Goal: Task Accomplishment & Management: Complete application form

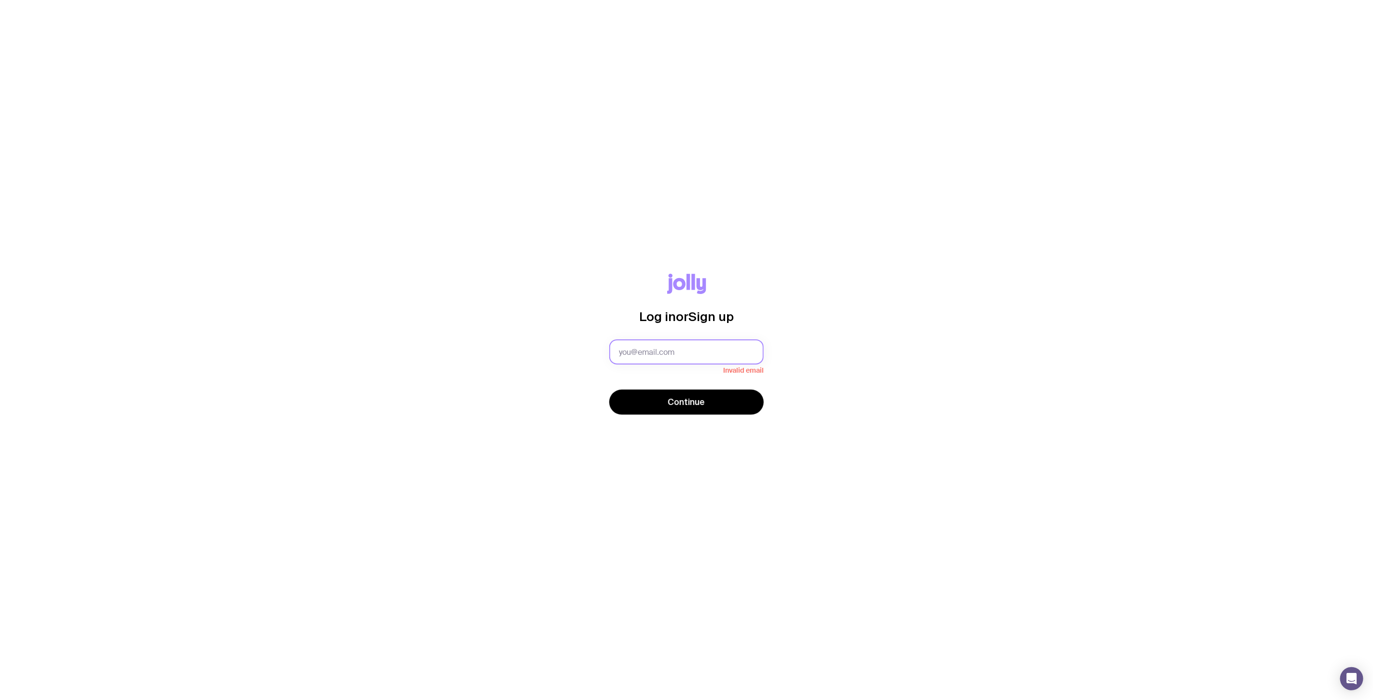
click at [646, 344] on input "text" at bounding box center [686, 351] width 155 height 25
paste input "[EMAIL_ADDRESS][DOMAIN_NAME]"
type input "[EMAIL_ADDRESS][DOMAIN_NAME]"
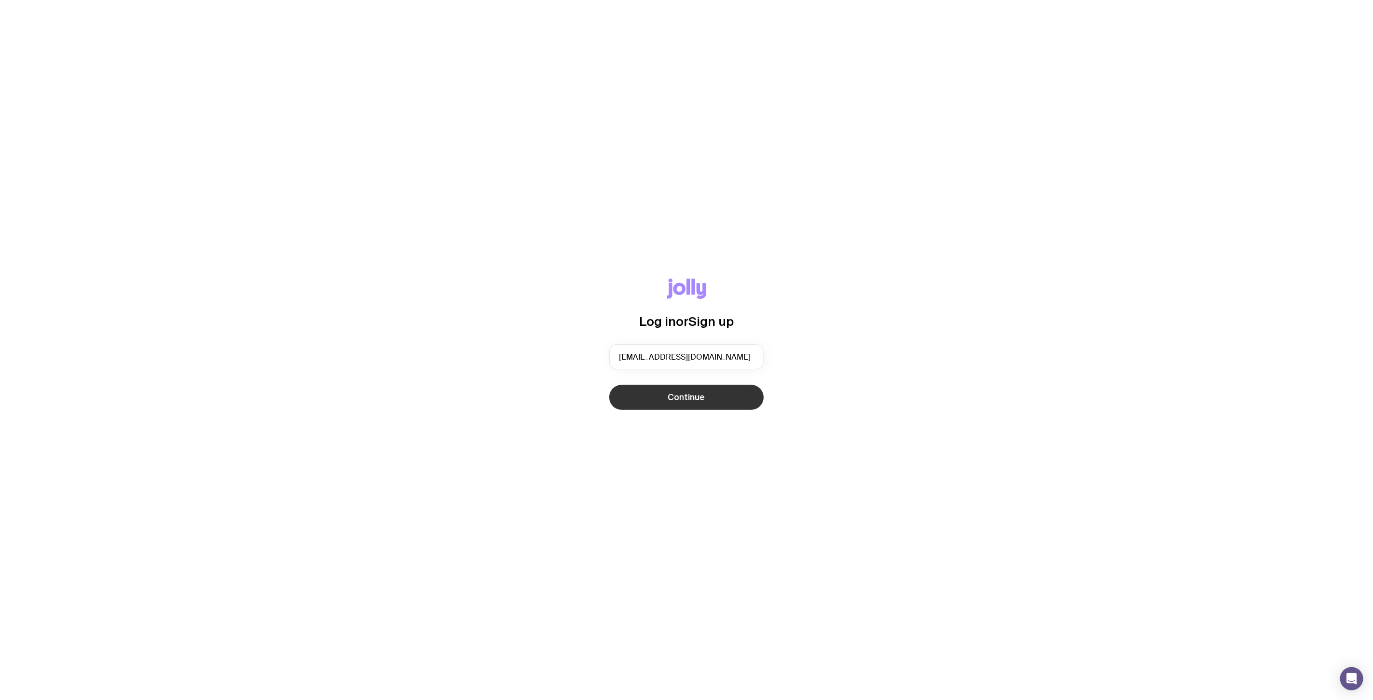
click at [621, 392] on button "Continue" at bounding box center [686, 397] width 155 height 25
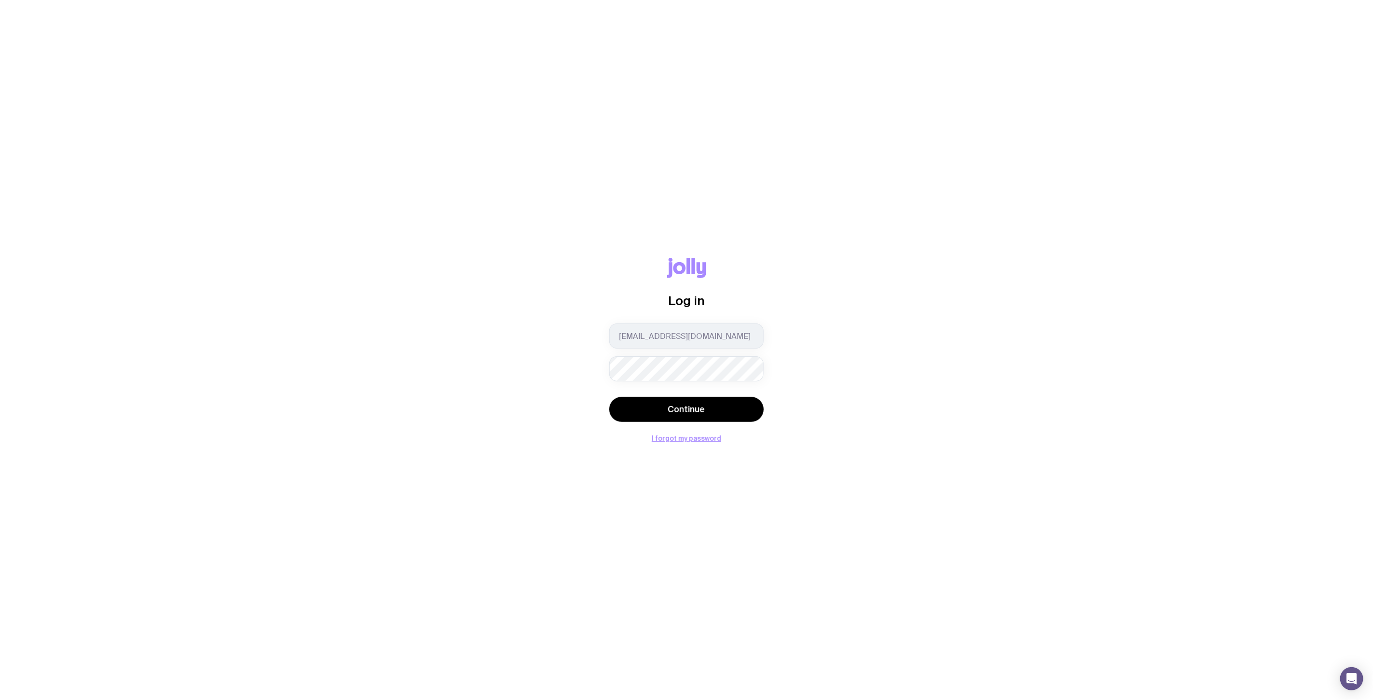
click at [921, 339] on div "Log in [EMAIL_ADDRESS][DOMAIN_NAME] Continue I forgot my password" at bounding box center [686, 350] width 1327 height 184
click at [723, 414] on button "Continue" at bounding box center [686, 409] width 155 height 25
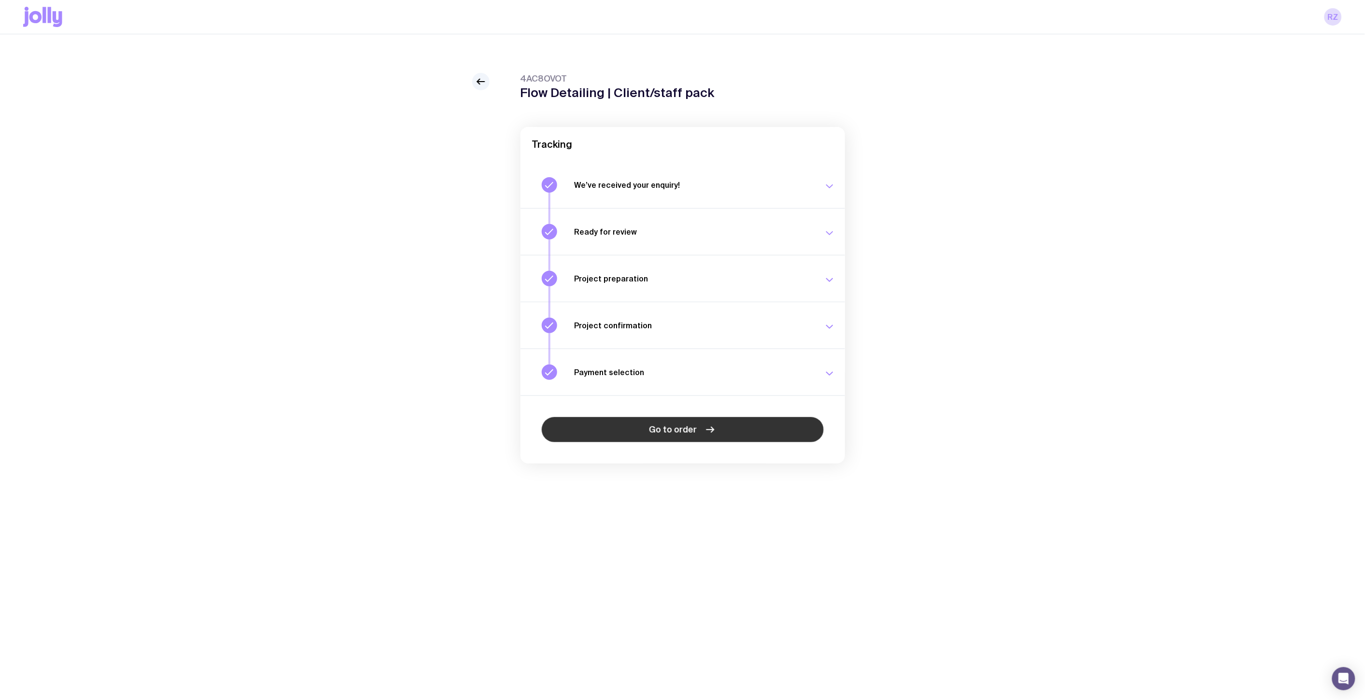
click at [663, 436] on link "Go to order" at bounding box center [683, 429] width 282 height 25
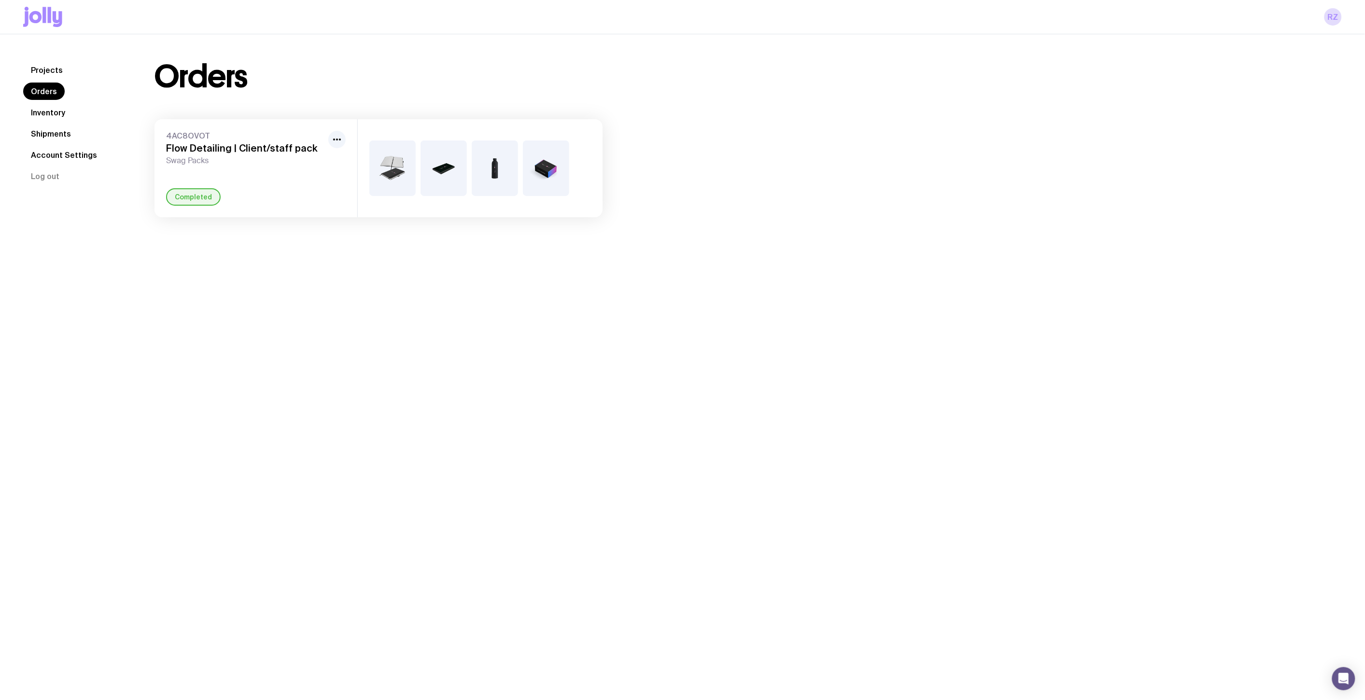
click at [52, 118] on link "Inventory" at bounding box center [48, 112] width 50 height 17
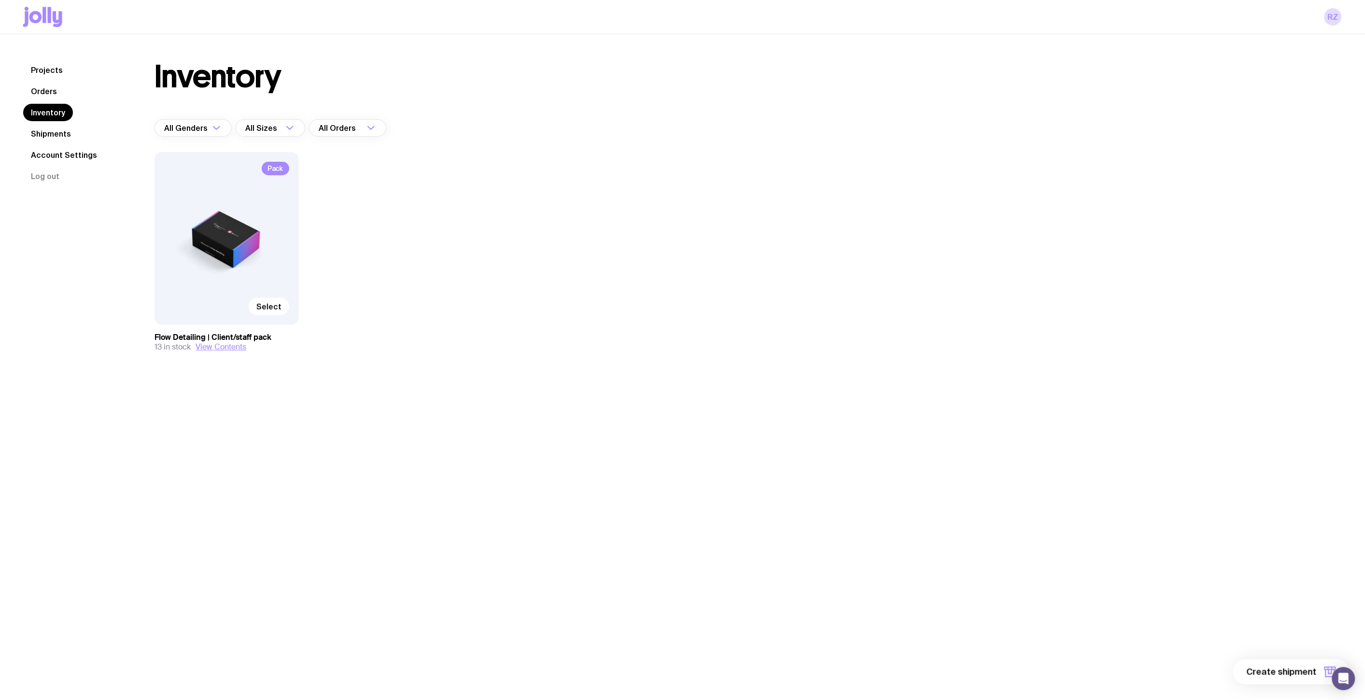
click at [78, 90] on nav "Projects Orders Inventory Shipments Account Settings Log out" at bounding box center [77, 123] width 108 height 124
click at [64, 92] on nav "Projects Orders Inventory Shipments Account Settings Log out" at bounding box center [77, 123] width 108 height 124
click at [63, 93] on nav "Projects Orders Inventory Shipments Account Settings Log out" at bounding box center [77, 123] width 108 height 124
click at [52, 93] on link "Orders" at bounding box center [44, 91] width 42 height 17
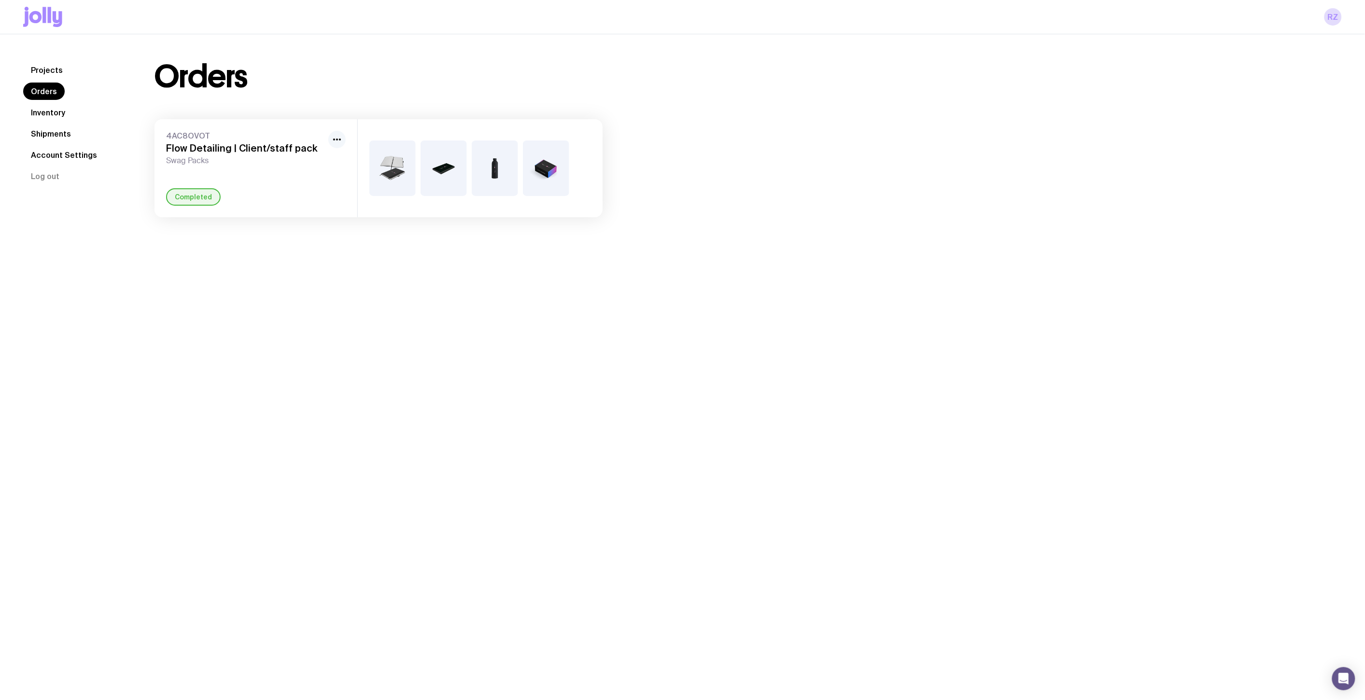
click at [336, 143] on icon "button" at bounding box center [337, 140] width 12 height 12
click at [583, 512] on div "Projects Orders Inventory Shipments Account Settings Log out Projects Orders In…" at bounding box center [682, 384] width 1365 height 700
click at [50, 102] on nav "Projects Orders Inventory Shipments Account Settings Log out" at bounding box center [77, 123] width 108 height 124
click at [50, 116] on link "Inventory" at bounding box center [48, 112] width 50 height 17
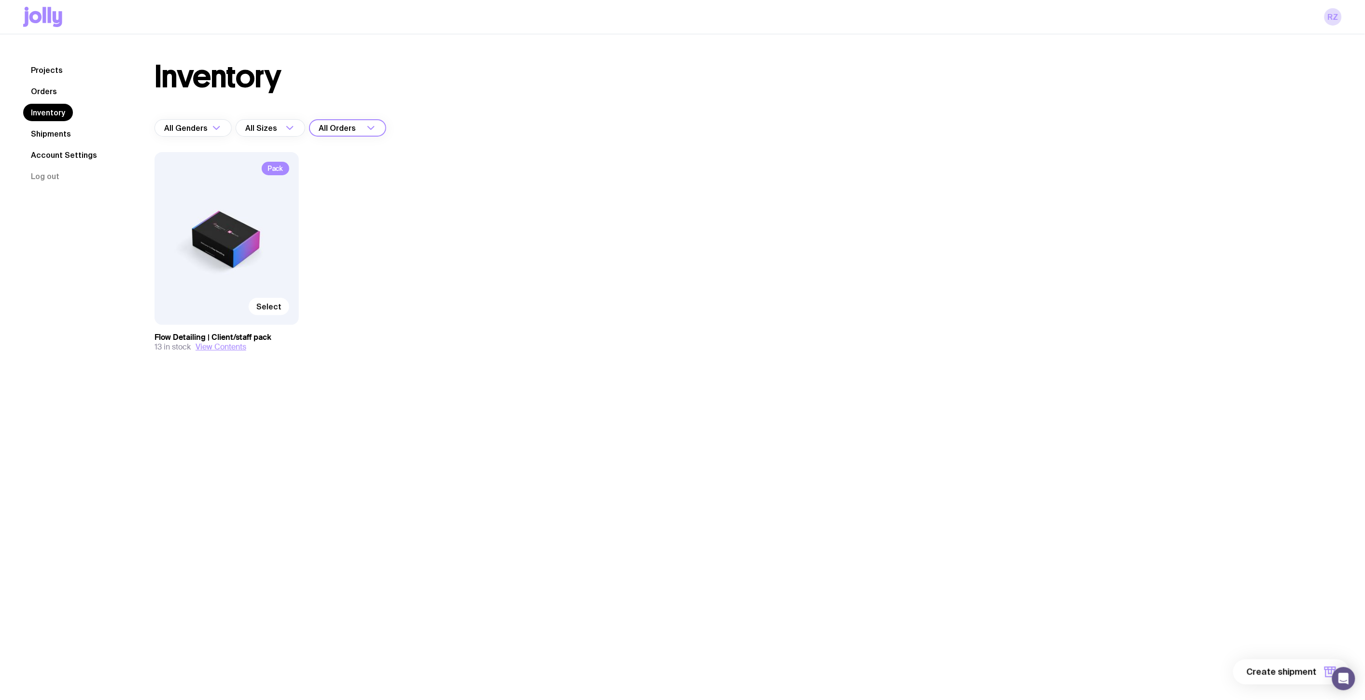
click at [358, 135] on input "Search for option" at bounding box center [361, 127] width 6 height 17
click at [537, 94] on div "Inventory All Genders Loading... All Sizes Loading... All Orders Loading... All…" at bounding box center [378, 225] width 494 height 329
click at [275, 302] on span "Select" at bounding box center [268, 307] width 25 height 10
click at [0, 0] on input "Select" at bounding box center [0, 0] width 0 height 0
click at [1300, 663] on button "1 item" at bounding box center [1314, 672] width 70 height 25
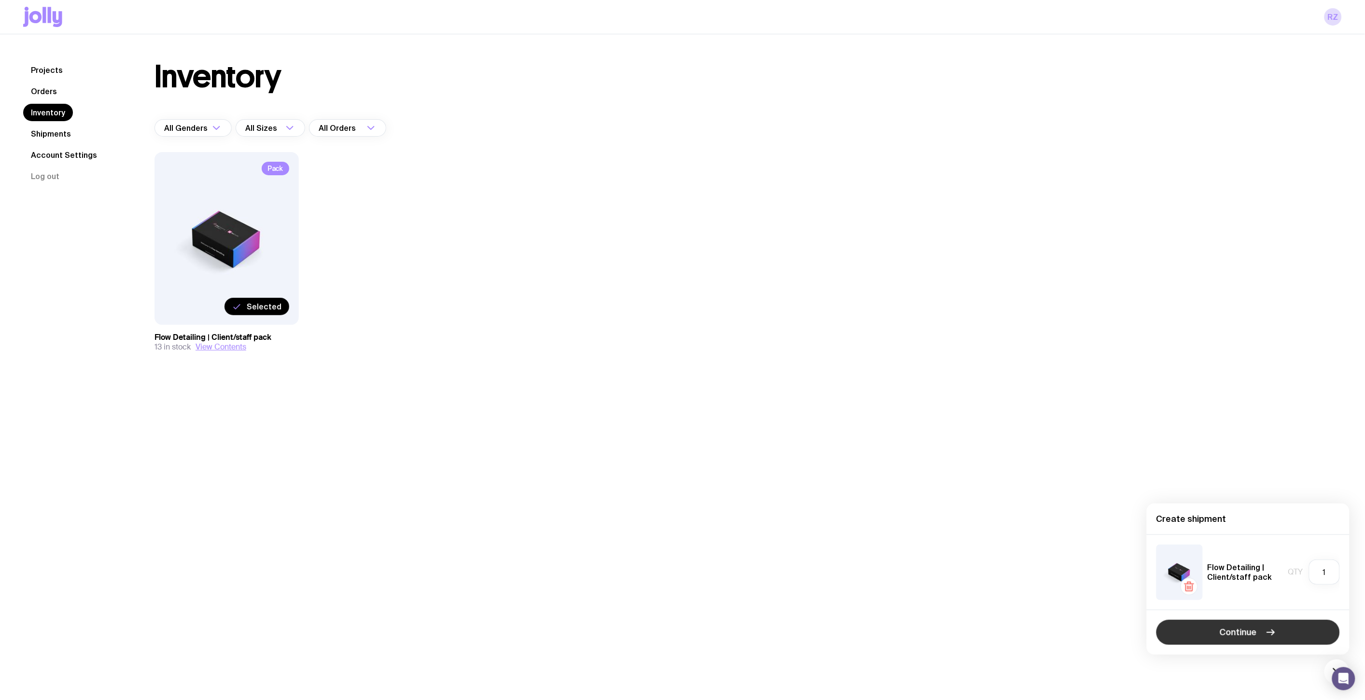
click at [1258, 632] on button "Continue" at bounding box center [1247, 632] width 183 height 25
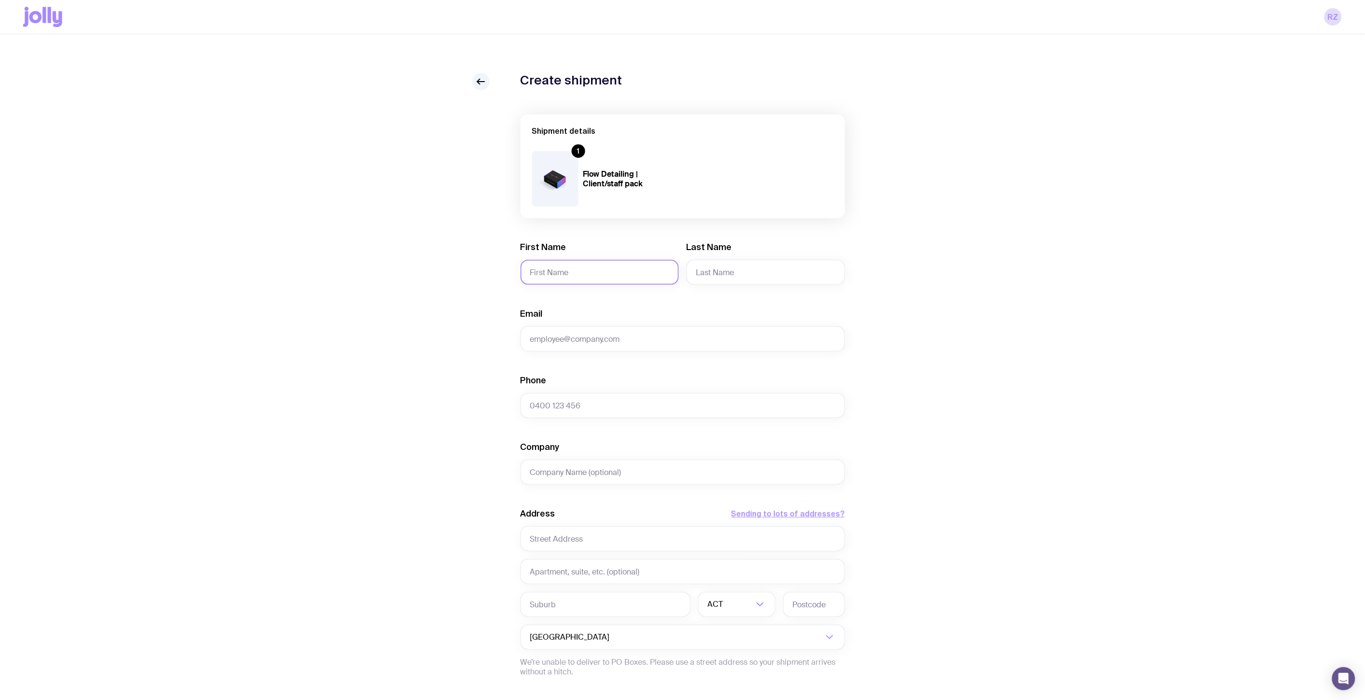
click at [589, 277] on input "First Name" at bounding box center [600, 272] width 158 height 25
type input "Billal"
type input "Hammad"
drag, startPoint x: 720, startPoint y: 350, endPoint x: 716, endPoint y: 337, distance: 13.7
click at [720, 349] on input "Email" at bounding box center [683, 338] width 324 height 25
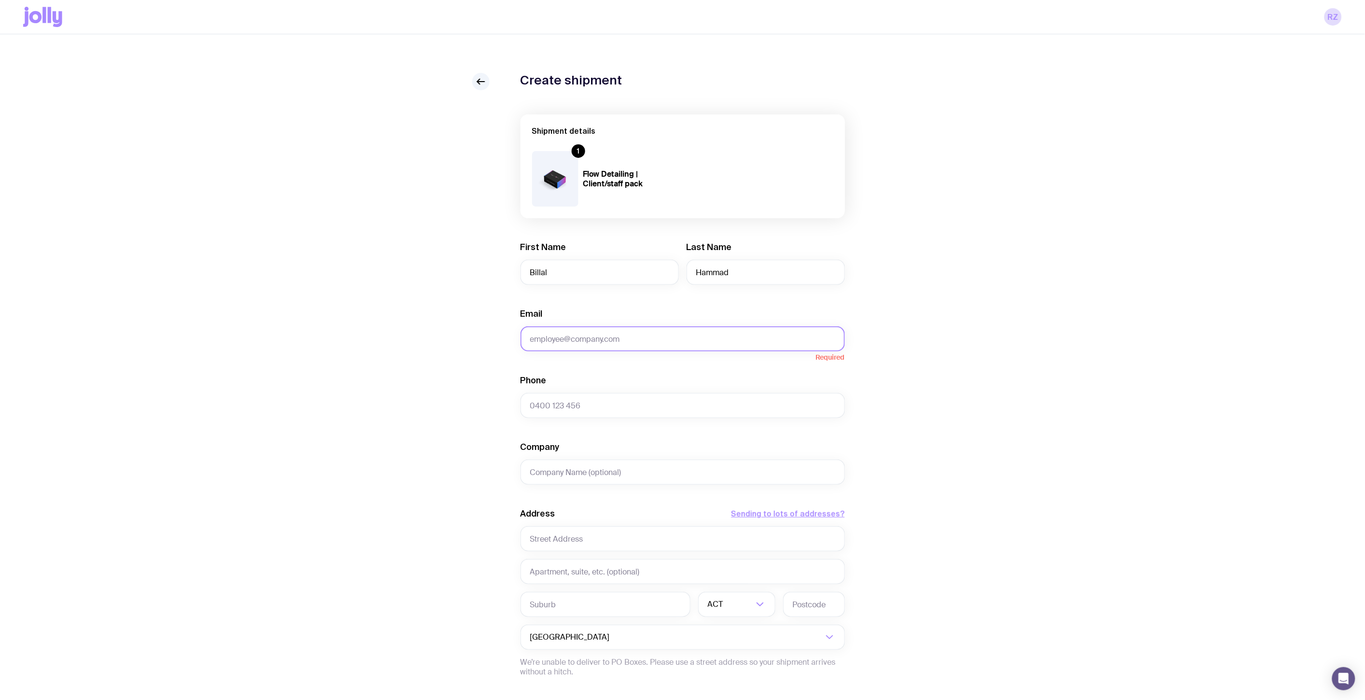
click at [715, 336] on input "Email" at bounding box center [683, 338] width 324 height 25
paste input "[EMAIL_ADDRESS][DOMAIN_NAME]"
type input "[EMAIL_ADDRESS][DOMAIN_NAME]"
click at [643, 406] on input "Phone" at bounding box center [683, 405] width 324 height 25
paste input "0448 818 537"
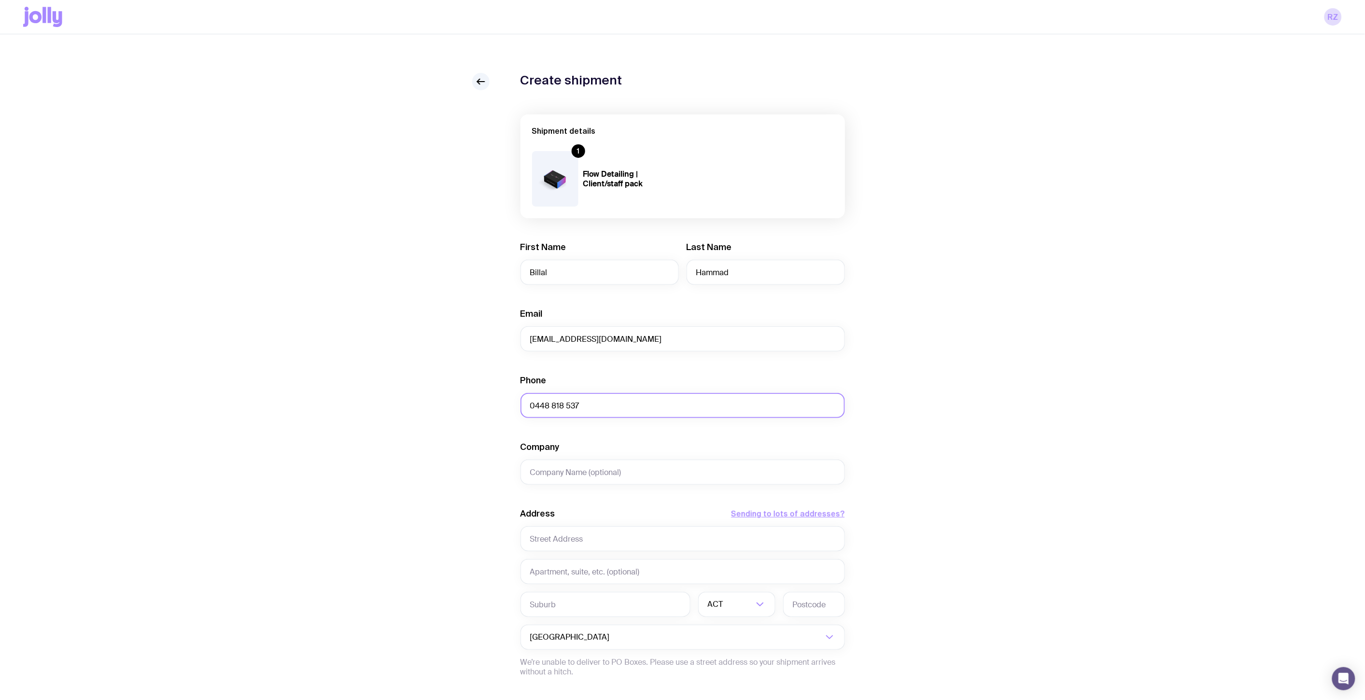
type input "0448 818 537"
type input "Bestbar"
click at [623, 527] on input "text" at bounding box center [683, 538] width 324 height 25
paste input "[STREET_ADDRESS]"
type input "[STREET_ADDRESS]"
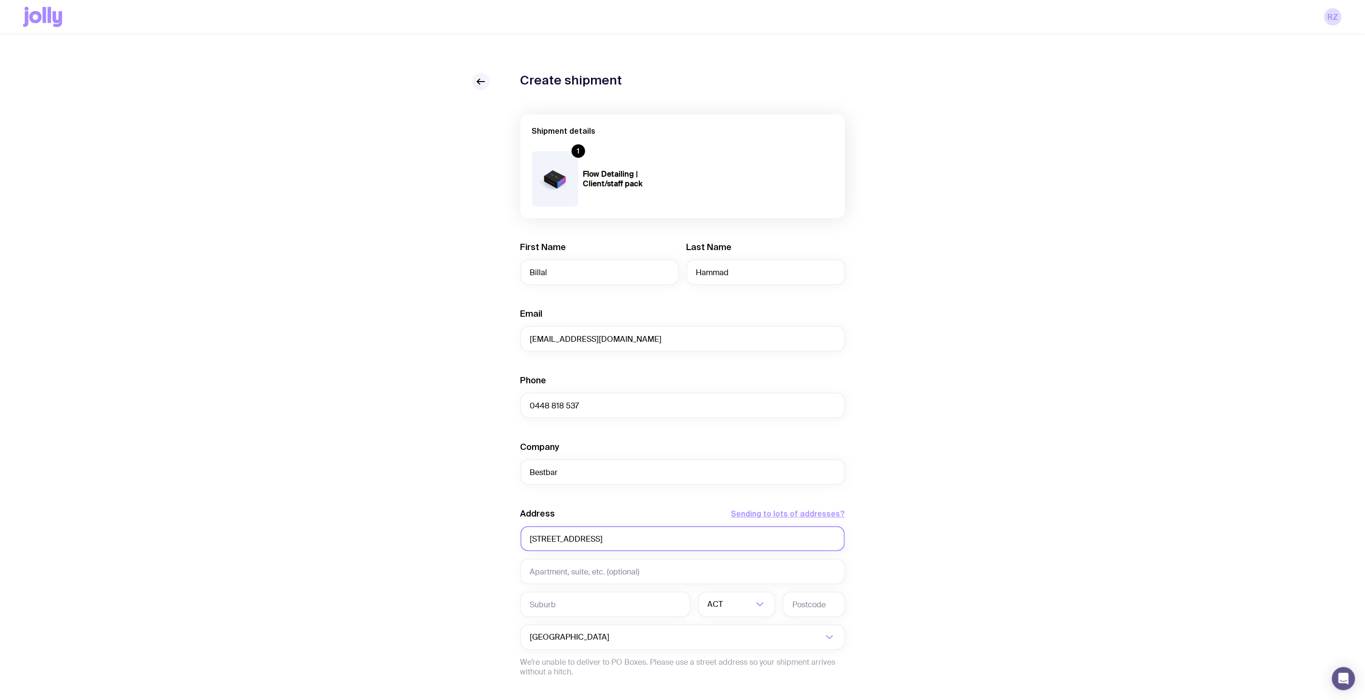
drag, startPoint x: 718, startPoint y: 538, endPoint x: 453, endPoint y: 534, distance: 265.6
click at [453, 534] on div "Create shipment Shipment details 1 Flow Detailing | Client/staff pack First Nam…" at bounding box center [682, 440] width 1319 height 734
paste input "[STREET_ADDRESS]"
type input "[STREET_ADDRESS]"
drag, startPoint x: 699, startPoint y: 535, endPoint x: 605, endPoint y: 530, distance: 94.8
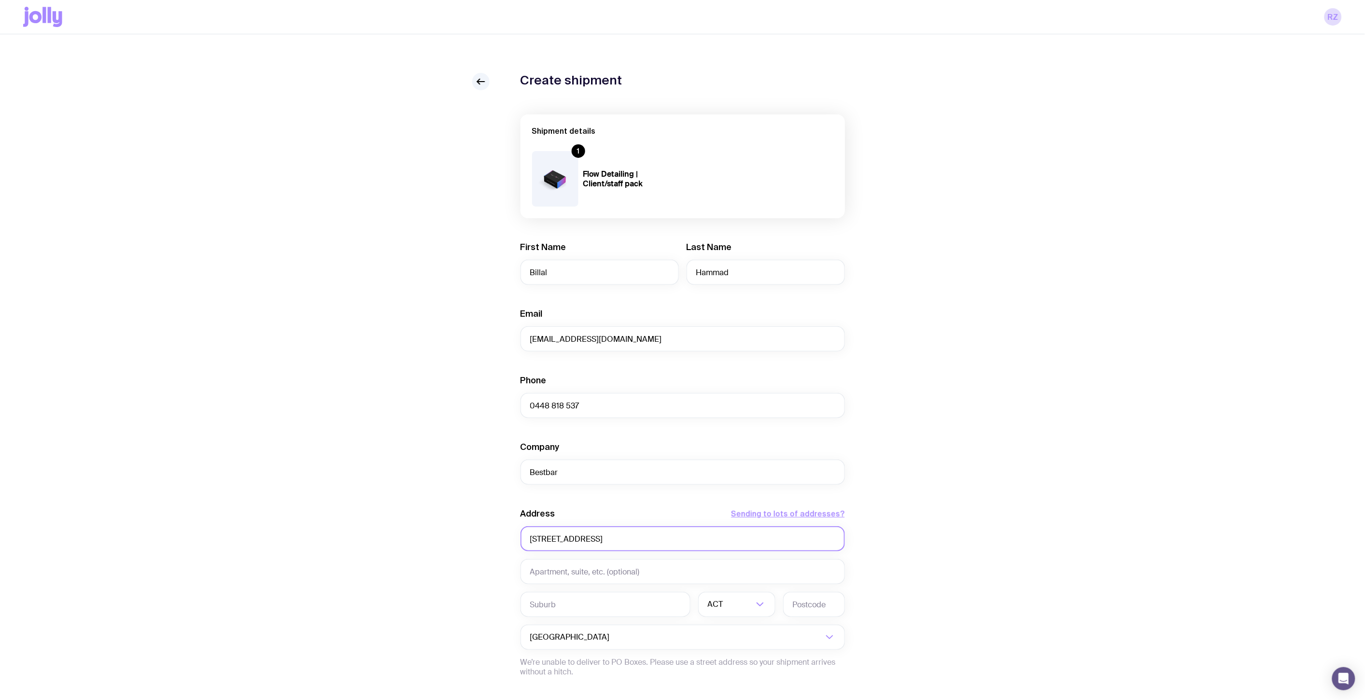
click at [605, 530] on input "[STREET_ADDRESS]" at bounding box center [683, 538] width 324 height 25
click at [587, 605] on input "text" at bounding box center [606, 604] width 170 height 25
type input "Truganina"
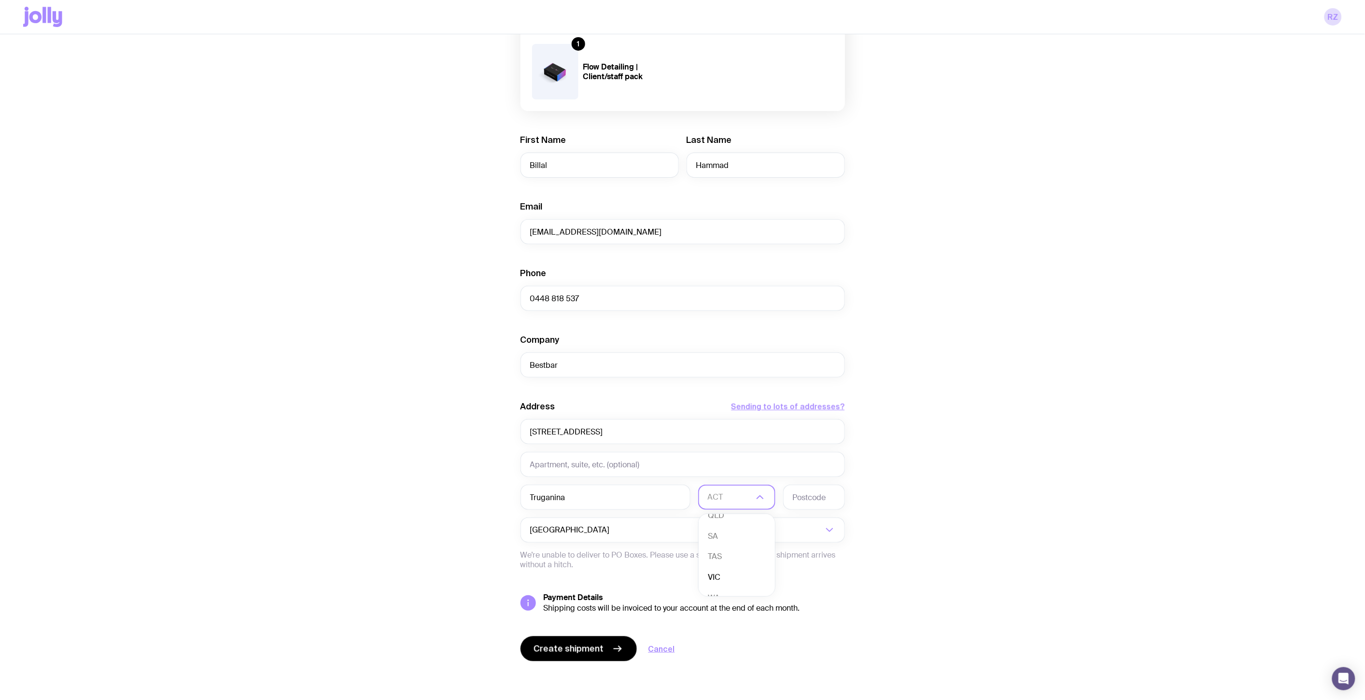
scroll to position [88, 0]
click at [725, 565] on li "VIC" at bounding box center [737, 562] width 76 height 21
click at [820, 501] on input "text" at bounding box center [814, 497] width 62 height 25
type input "3029"
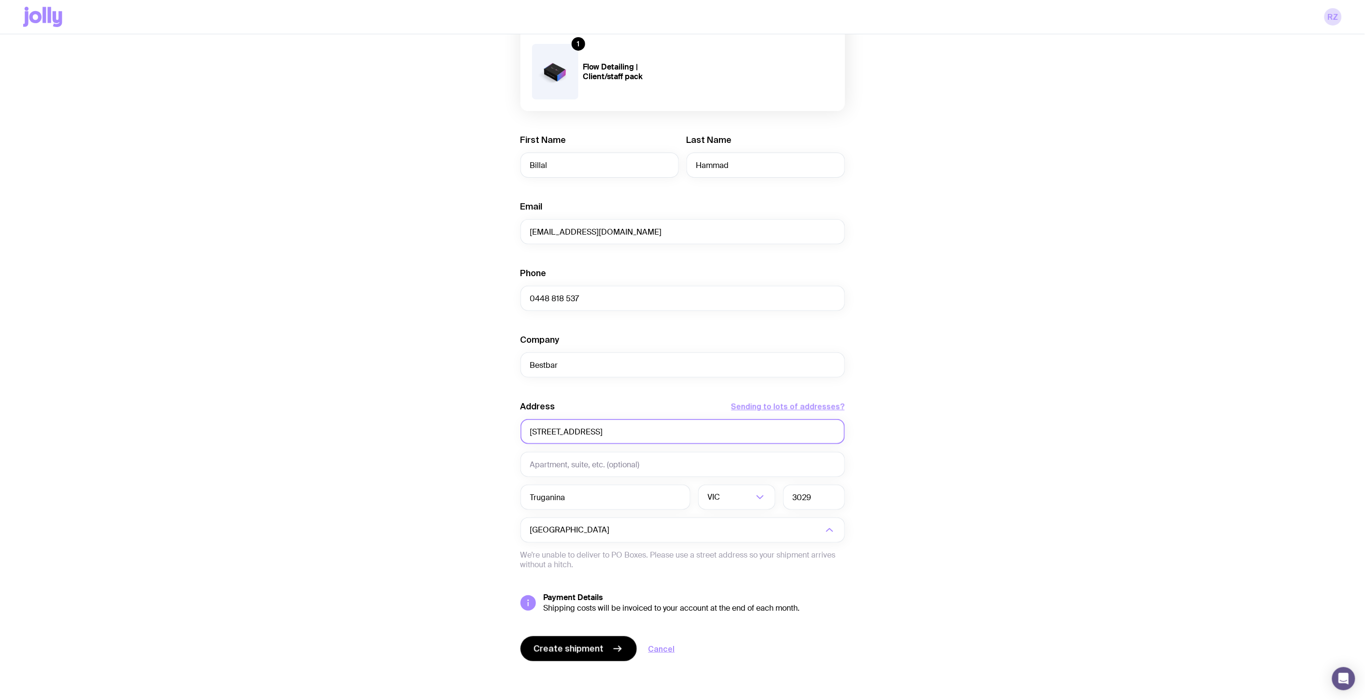
click at [692, 434] on input "[STREET_ADDRESS]" at bounding box center [683, 431] width 324 height 25
drag, startPoint x: 713, startPoint y: 432, endPoint x: 642, endPoint y: 430, distance: 71.0
click at [642, 430] on input "[STREET_ADDRESS]" at bounding box center [683, 431] width 324 height 25
type input "[STREET_ADDRESS]"
click at [933, 461] on div "Create shipment Shipment details 1 Flow Detailing | Client/staff pack First Nam…" at bounding box center [682, 333] width 1319 height 734
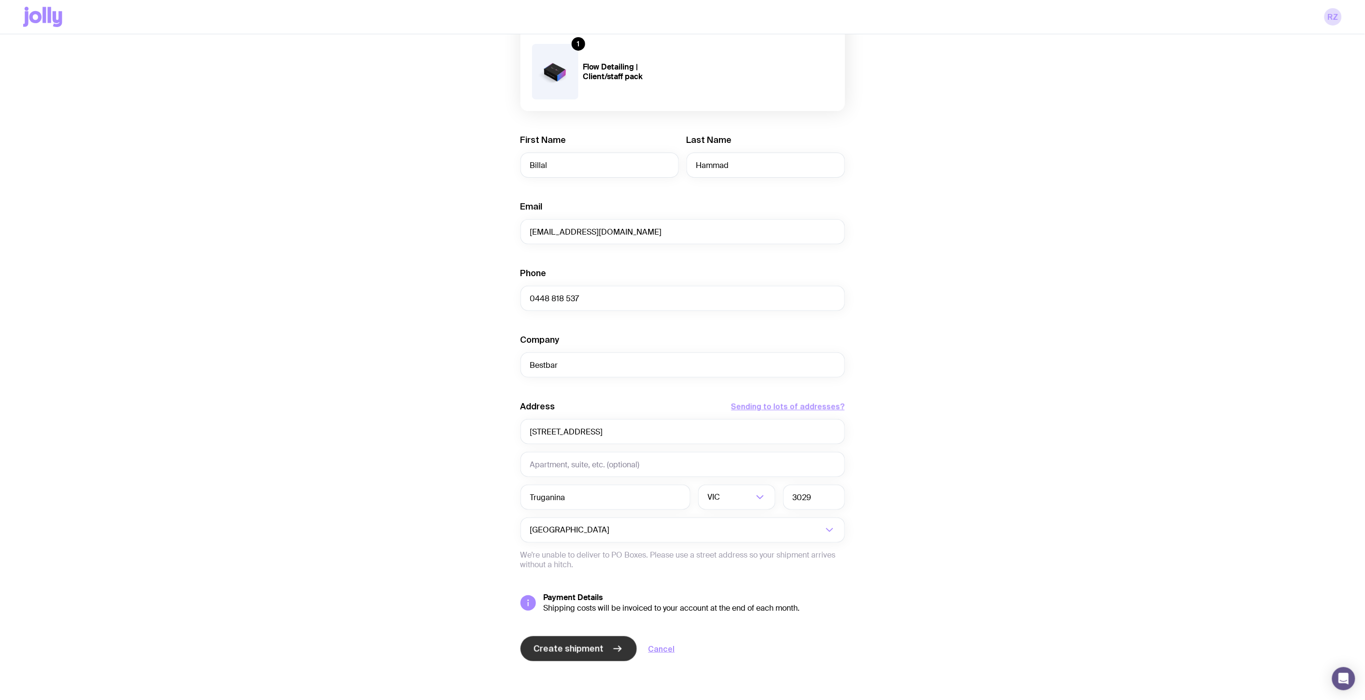
click at [585, 643] on span "Create shipment" at bounding box center [569, 649] width 70 height 12
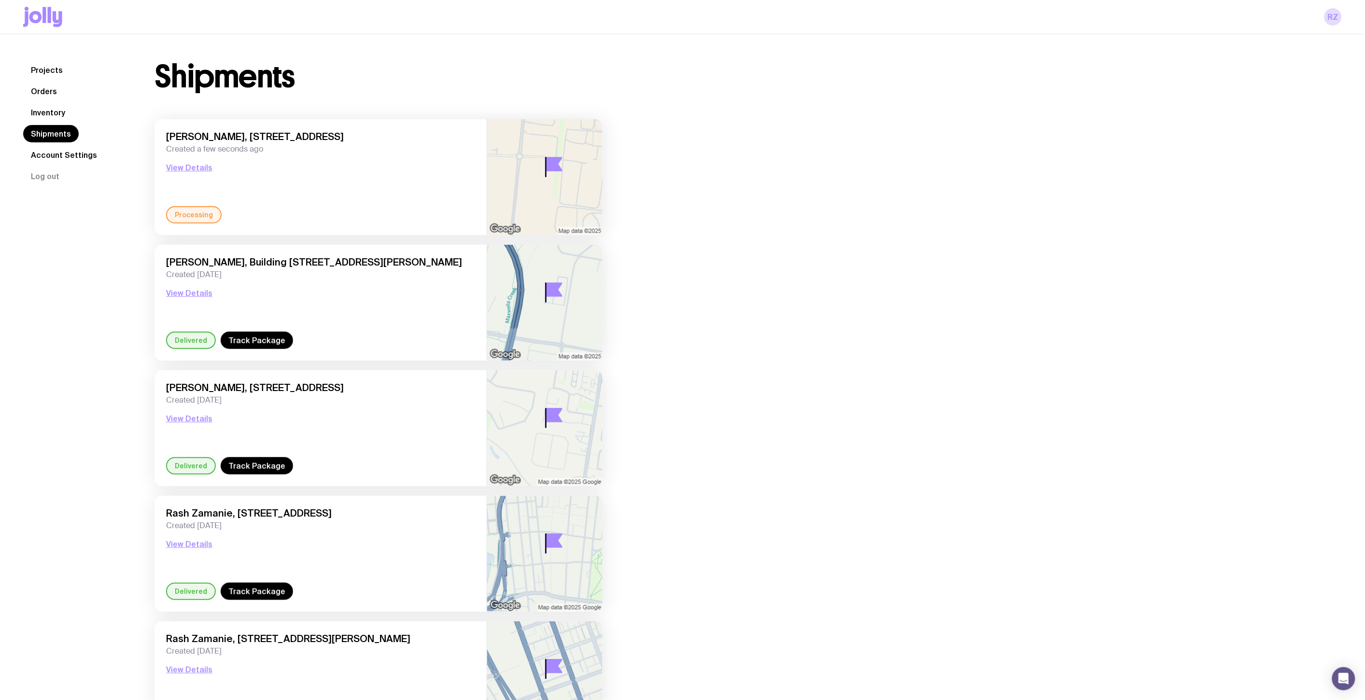
click at [43, 106] on link "Inventory" at bounding box center [48, 112] width 50 height 17
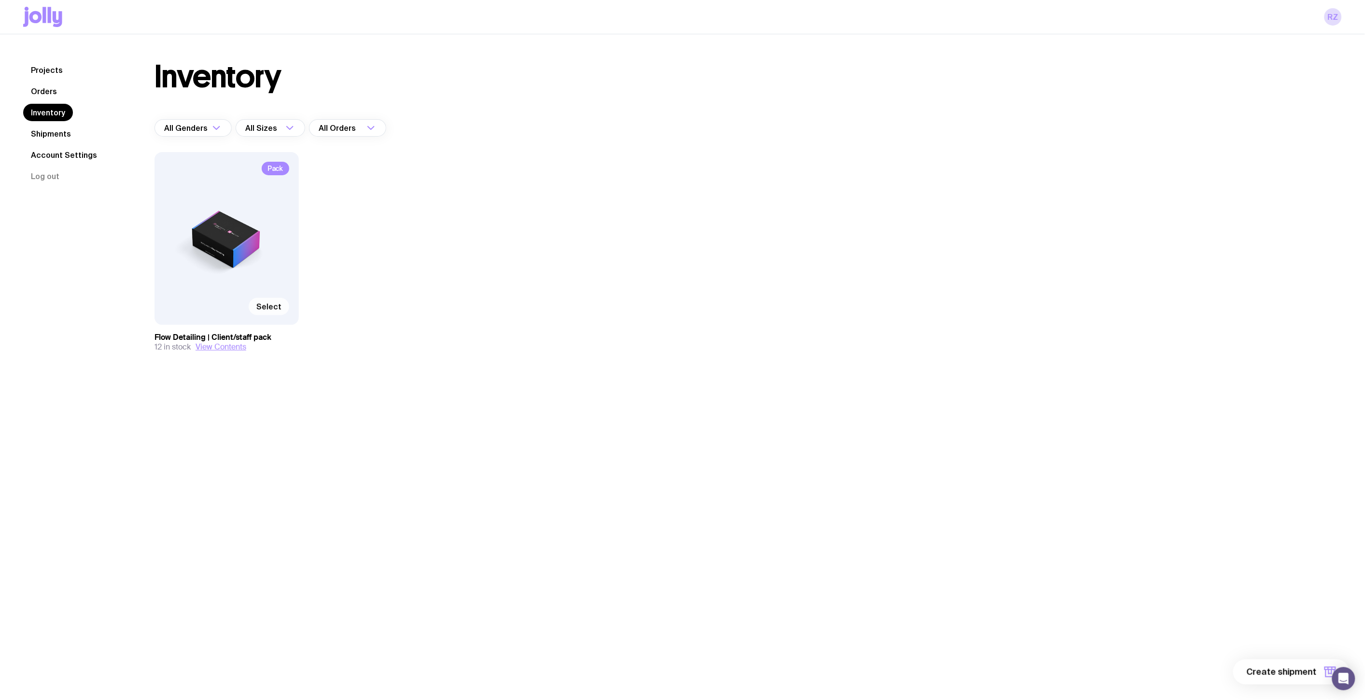
click at [277, 307] on span "Select" at bounding box center [268, 307] width 25 height 10
click at [0, 0] on input "Select" at bounding box center [0, 0] width 0 height 0
click at [1296, 681] on button "1 item" at bounding box center [1314, 672] width 70 height 25
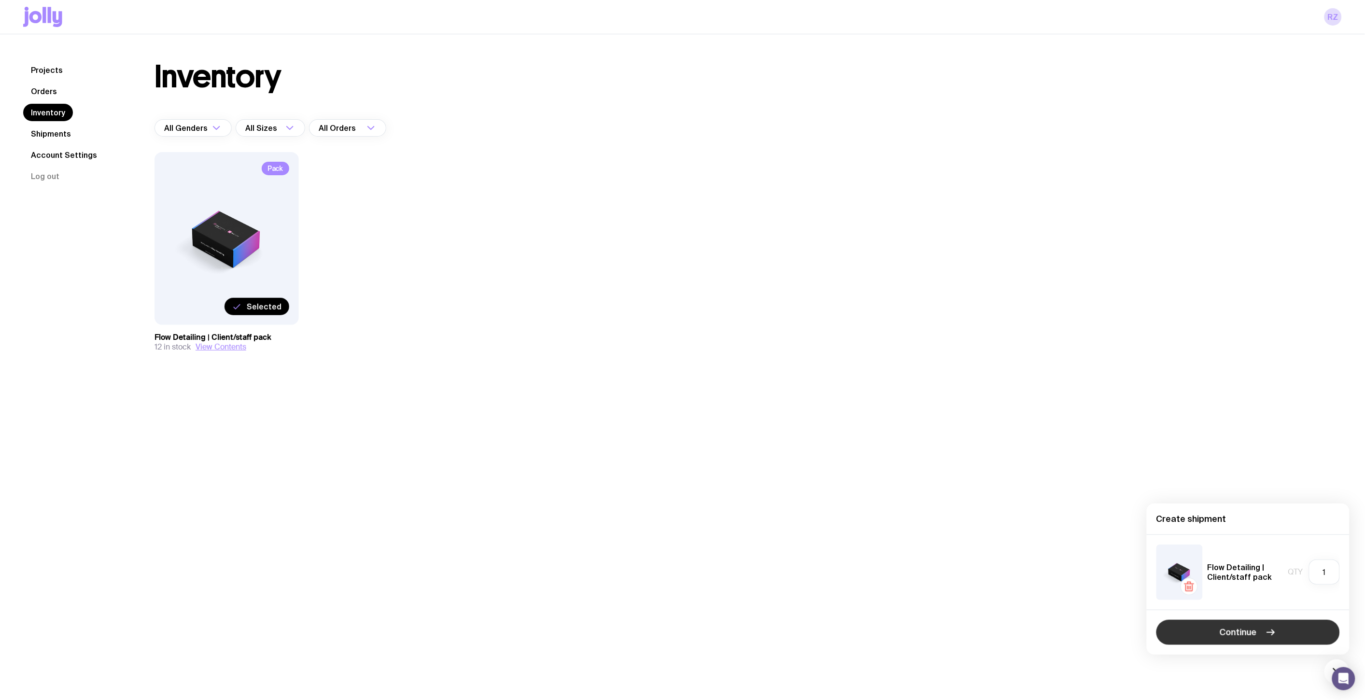
click at [1254, 643] on button "Continue" at bounding box center [1247, 632] width 183 height 25
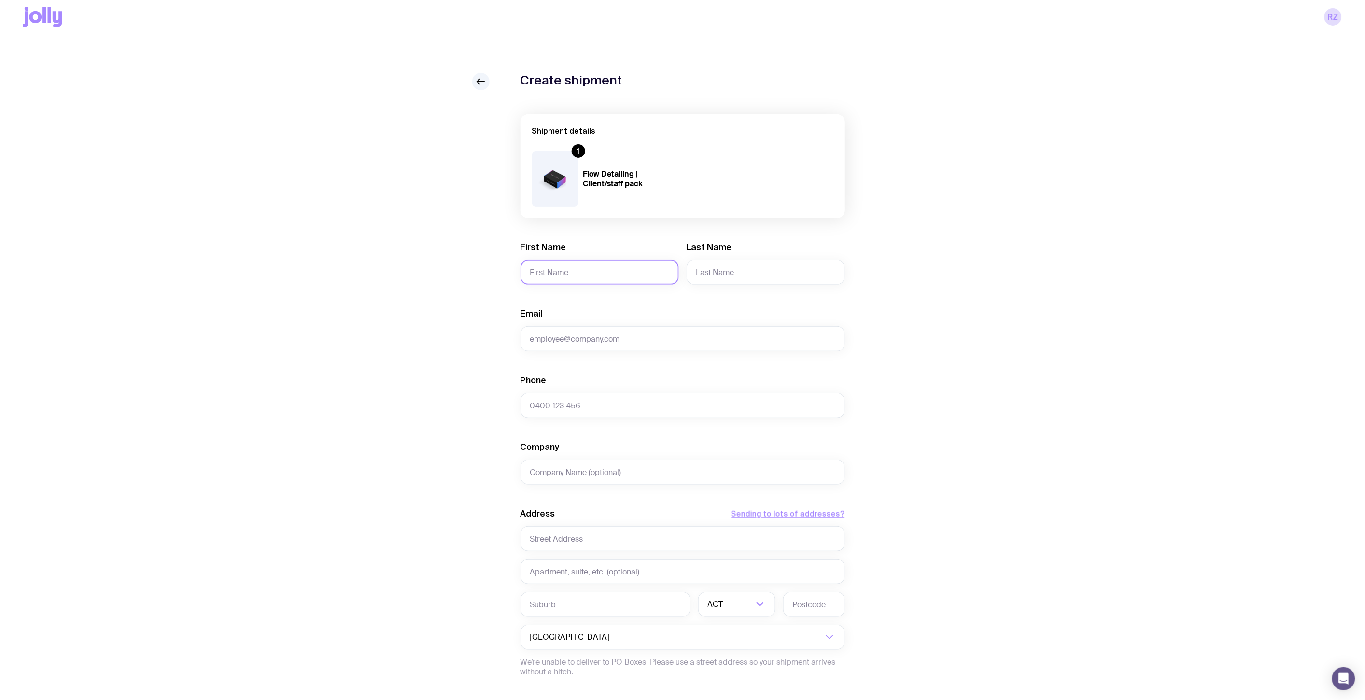
click at [600, 281] on input "First Name" at bounding box center [600, 272] width 158 height 25
type input "[PERSON_NAME]"
click at [605, 332] on input "Email" at bounding box center [683, 338] width 324 height 25
paste input "[PERSON_NAME][EMAIL_ADDRESS][DOMAIN_NAME]"
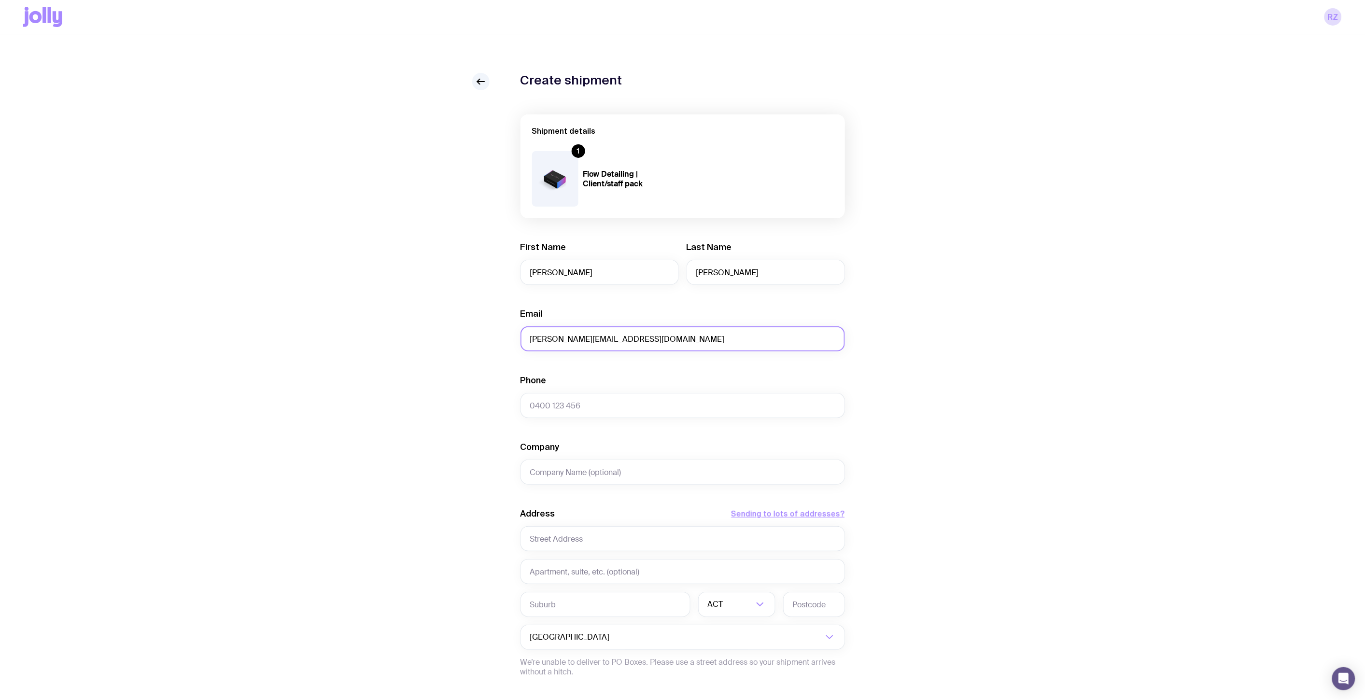
type input "[PERSON_NAME][EMAIL_ADDRESS][DOMAIN_NAME]"
click at [554, 395] on input "Phone" at bounding box center [683, 405] width 324 height 25
click at [573, 407] on input "Phone" at bounding box center [683, 405] width 324 height 25
paste input "0439 394 971"
type input "0439 394 971"
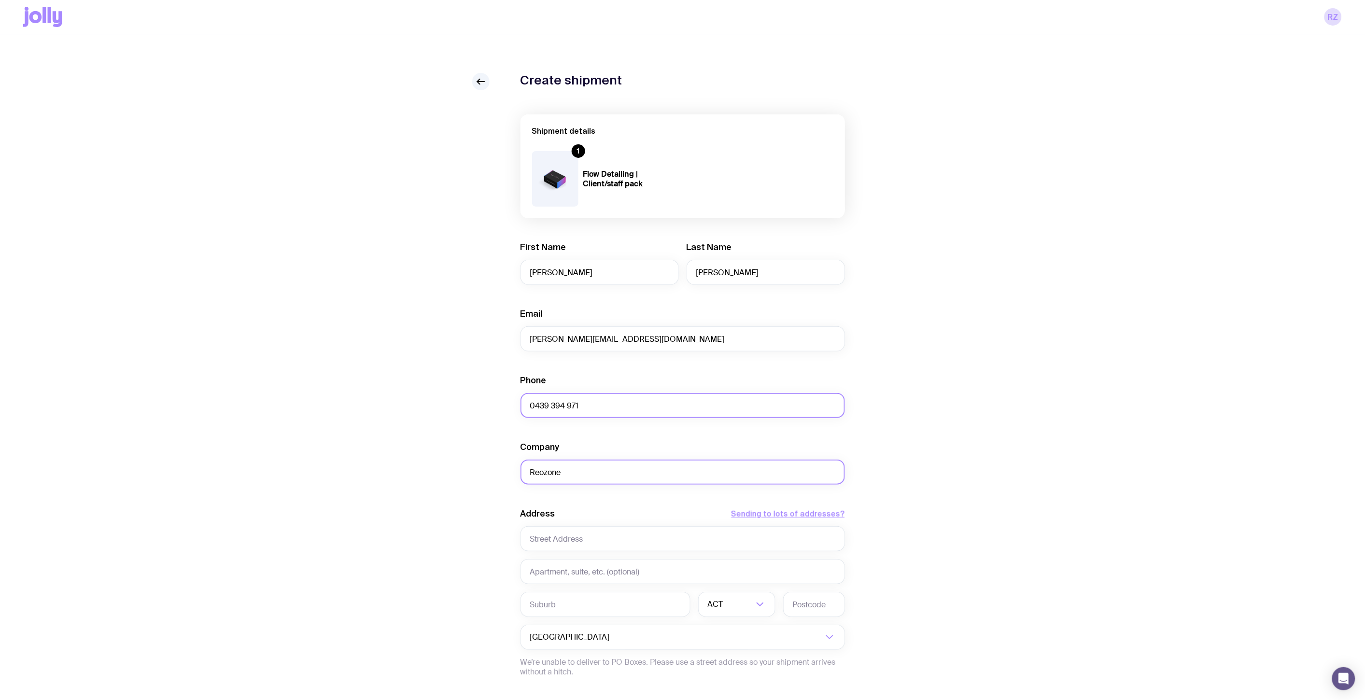
type input "Reozone"
click at [629, 563] on div "Address Sending to lots of addresses? Required ACT Loading... Australia Loading…" at bounding box center [683, 597] width 324 height 179
click at [624, 529] on input "text" at bounding box center [683, 538] width 324 height 25
paste input "[STREET_ADDRESS]"
type input "[STREET_ADDRESS]"
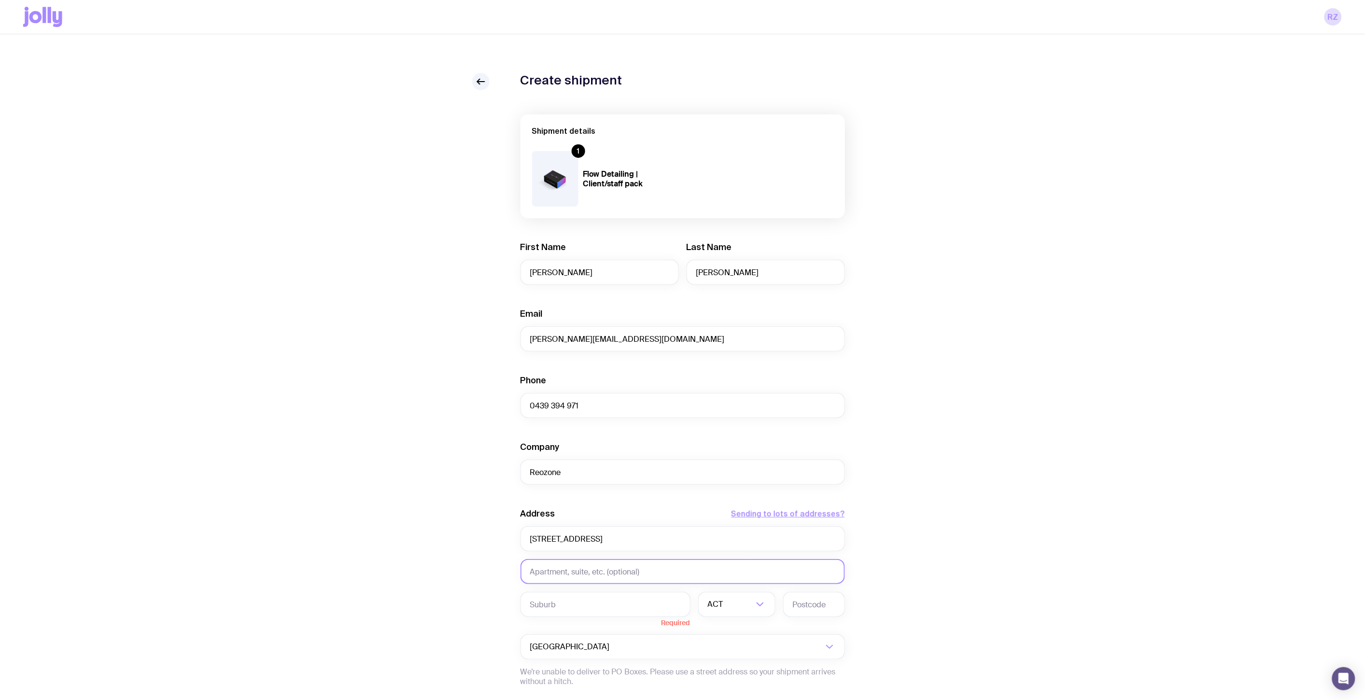
click at [559, 571] on input "text" at bounding box center [683, 571] width 324 height 25
click at [596, 546] on input "[STREET_ADDRESS]" at bounding box center [683, 538] width 324 height 25
click at [571, 601] on input "text" at bounding box center [606, 604] width 170 height 25
type input "St Marys"
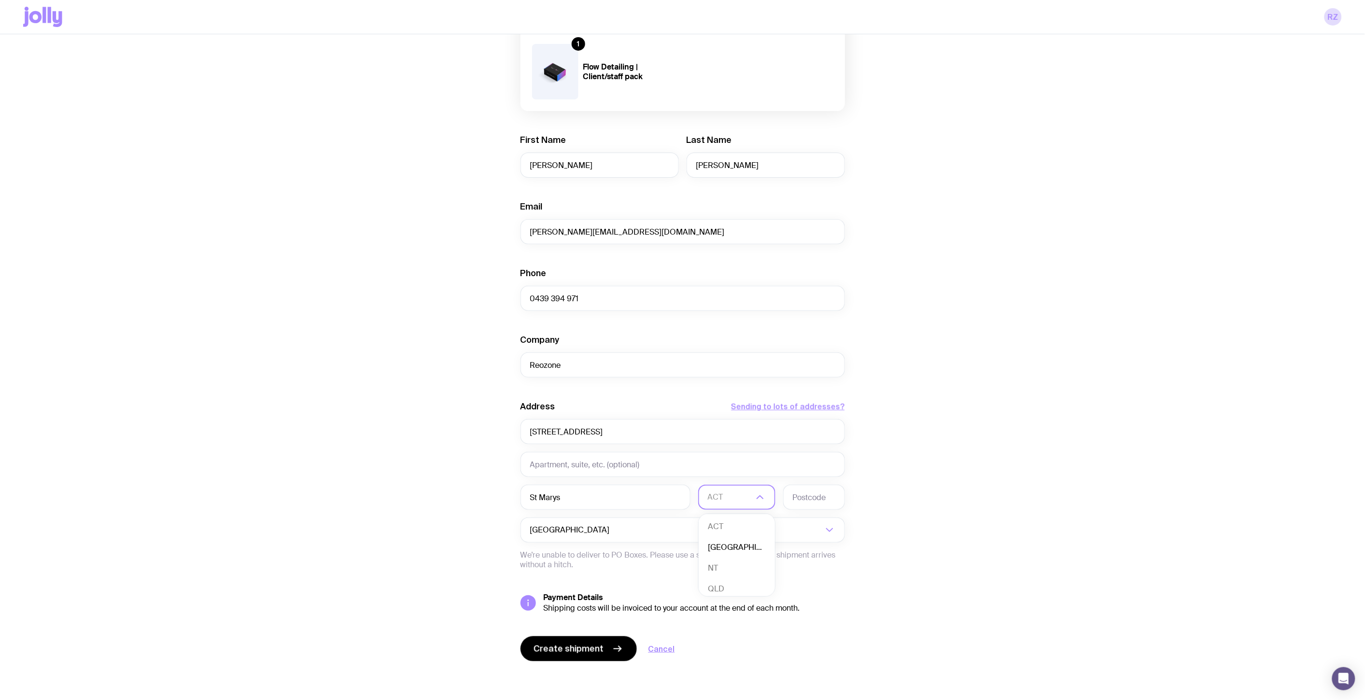
drag, startPoint x: 736, startPoint y: 549, endPoint x: 776, endPoint y: 499, distance: 63.9
click at [736, 549] on li "[GEOGRAPHIC_DATA]" at bounding box center [737, 547] width 76 height 21
click at [789, 490] on input "text" at bounding box center [814, 497] width 62 height 25
type input "2760"
click at [879, 436] on div "Create shipment Shipment details 1 Flow Detailing | Client/staff pack First Nam…" at bounding box center [682, 333] width 1319 height 734
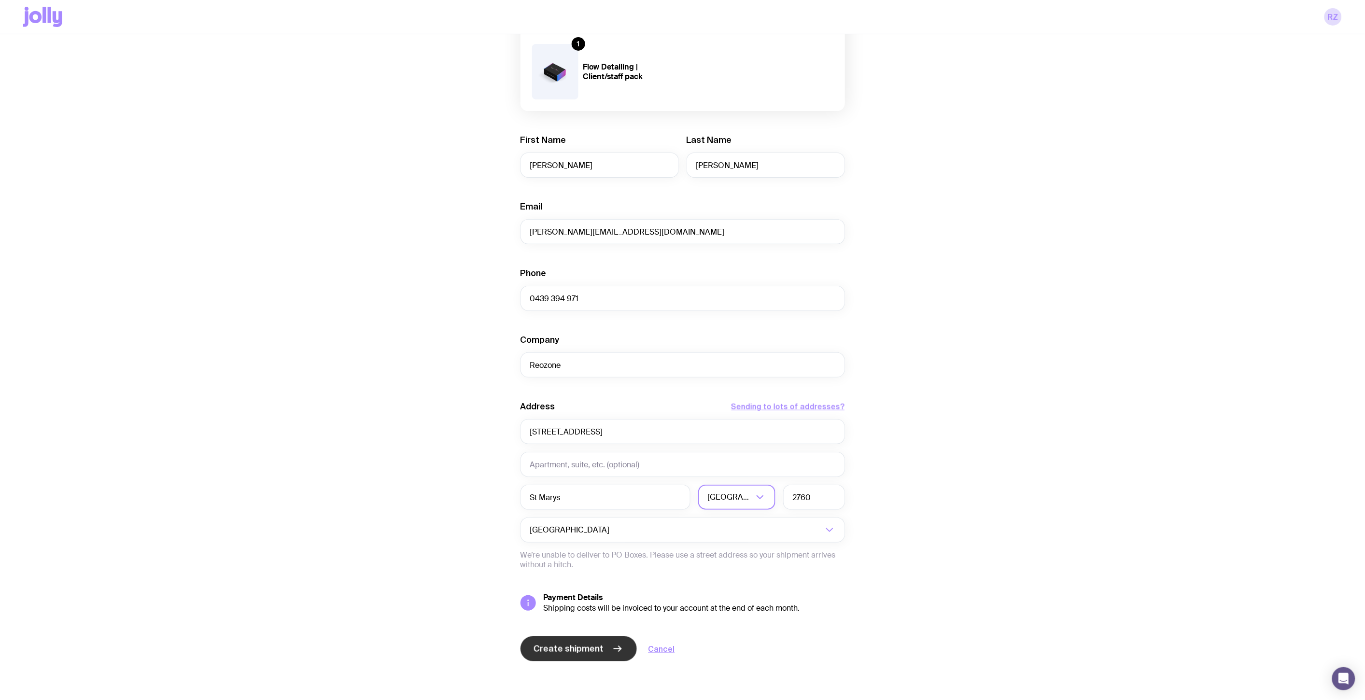
click at [579, 651] on span "Create shipment" at bounding box center [569, 649] width 70 height 12
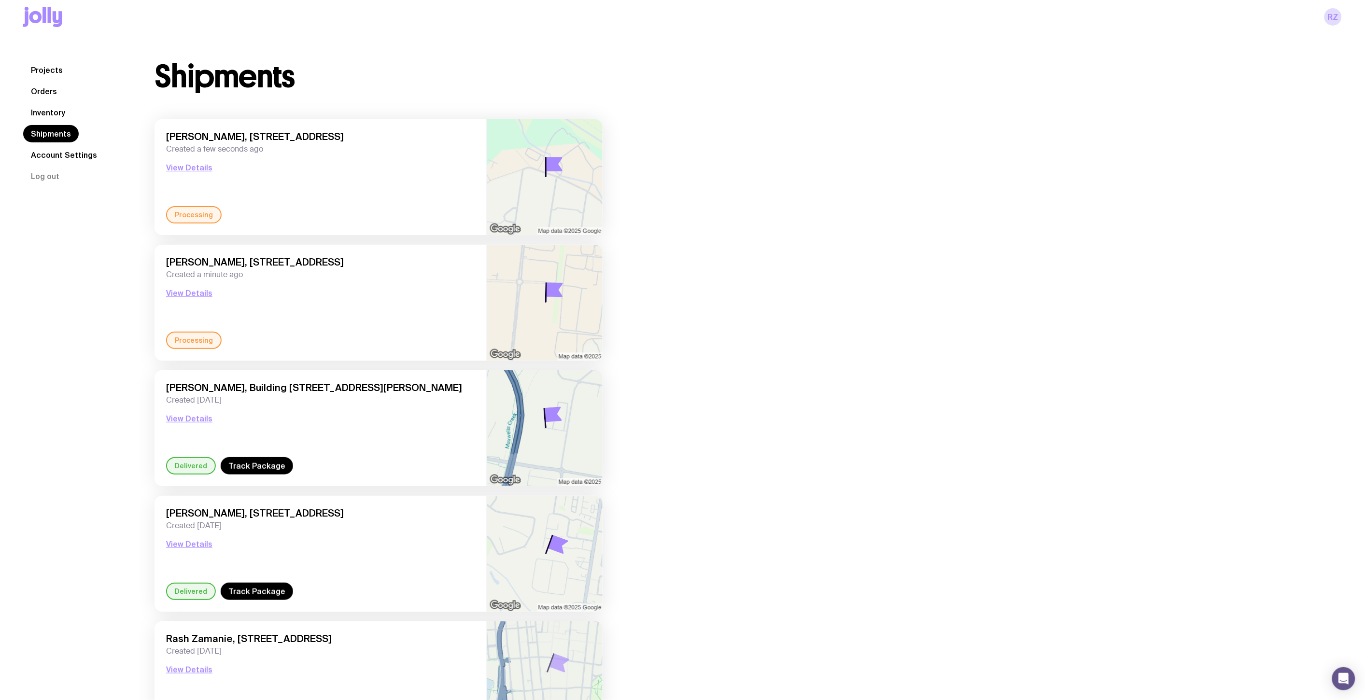
click at [51, 111] on link "Inventory" at bounding box center [48, 112] width 50 height 17
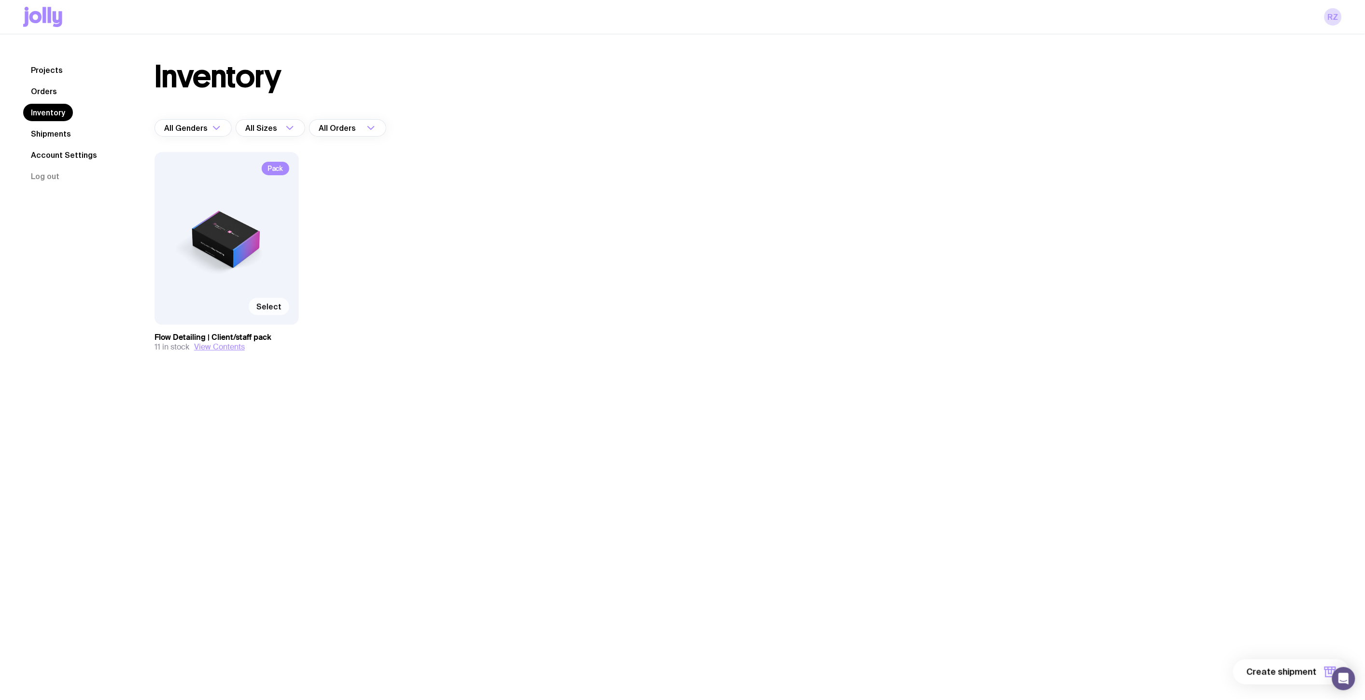
click at [274, 308] on span "Select" at bounding box center [268, 307] width 25 height 10
click at [0, 0] on input "Select" at bounding box center [0, 0] width 0 height 0
click at [1293, 665] on button "1 item" at bounding box center [1314, 672] width 70 height 25
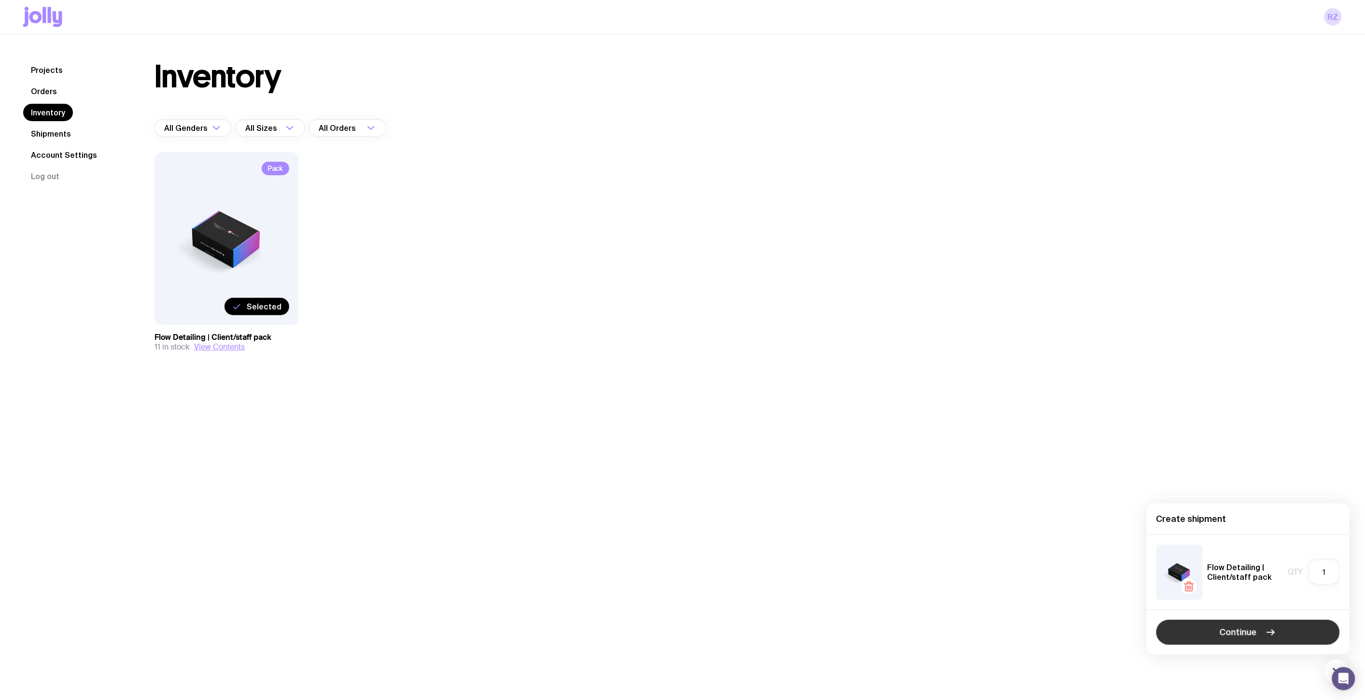
click at [1259, 639] on button "Continue" at bounding box center [1247, 632] width 183 height 25
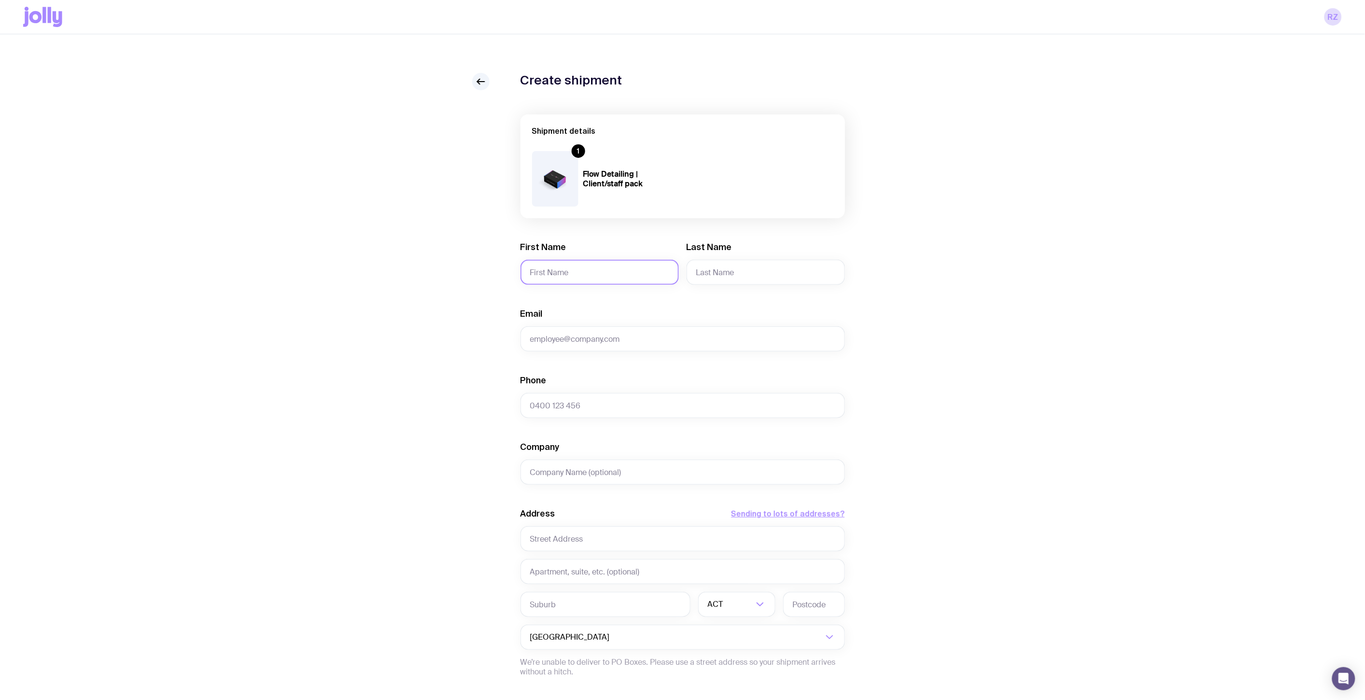
click at [556, 274] on input "First Name" at bounding box center [600, 272] width 158 height 25
type input "[PERSON_NAME]"
click at [542, 337] on input "Email" at bounding box center [683, 338] width 324 height 25
paste input "[PERSON_NAME][EMAIL_ADDRESS][PERSON_NAME][PERSON_NAME][DOMAIN_NAME]"
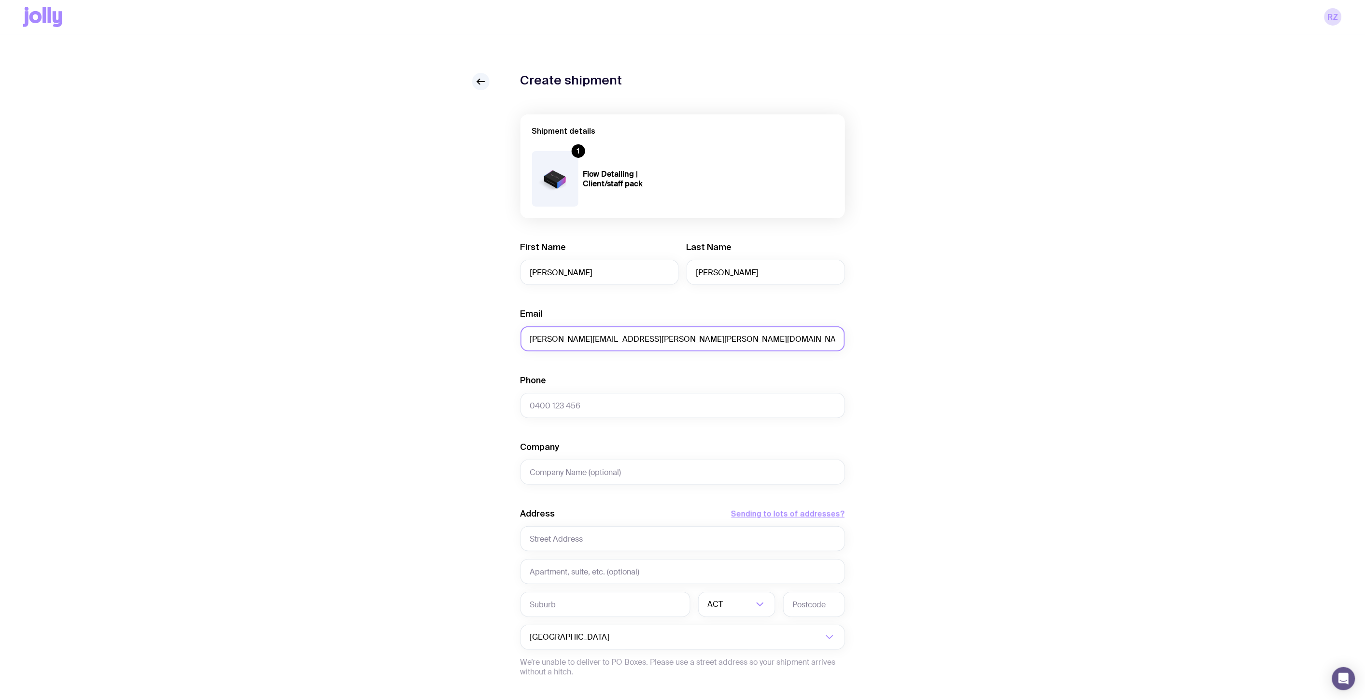
type input "[PERSON_NAME][EMAIL_ADDRESS][PERSON_NAME][PERSON_NAME][DOMAIN_NAME]"
click at [705, 389] on div "Phone Required" at bounding box center [683, 396] width 324 height 43
click at [689, 406] on input "Phone" at bounding box center [683, 405] width 324 height 25
paste input "0400 129 411"
type input "0400 129 411"
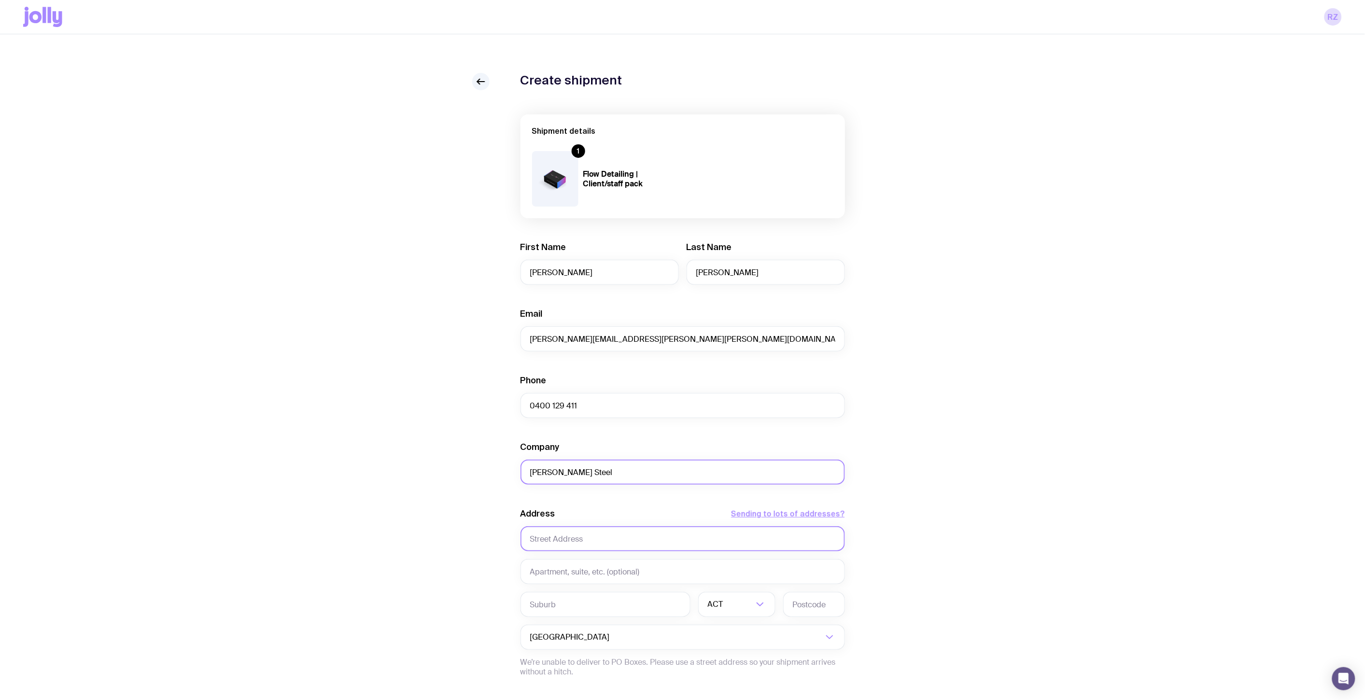
type input "[PERSON_NAME] Steel"
click at [609, 543] on input "text" at bounding box center [683, 538] width 324 height 25
click at [568, 529] on input "text" at bounding box center [683, 538] width 324 height 25
paste input "[STREET_ADDRESS]"
type input "[STREET_ADDRESS]"
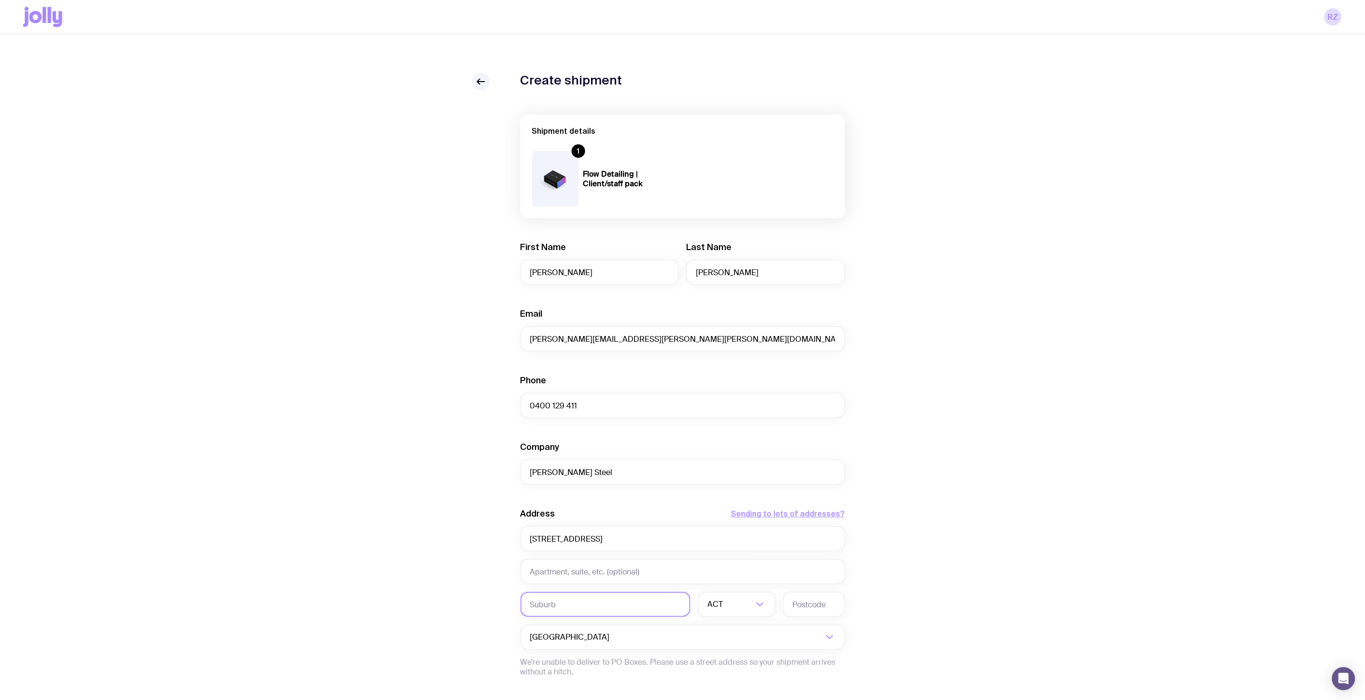
click at [591, 596] on input "text" at bounding box center [606, 604] width 170 height 25
type input "Currumbin"
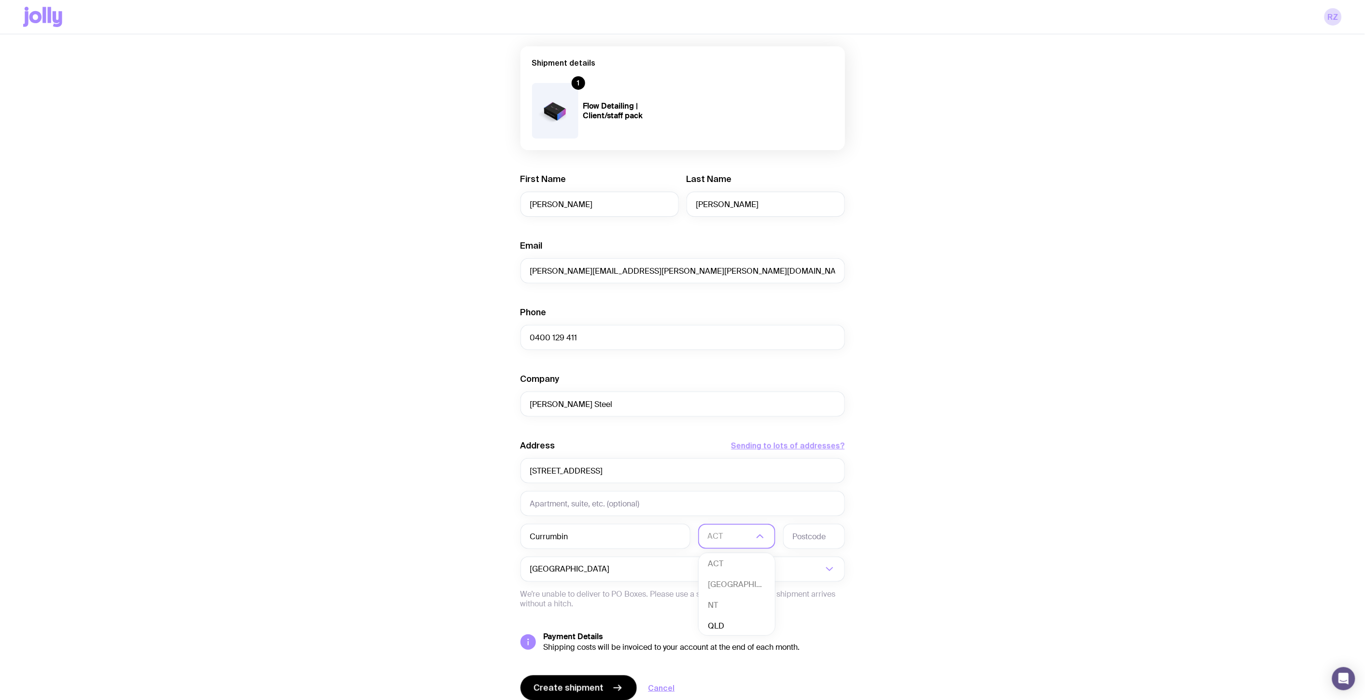
scroll to position [107, 0]
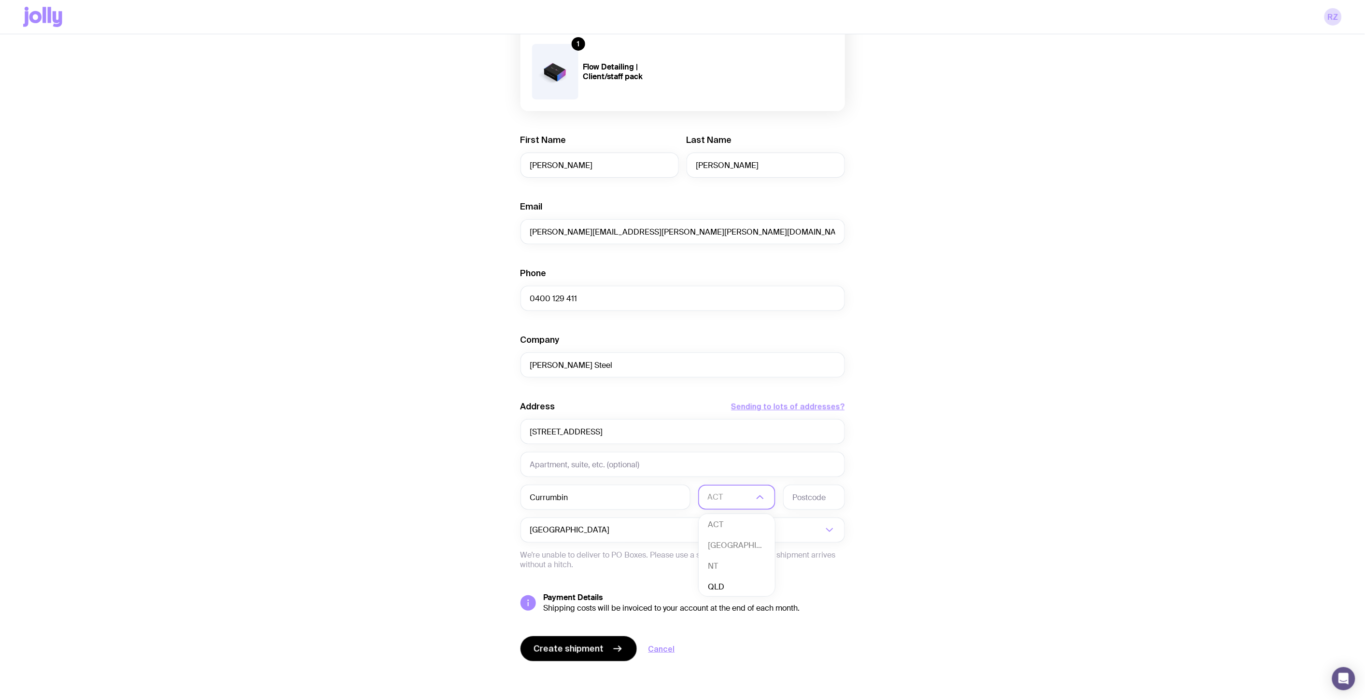
click at [721, 584] on li "QLD" at bounding box center [737, 587] width 76 height 21
click at [809, 490] on input "text" at bounding box center [814, 497] width 62 height 25
type input "4223"
click at [1031, 533] on div "Create shipment Shipment details 1 Flow Detailing | Client/staff pack First Nam…" at bounding box center [682, 333] width 1319 height 734
drag, startPoint x: 909, startPoint y: 457, endPoint x: 846, endPoint y: 502, distance: 77.2
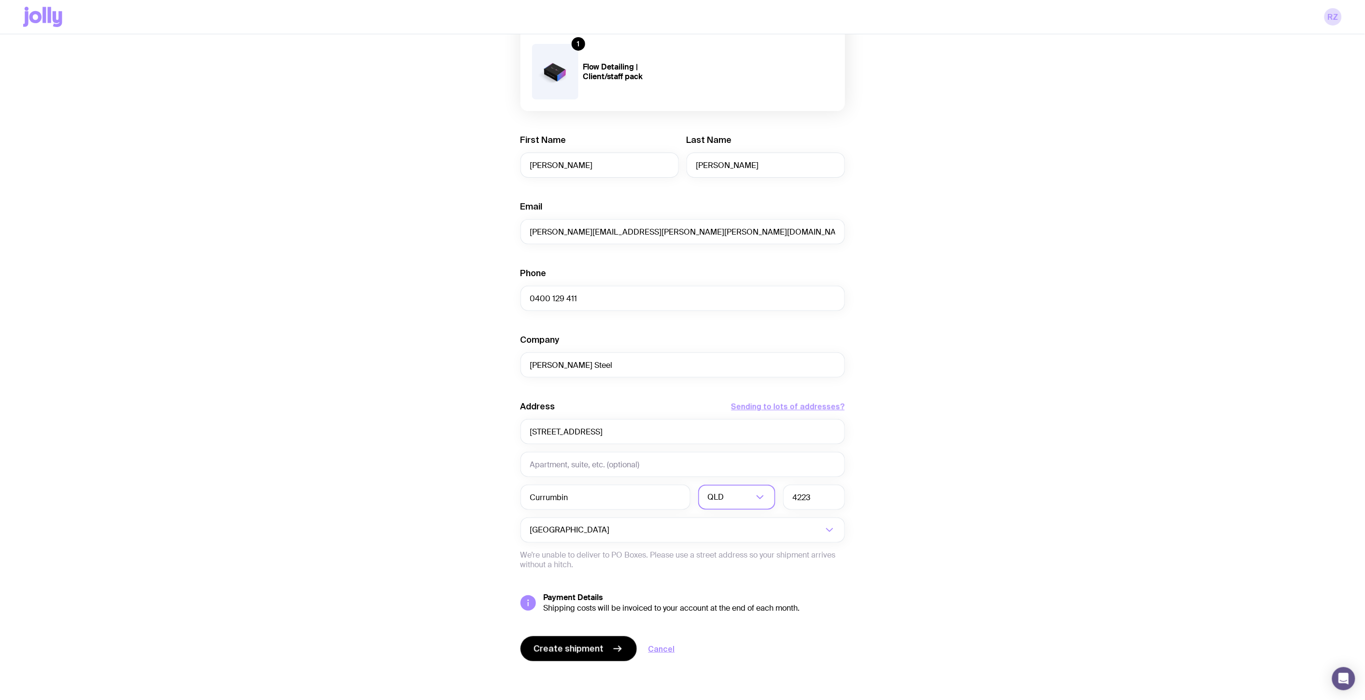
click at [909, 457] on div "Create shipment Shipment details 1 Flow Detailing | Client/staff pack First Nam…" at bounding box center [682, 333] width 1319 height 734
click at [840, 532] on div "Loading..." at bounding box center [834, 530] width 21 height 25
click at [805, 524] on input "Search for option" at bounding box center [676, 530] width 293 height 25
click at [1030, 491] on div "Create shipment Shipment details 1 Flow Detailing | Client/staff pack First Nam…" at bounding box center [682, 333] width 1319 height 734
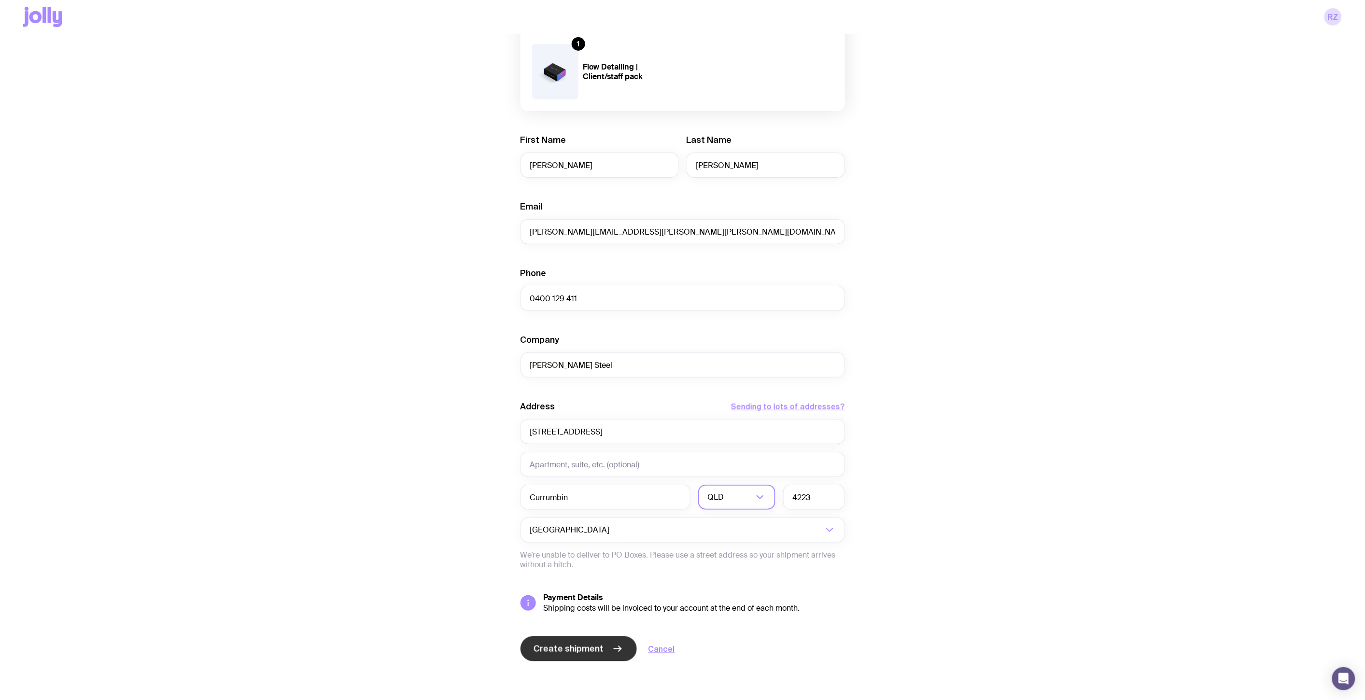
click at [573, 650] on span "Create shipment" at bounding box center [569, 649] width 70 height 12
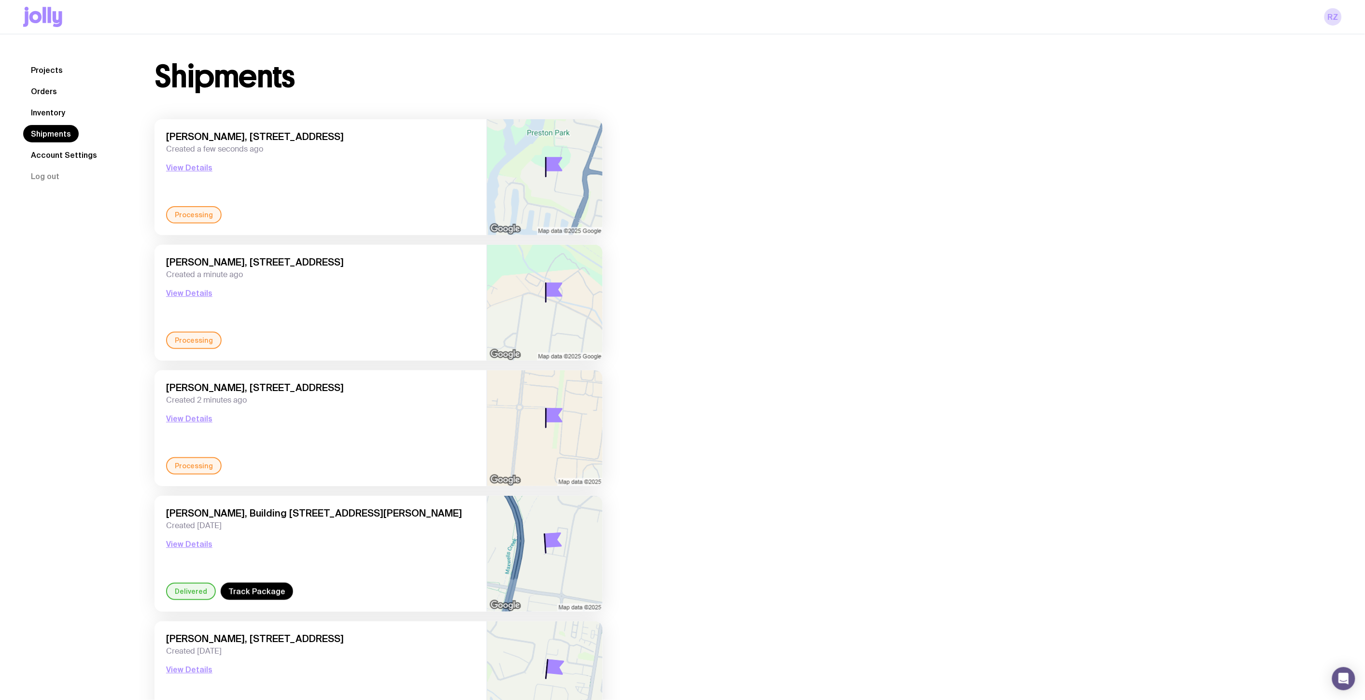
click at [60, 112] on link "Inventory" at bounding box center [48, 112] width 50 height 17
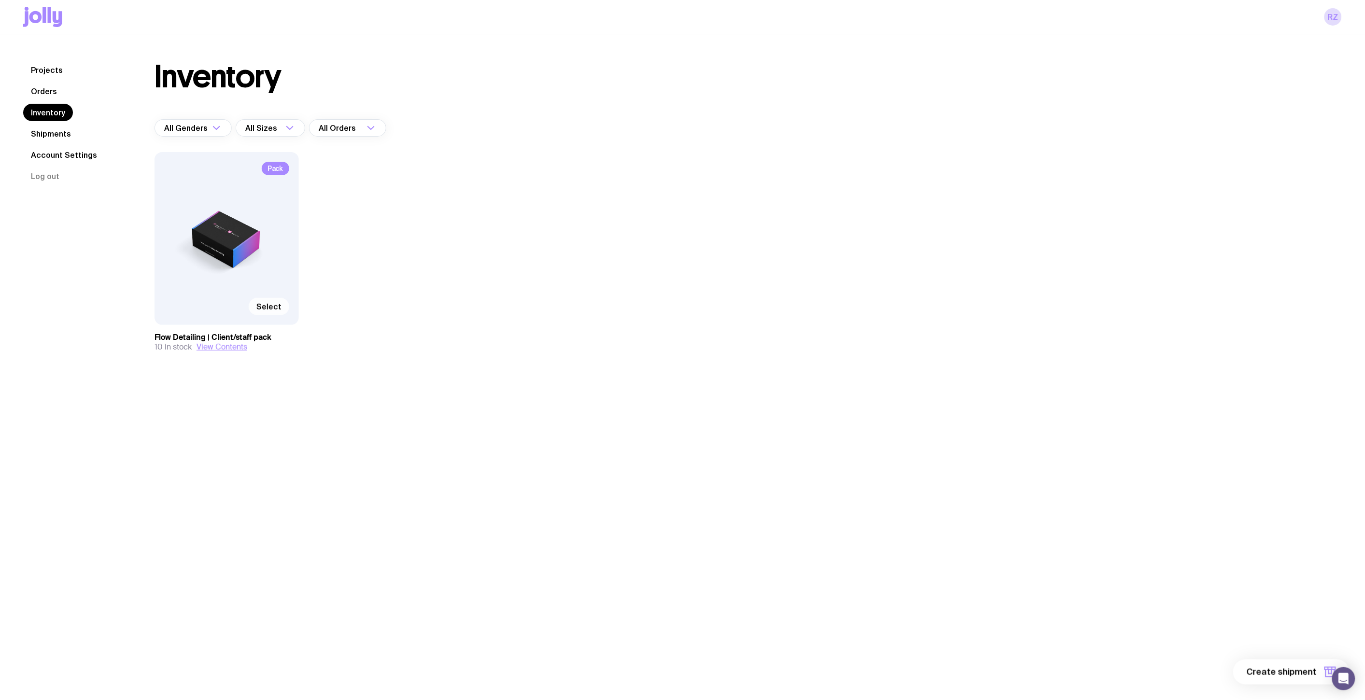
click at [258, 308] on span "Select" at bounding box center [268, 307] width 25 height 10
click at [0, 0] on input "Select" at bounding box center [0, 0] width 0 height 0
click at [258, 308] on span "Selected" at bounding box center [264, 307] width 35 height 10
click at [0, 0] on input "Selected" at bounding box center [0, 0] width 0 height 0
click at [258, 308] on span "Select" at bounding box center [268, 307] width 25 height 10
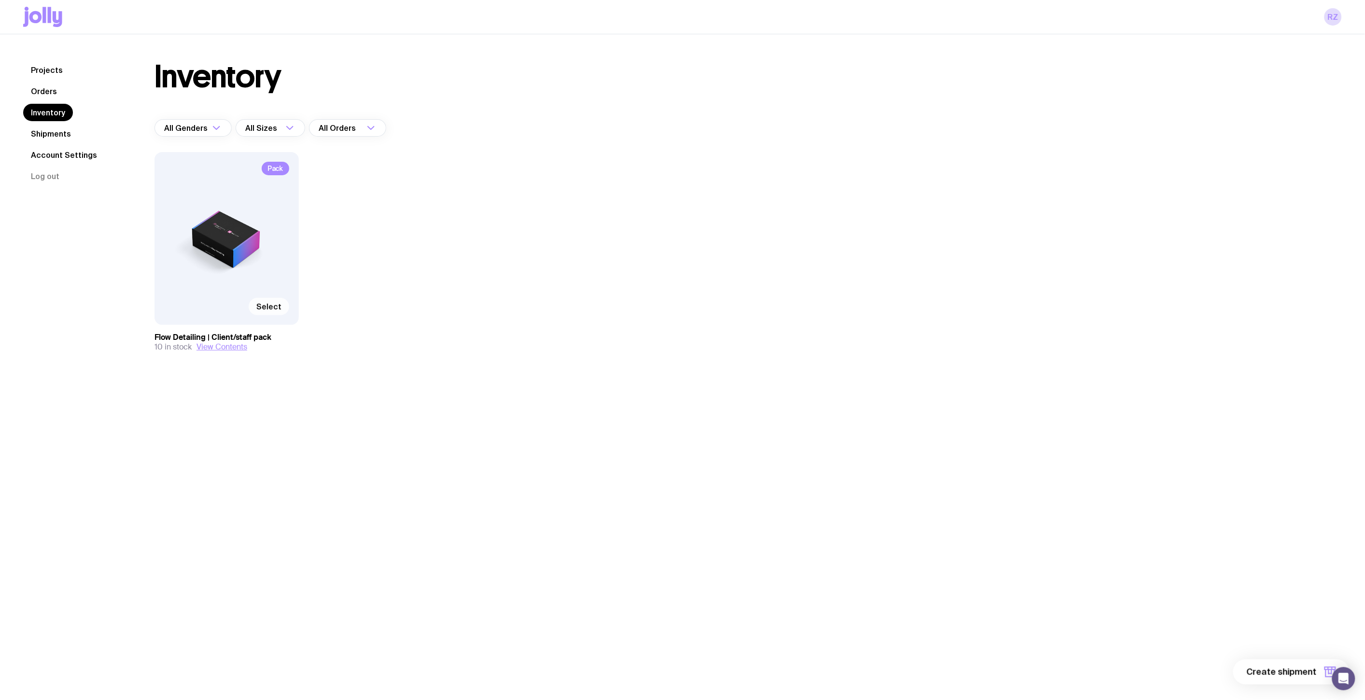
click at [0, 0] on input "Select" at bounding box center [0, 0] width 0 height 0
click at [1305, 677] on button "1 item" at bounding box center [1314, 672] width 70 height 25
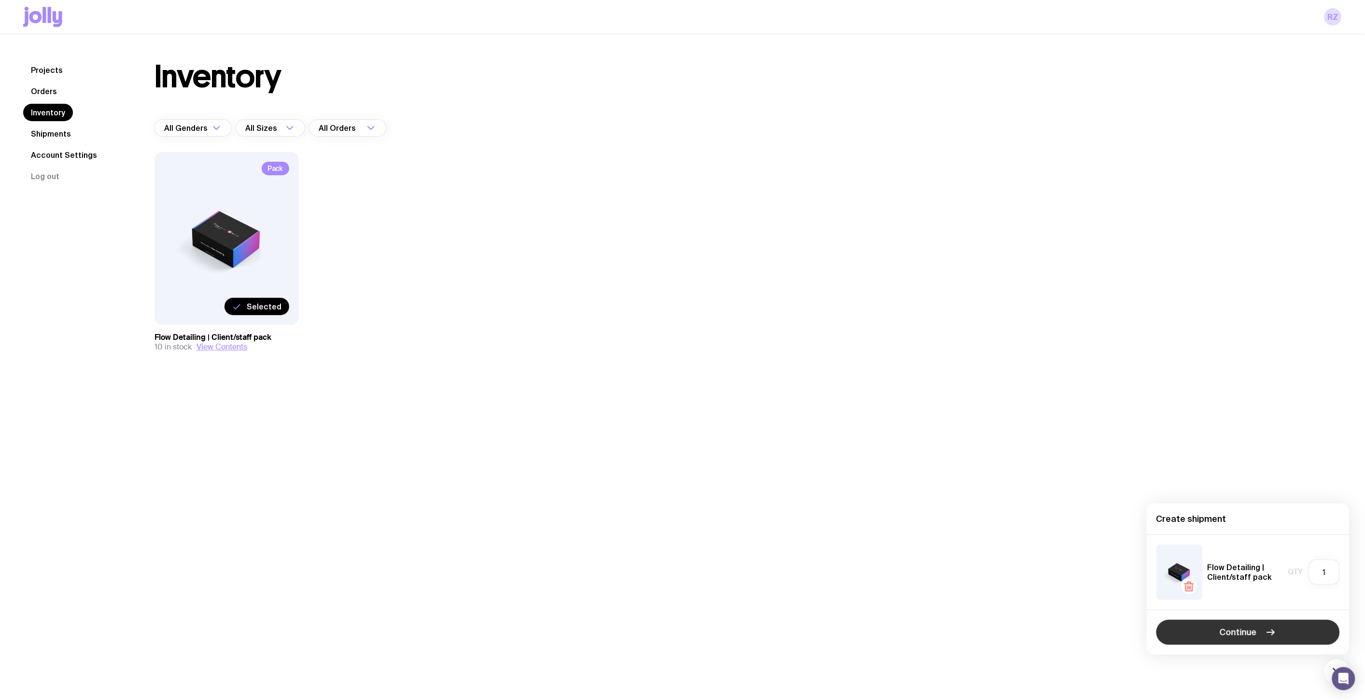
click at [1287, 628] on button "Continue" at bounding box center [1247, 632] width 183 height 25
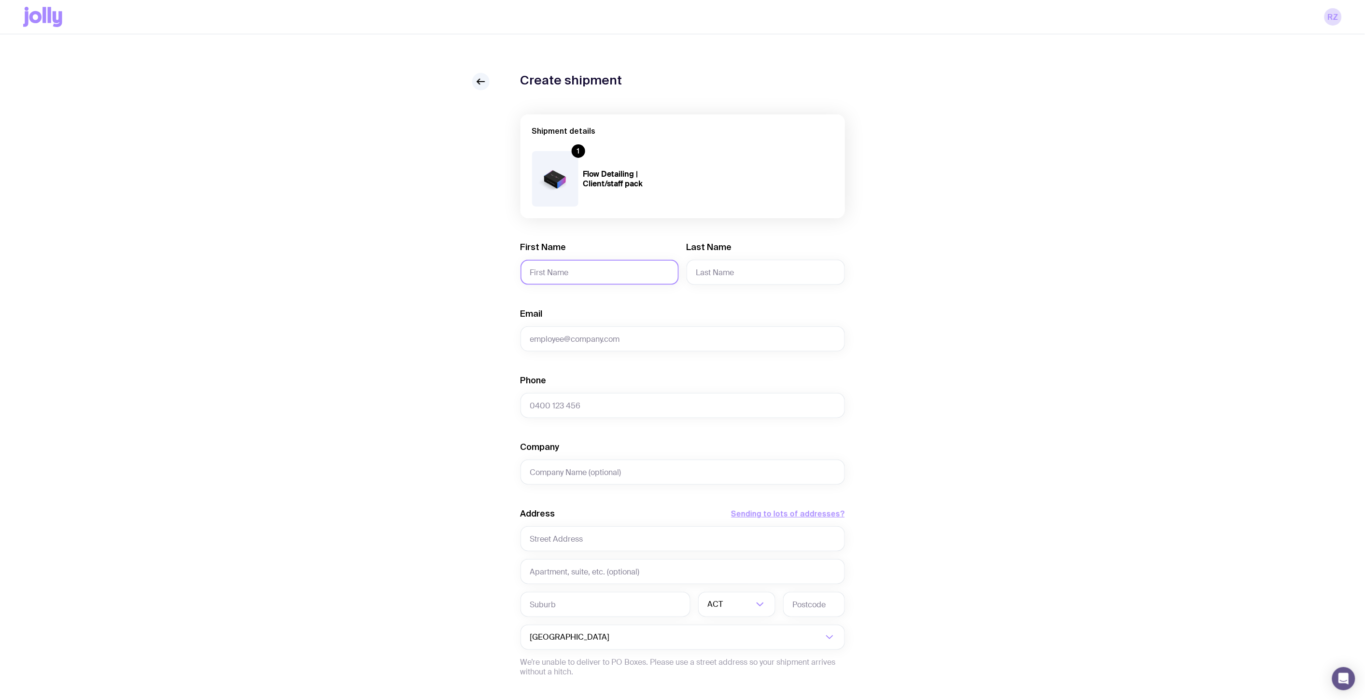
click at [570, 271] on input "First Name" at bounding box center [600, 272] width 158 height 25
click at [617, 270] on input "First Name" at bounding box center [600, 272] width 158 height 25
type input "Grahame"
type input "[PERSON_NAME]"
click at [859, 389] on div "Create shipment Shipment details 1 Flow Detailing | Client/staff pack First Nam…" at bounding box center [682, 440] width 1319 height 734
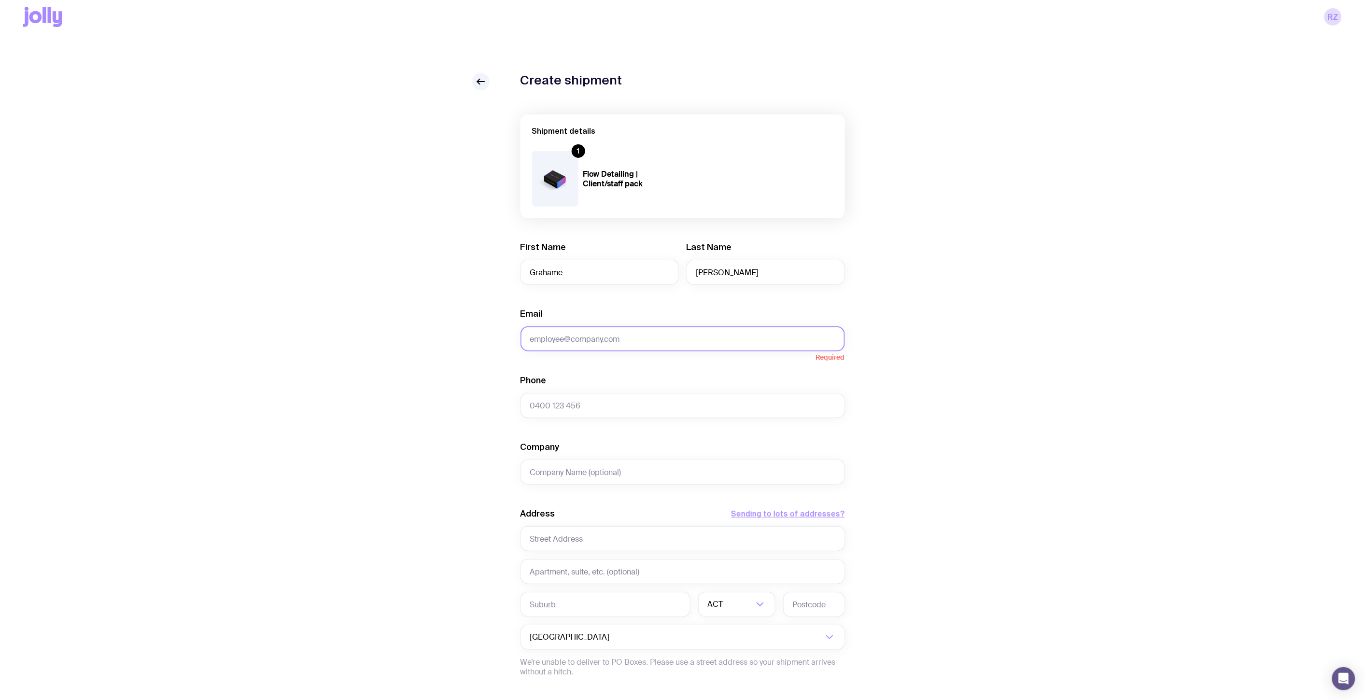
click at [745, 339] on input "Email" at bounding box center [683, 338] width 324 height 25
paste input "[EMAIL_ADDRESS][PERSON_NAME][DOMAIN_NAME]"
type input "[EMAIL_ADDRESS][PERSON_NAME][DOMAIN_NAME]"
click at [609, 396] on input "Phone" at bounding box center [683, 405] width 324 height 25
paste input "0477 774 492"
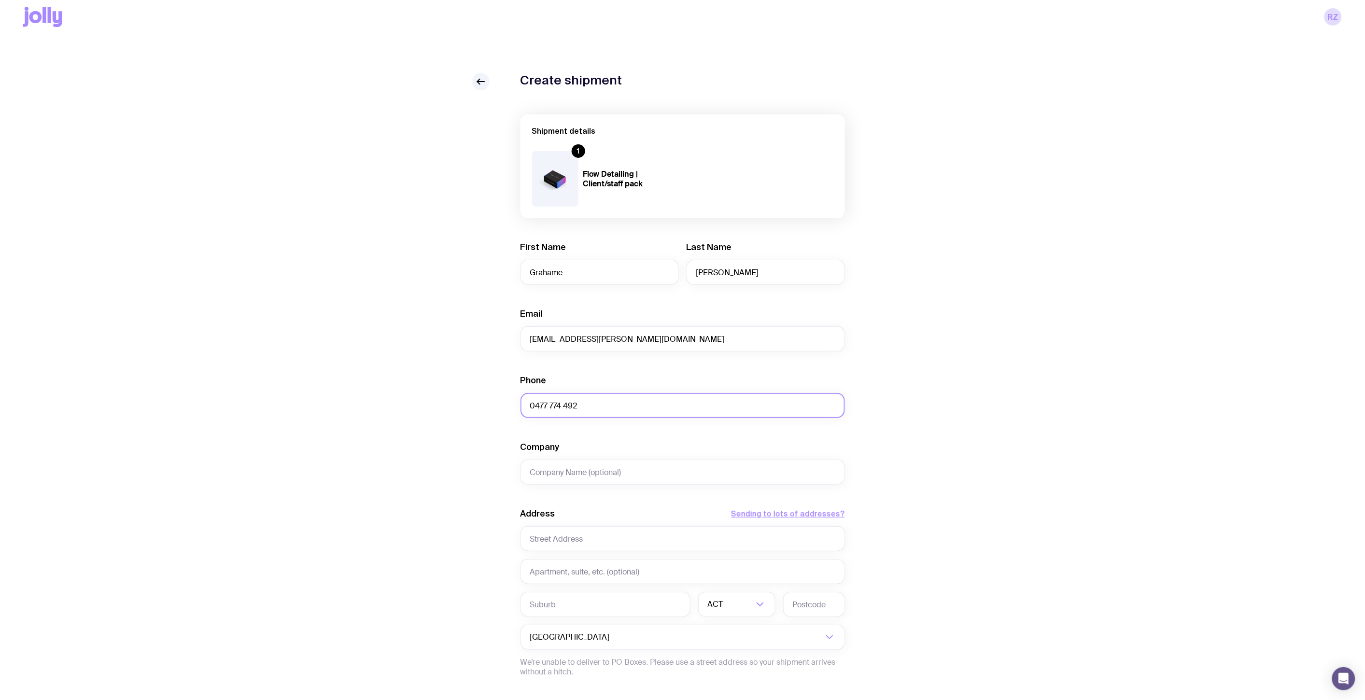
type input "0477 774 492"
type input "Mesh and Bar"
click at [601, 537] on input "text" at bounding box center [683, 538] width 324 height 25
type input "[STREET_ADDRESS]"
type input "[PERSON_NAME]"
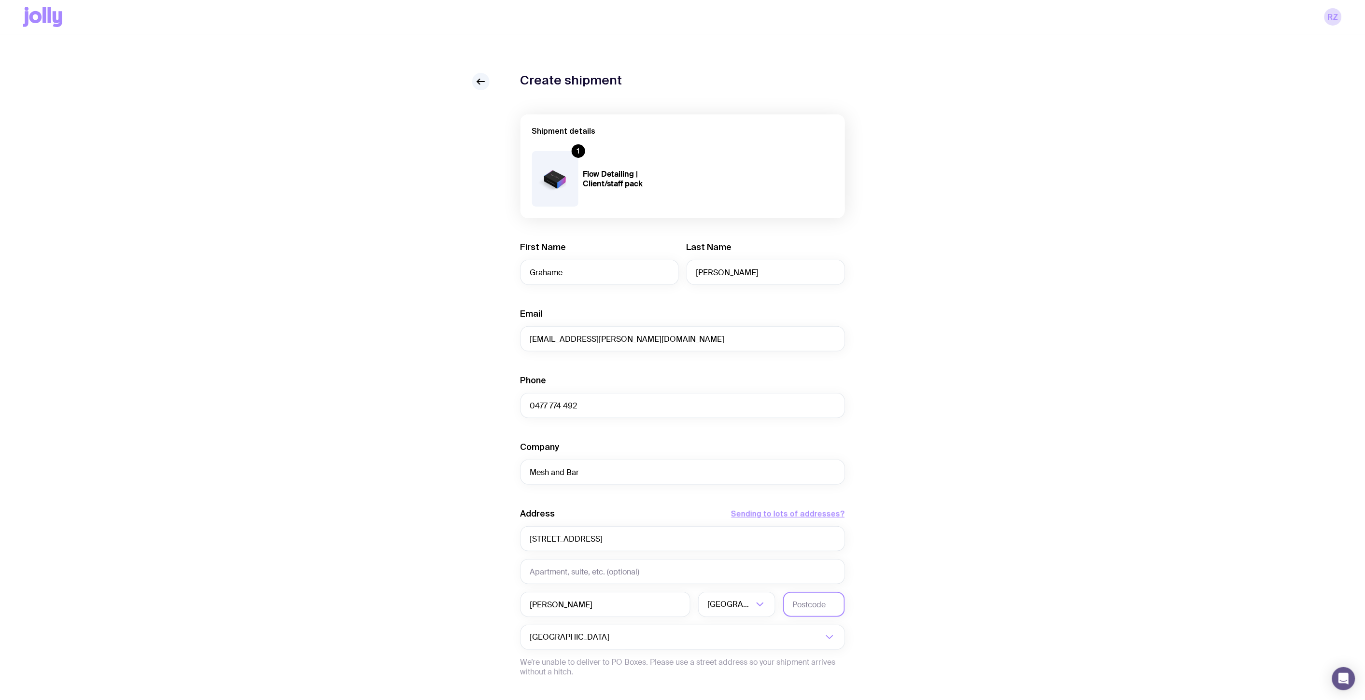
click at [838, 613] on input "text" at bounding box center [814, 604] width 62 height 25
type input "2322"
click at [934, 554] on div "Create shipment Shipment details 1 Flow Detailing | Client/staff pack First Nam…" at bounding box center [682, 440] width 1319 height 734
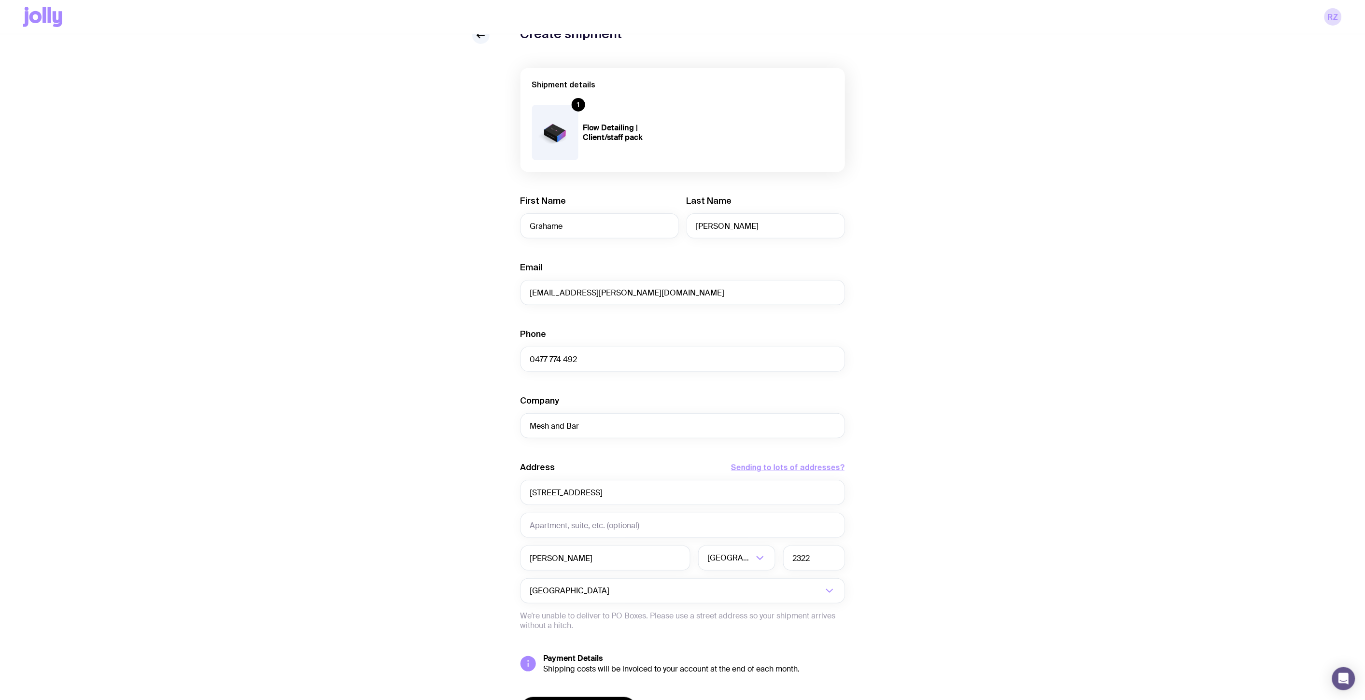
scroll to position [107, 0]
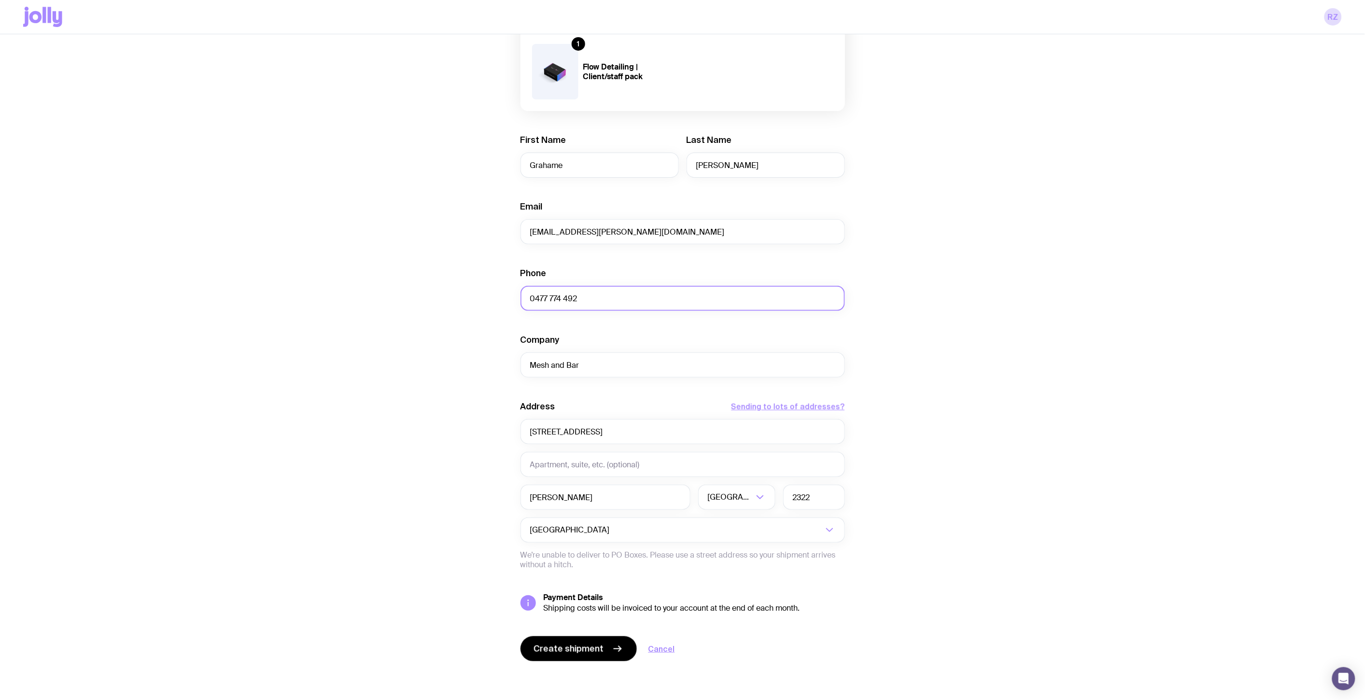
click at [589, 310] on input "0477 774 492" at bounding box center [683, 298] width 324 height 25
click at [561, 299] on input "0477 774492" at bounding box center [683, 298] width 324 height 25
type input "0477 774 492"
click at [1135, 310] on div "Create shipment Shipment details 1 Flow Detailing | Client/staff pack First Nam…" at bounding box center [682, 333] width 1319 height 734
click at [1093, 462] on div "Create shipment Shipment details 1 Flow Detailing | Client/staff pack First Nam…" at bounding box center [682, 333] width 1319 height 734
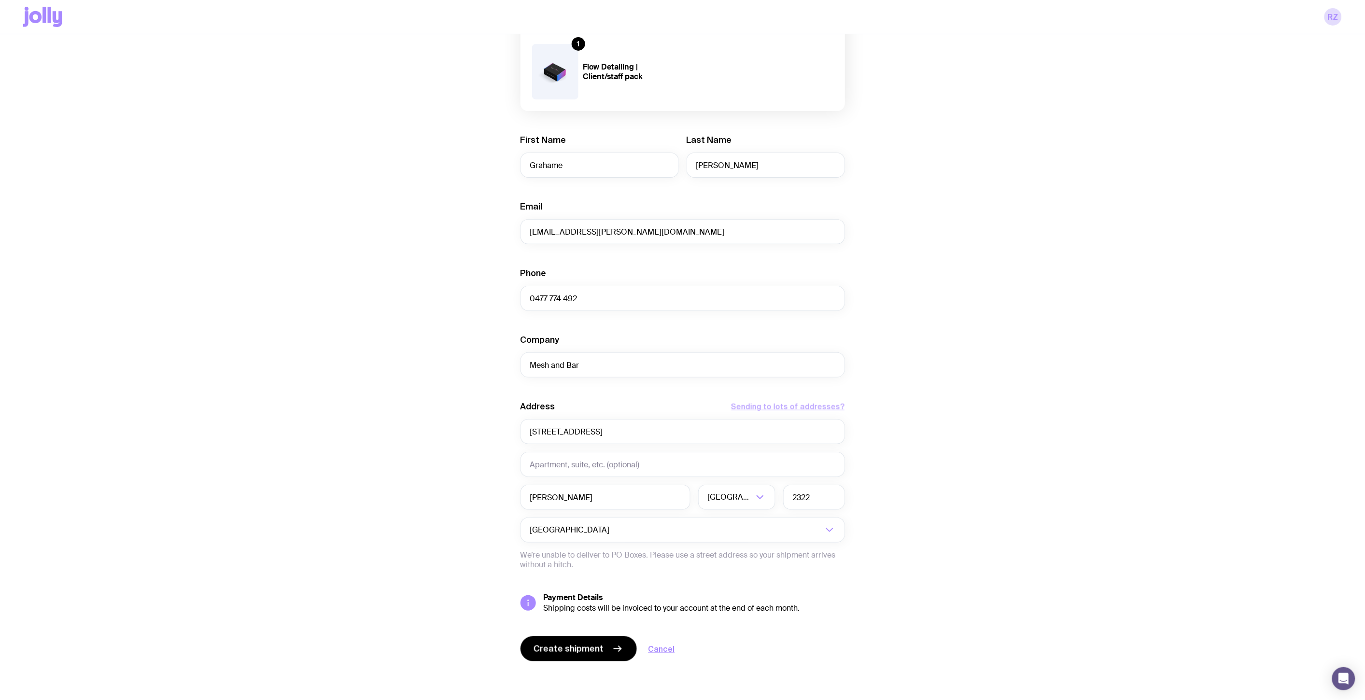
click at [825, 404] on button "Sending to lots of addresses?" at bounding box center [788, 407] width 113 height 12
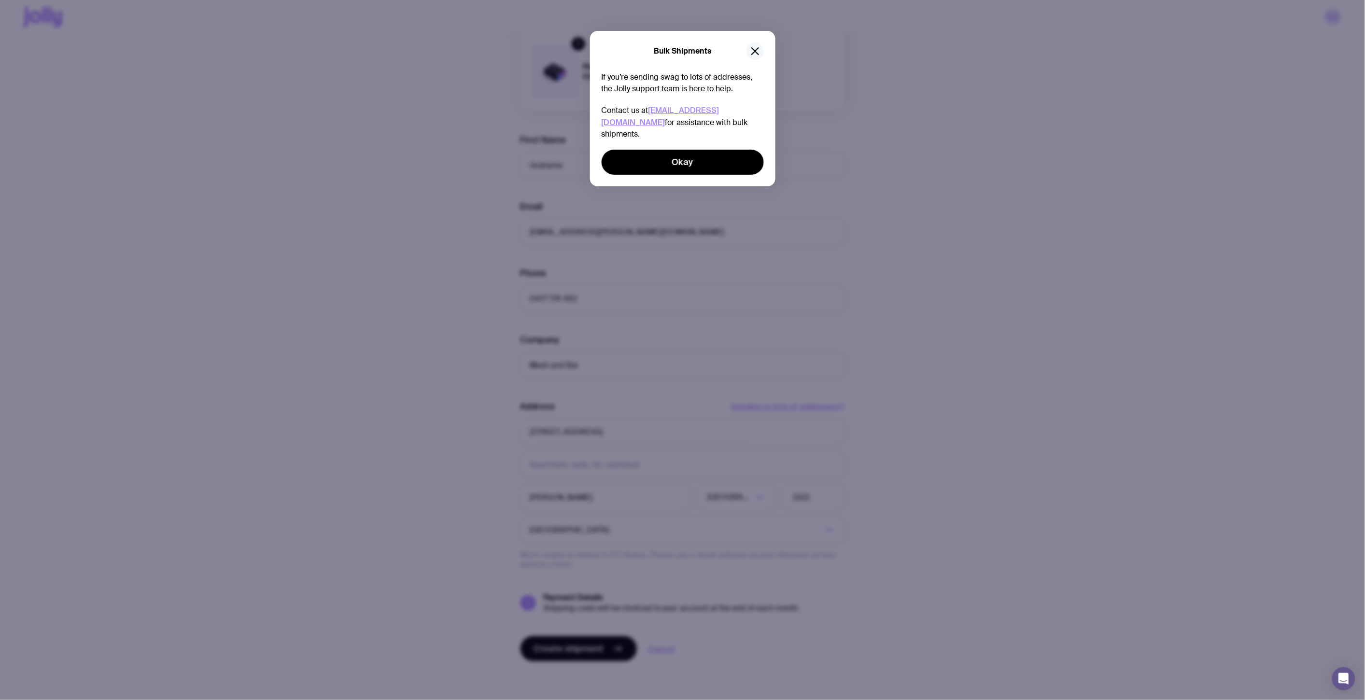
click at [756, 47] on icon "button" at bounding box center [755, 51] width 12 height 12
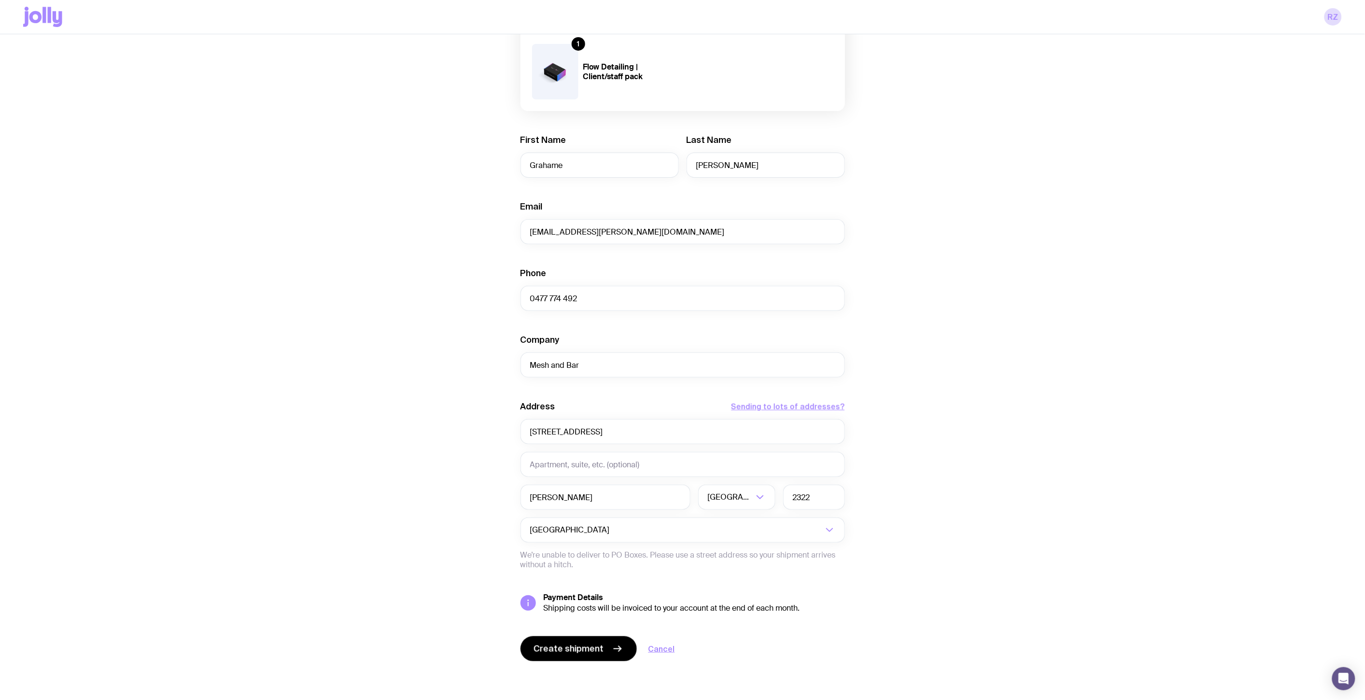
click at [1079, 176] on div "Create shipment Shipment details 1 Flow Detailing | Client/staff pack First Nam…" at bounding box center [682, 333] width 1319 height 734
click at [551, 648] on span "Create shipment" at bounding box center [569, 649] width 70 height 12
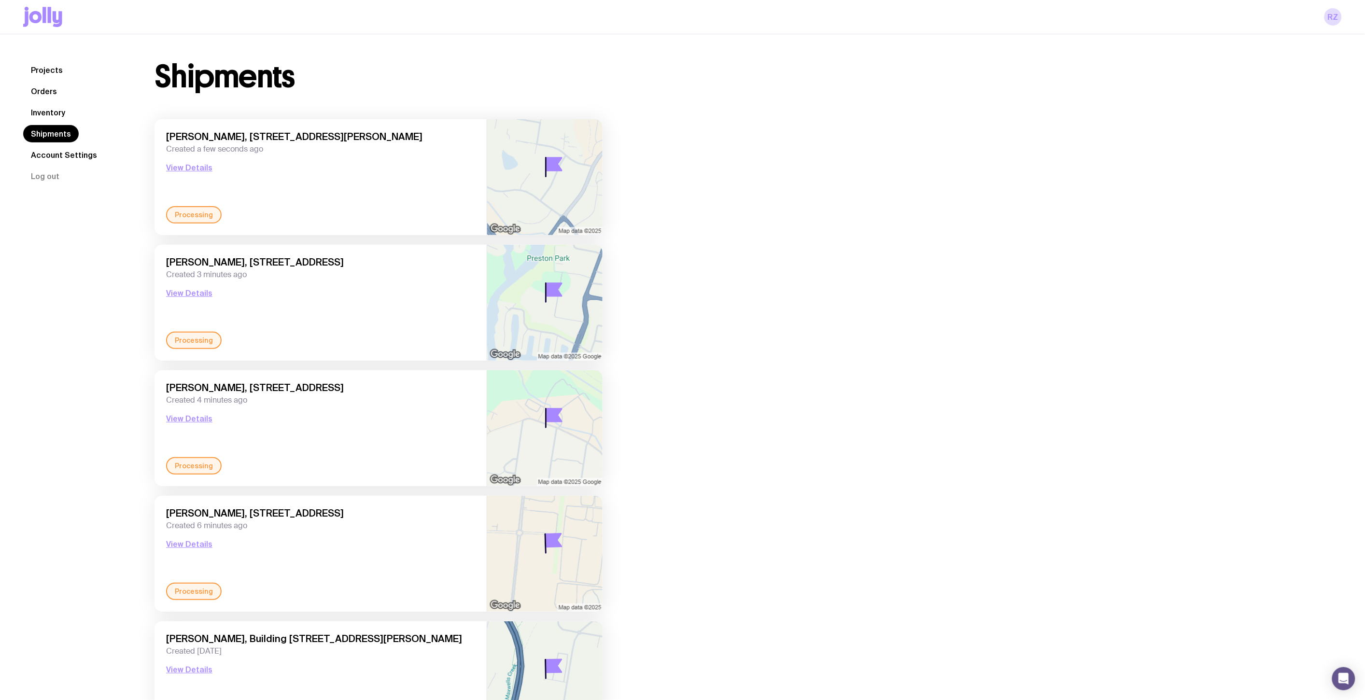
click at [51, 124] on nav "Projects Orders Inventory Shipments Account Settings Log out" at bounding box center [77, 123] width 108 height 124
click at [49, 113] on link "Inventory" at bounding box center [48, 112] width 50 height 17
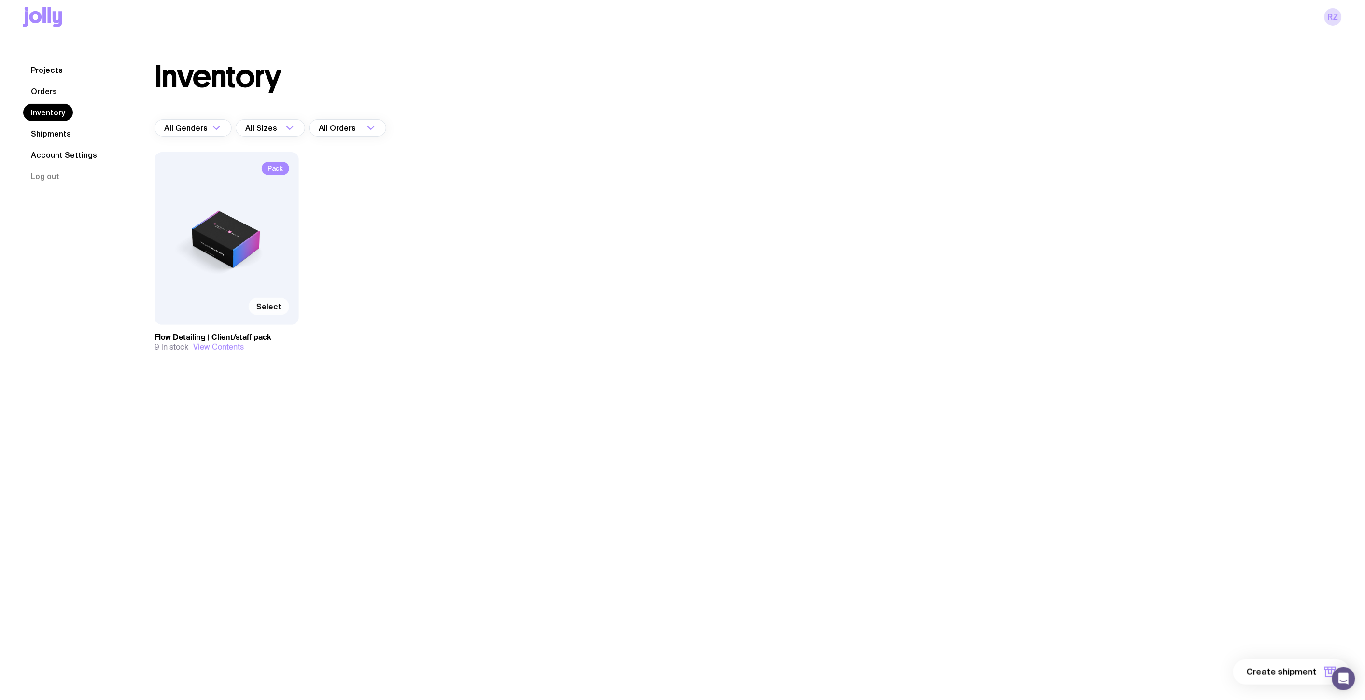
click at [267, 308] on span "Select" at bounding box center [268, 307] width 25 height 10
click at [0, 0] on input "Select" at bounding box center [0, 0] width 0 height 0
click at [1308, 676] on span "1 item" at bounding box center [1305, 672] width 24 height 12
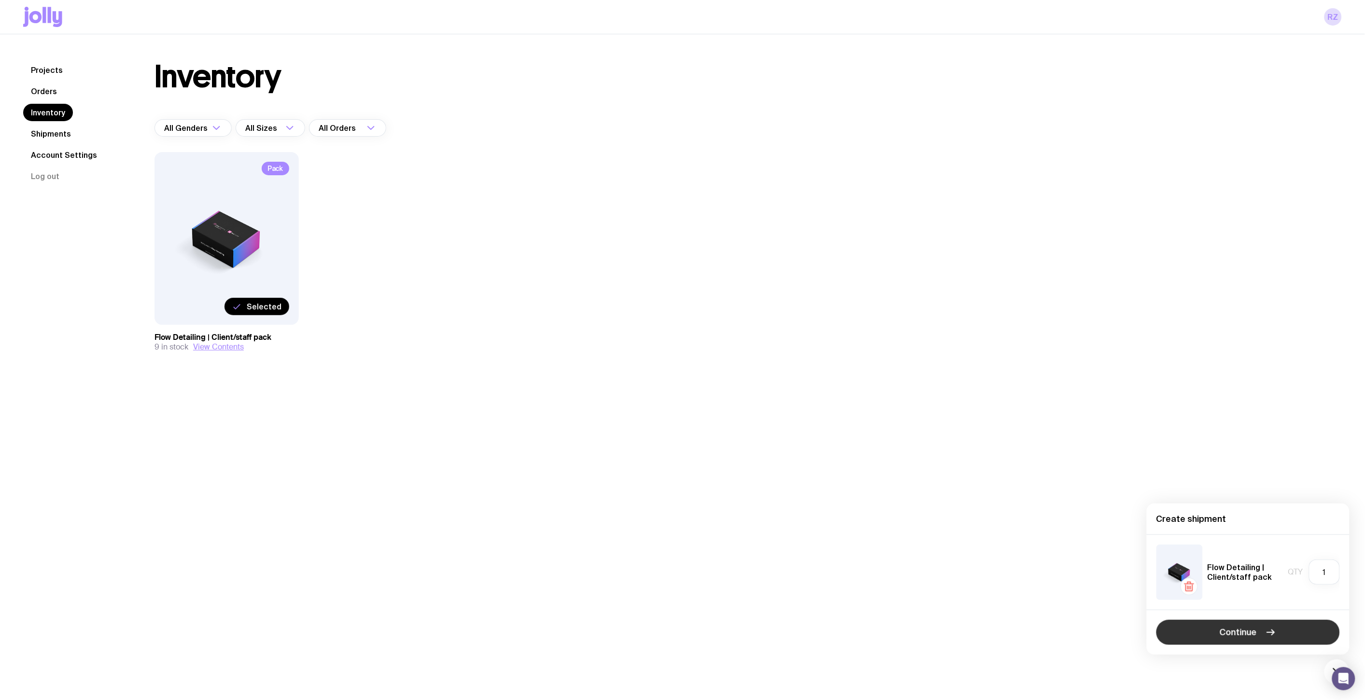
click at [1227, 638] on button "Continue" at bounding box center [1247, 632] width 183 height 25
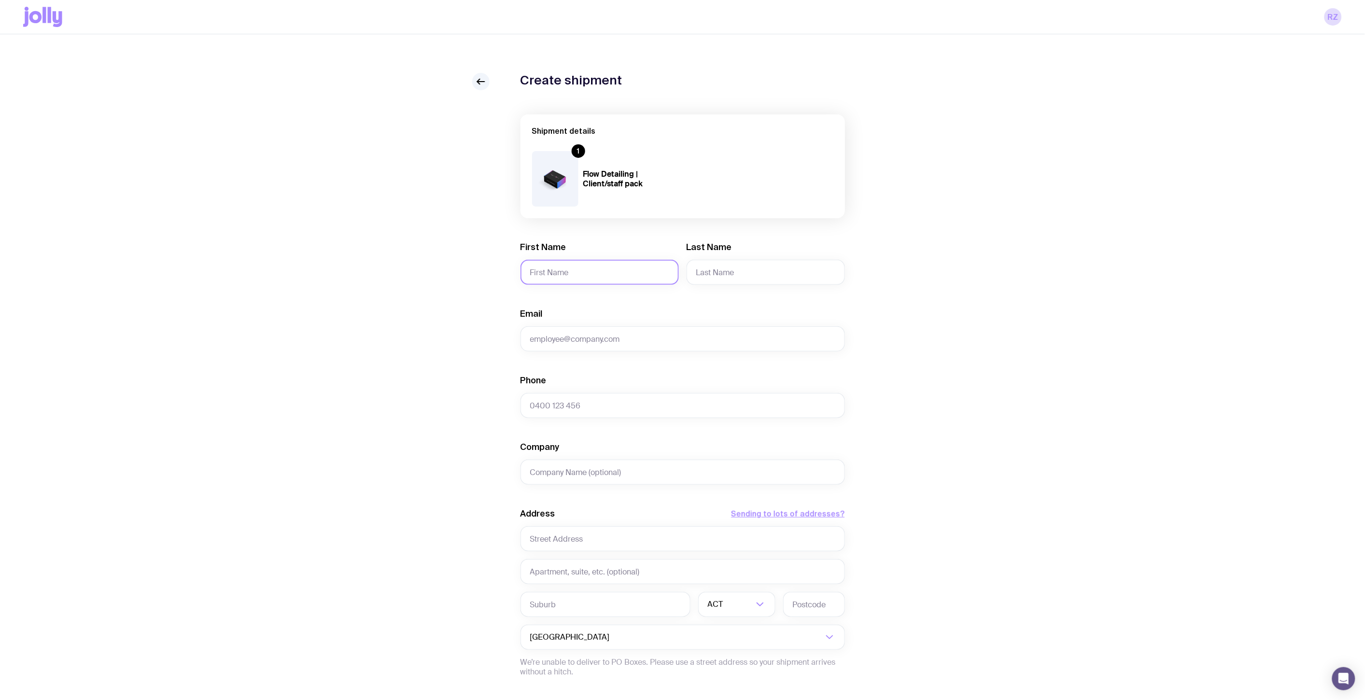
click at [549, 269] on input "First Name" at bounding box center [600, 272] width 158 height 25
type input "[PERSON_NAME]"
drag, startPoint x: 634, startPoint y: 321, endPoint x: 632, endPoint y: 332, distance: 11.4
click at [634, 321] on div "Email Required" at bounding box center [683, 329] width 324 height 43
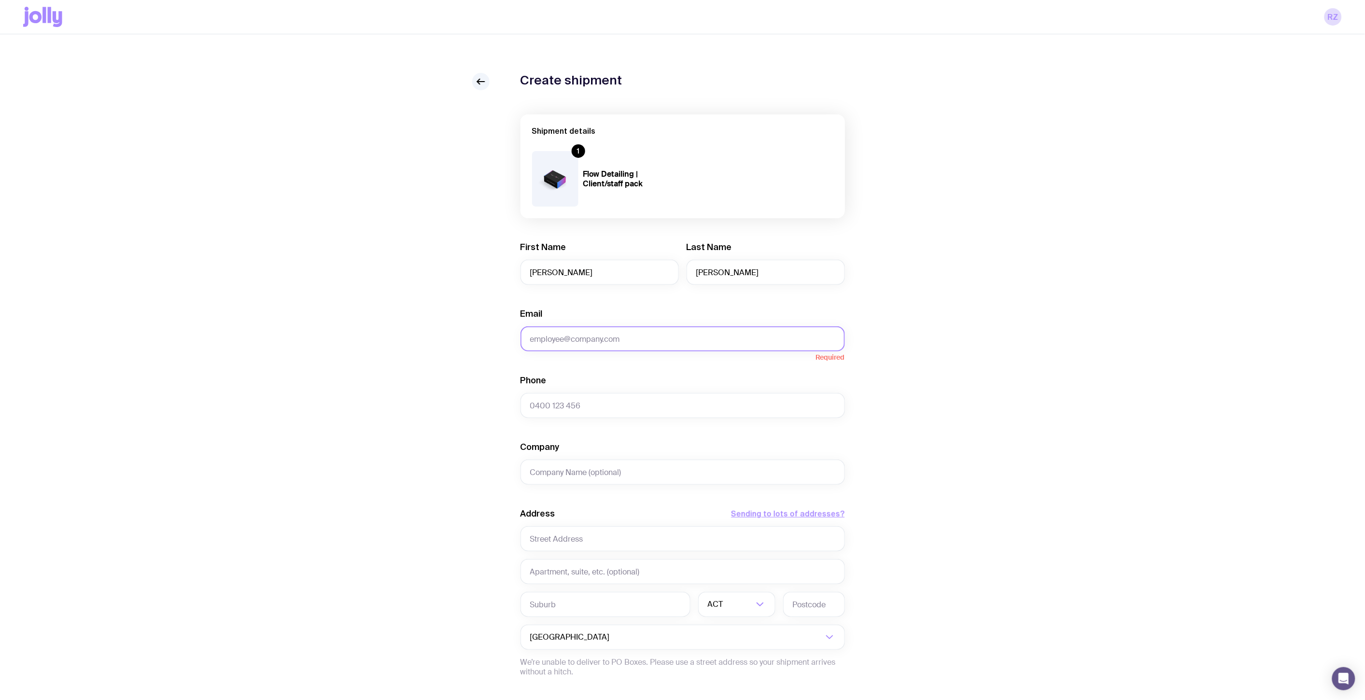
click at [630, 335] on input "Email" at bounding box center [683, 338] width 324 height 25
paste input "[EMAIL_ADDRESS][DOMAIN_NAME]"
type input "[EMAIL_ADDRESS][DOMAIN_NAME]"
click at [752, 413] on input "Phone" at bounding box center [683, 405] width 324 height 25
paste input "0428 262 070"
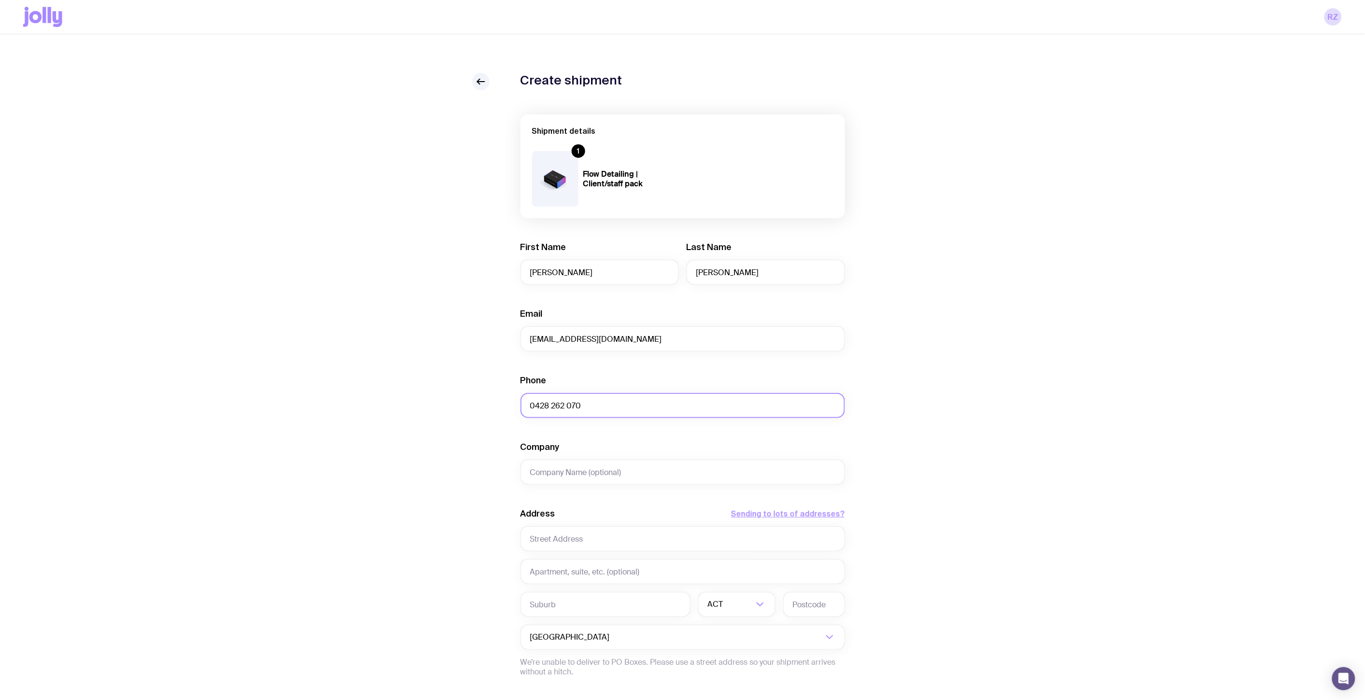
type input "0428 262 070"
type input "Built"
drag, startPoint x: 547, startPoint y: 576, endPoint x: 548, endPoint y: 570, distance: 5.9
click at [547, 576] on input "text" at bounding box center [683, 581] width 324 height 25
click at [556, 549] on input "text" at bounding box center [683, 538] width 324 height 25
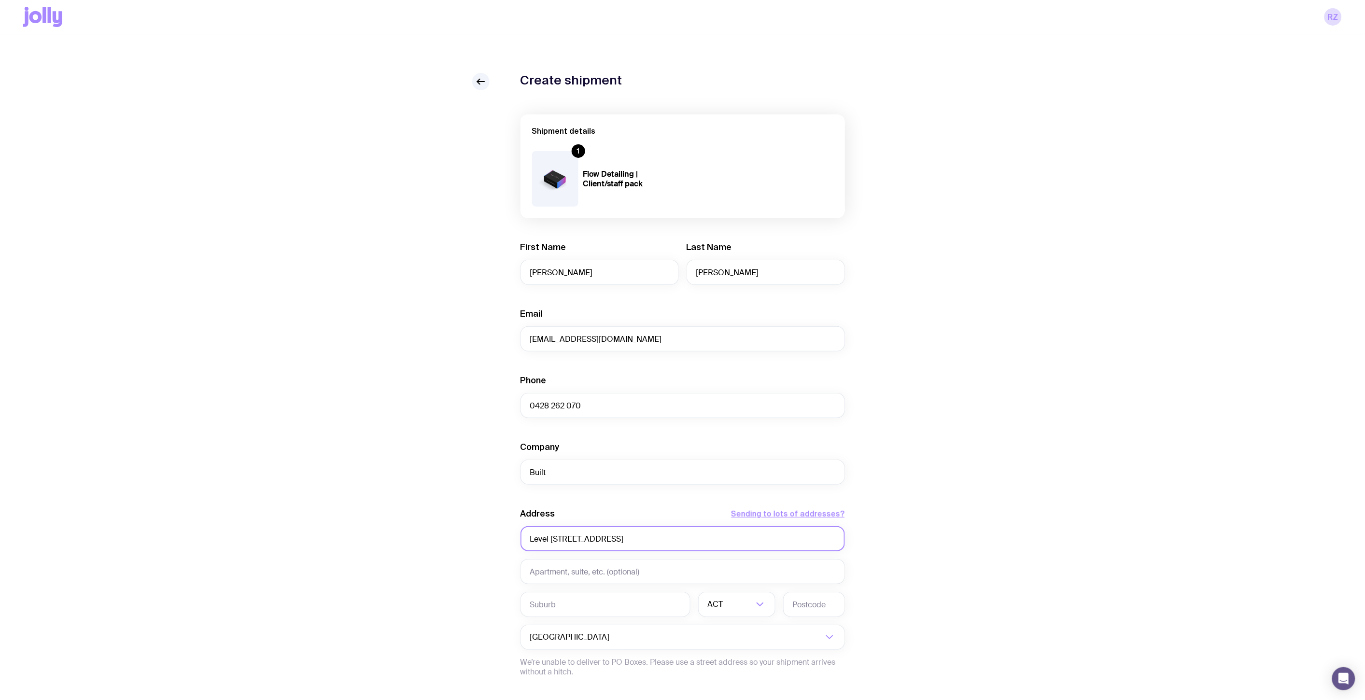
type input "Level [STREET_ADDRESS]"
click at [607, 604] on input "text" at bounding box center [606, 604] width 170 height 25
type input "Southbank"
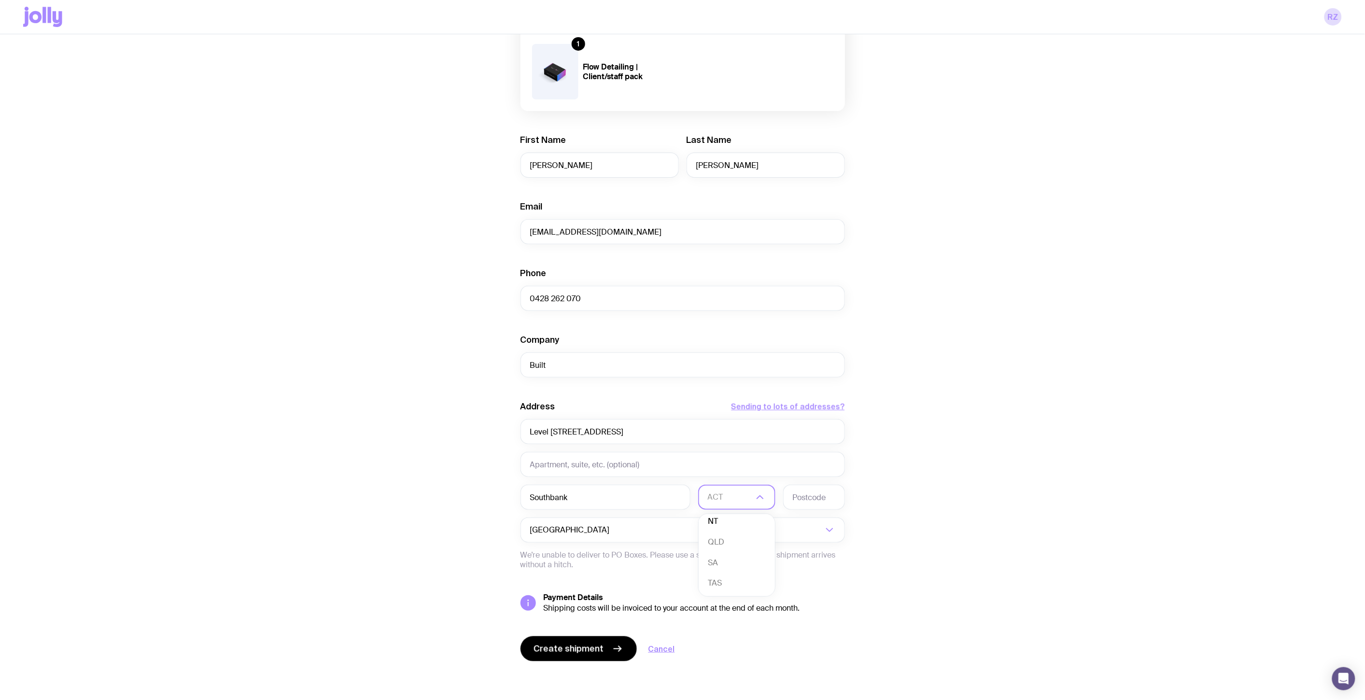
scroll to position [88, 0]
click at [736, 567] on li "VIC" at bounding box center [737, 562] width 76 height 21
click at [823, 495] on input "text" at bounding box center [814, 497] width 62 height 25
type input "3006"
click at [782, 467] on input "text" at bounding box center [683, 464] width 324 height 25
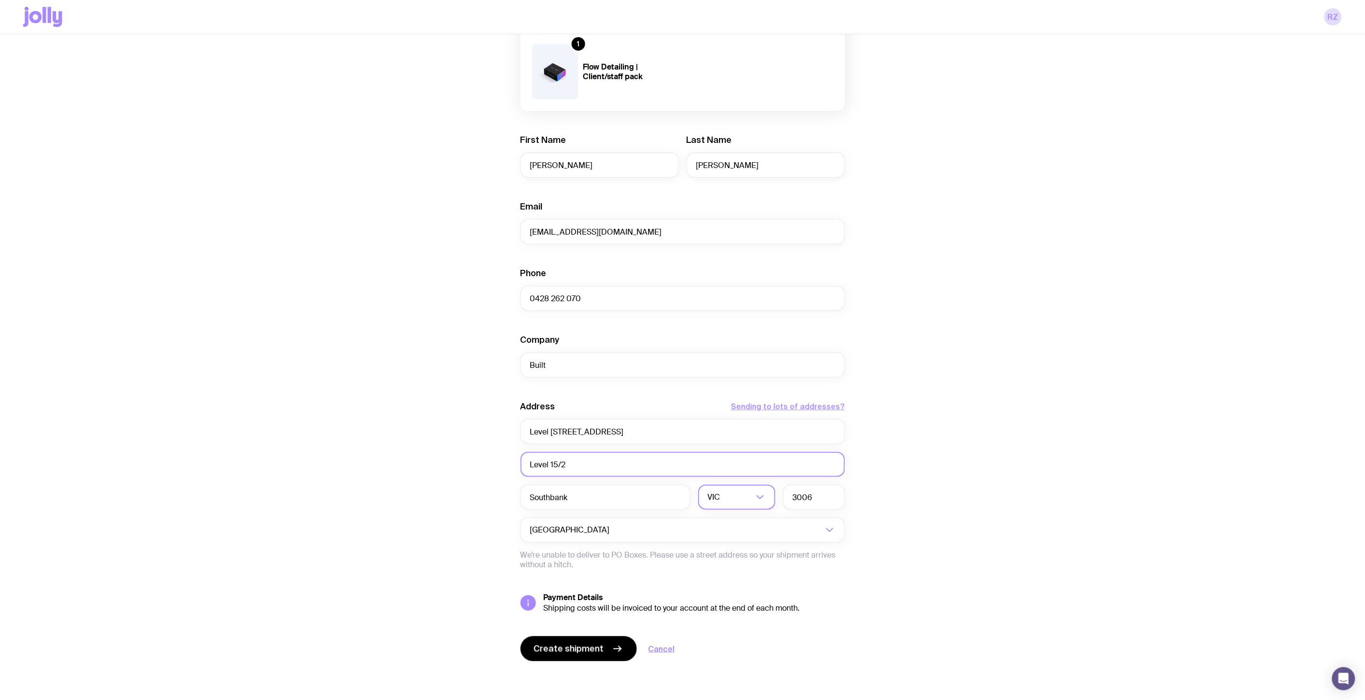
type input "Level 15/2"
click at [1241, 287] on div "Create shipment Shipment details 1 Flow Detailing | Client/staff pack First Nam…" at bounding box center [682, 333] width 1319 height 734
click at [964, 387] on div "Create shipment Shipment details 1 Flow Detailing | Client/staff pack First Nam…" at bounding box center [682, 333] width 1319 height 734
click at [567, 641] on button "Create shipment" at bounding box center [579, 648] width 116 height 25
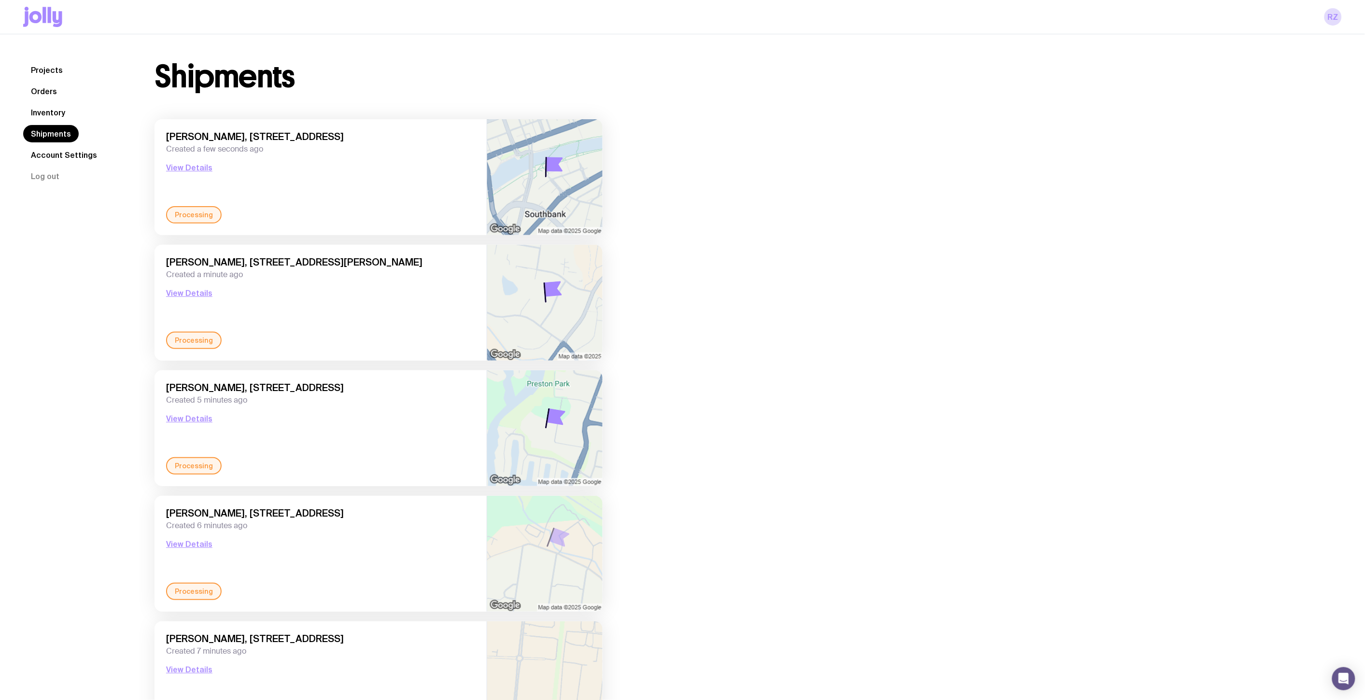
click at [21, 132] on div "Projects Orders Inventory Shipments Account Settings Log out Projects Orders In…" at bounding box center [682, 485] width 1365 height 902
click at [40, 117] on link "Inventory" at bounding box center [48, 112] width 50 height 17
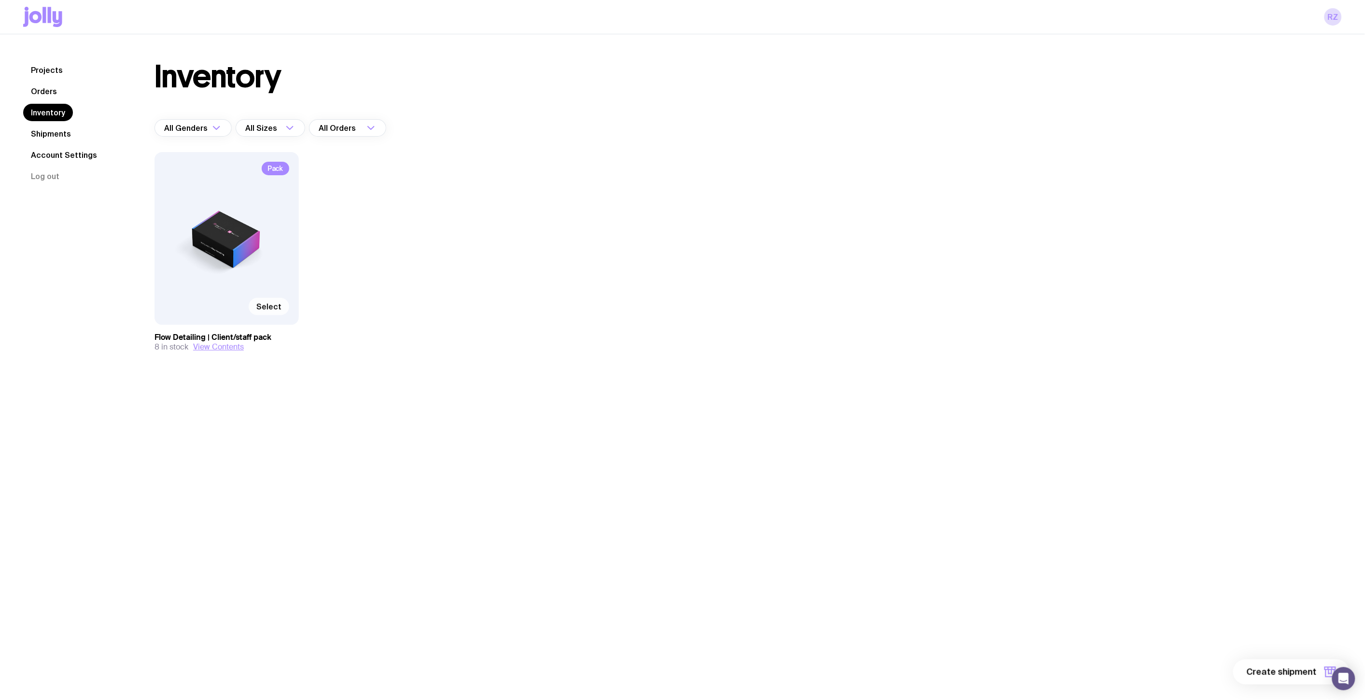
click at [273, 305] on span "Select" at bounding box center [268, 307] width 25 height 10
click at [0, 0] on input "Select" at bounding box center [0, 0] width 0 height 0
click at [1307, 673] on span "1 item" at bounding box center [1305, 672] width 24 height 12
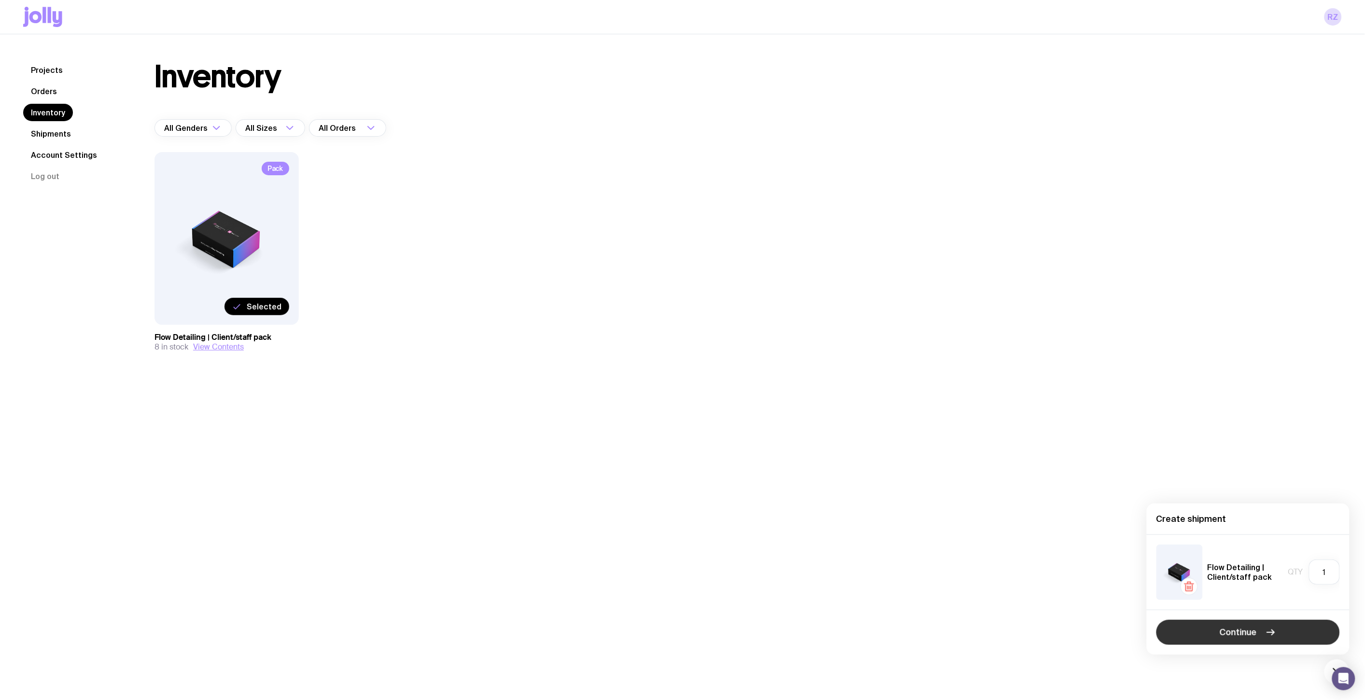
click at [1256, 630] on span "Continue" at bounding box center [1238, 633] width 37 height 12
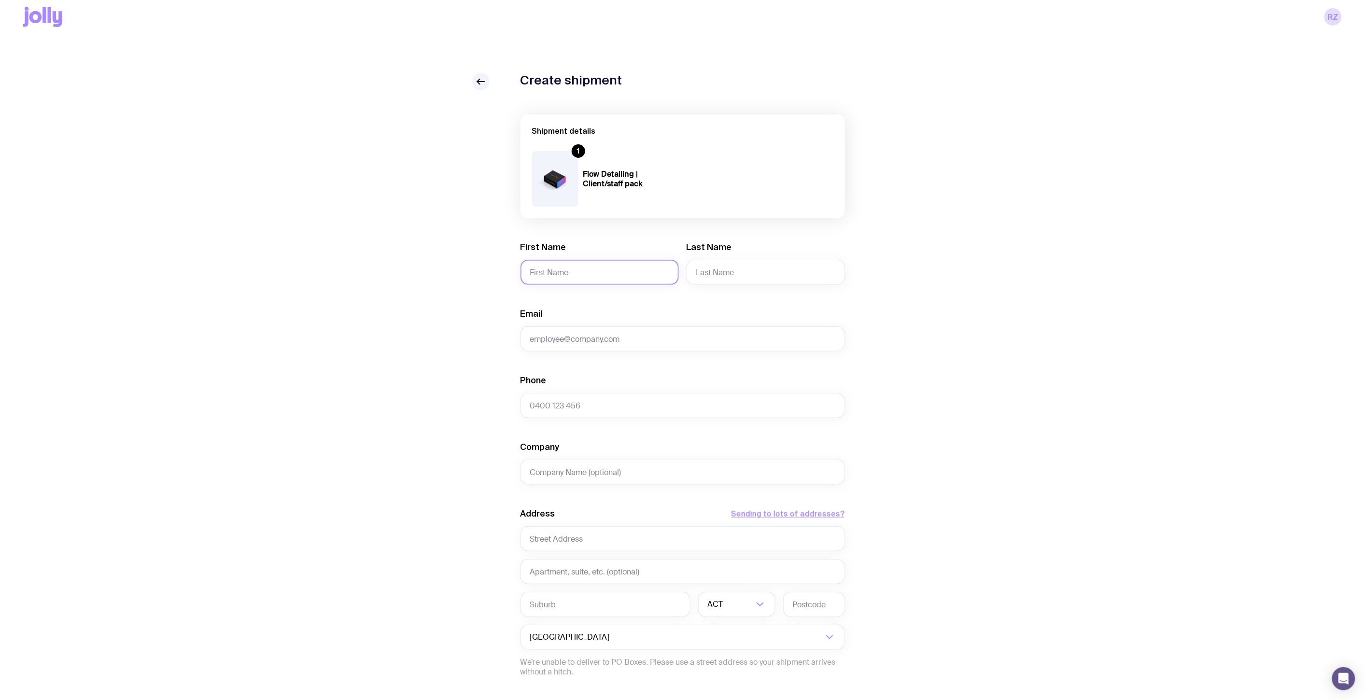
click at [630, 276] on input "First Name" at bounding box center [600, 272] width 158 height 25
click at [659, 272] on input "First Name" at bounding box center [600, 272] width 158 height 25
type input "[PERSON_NAME]"
click at [636, 414] on input "Phone" at bounding box center [683, 405] width 324 height 25
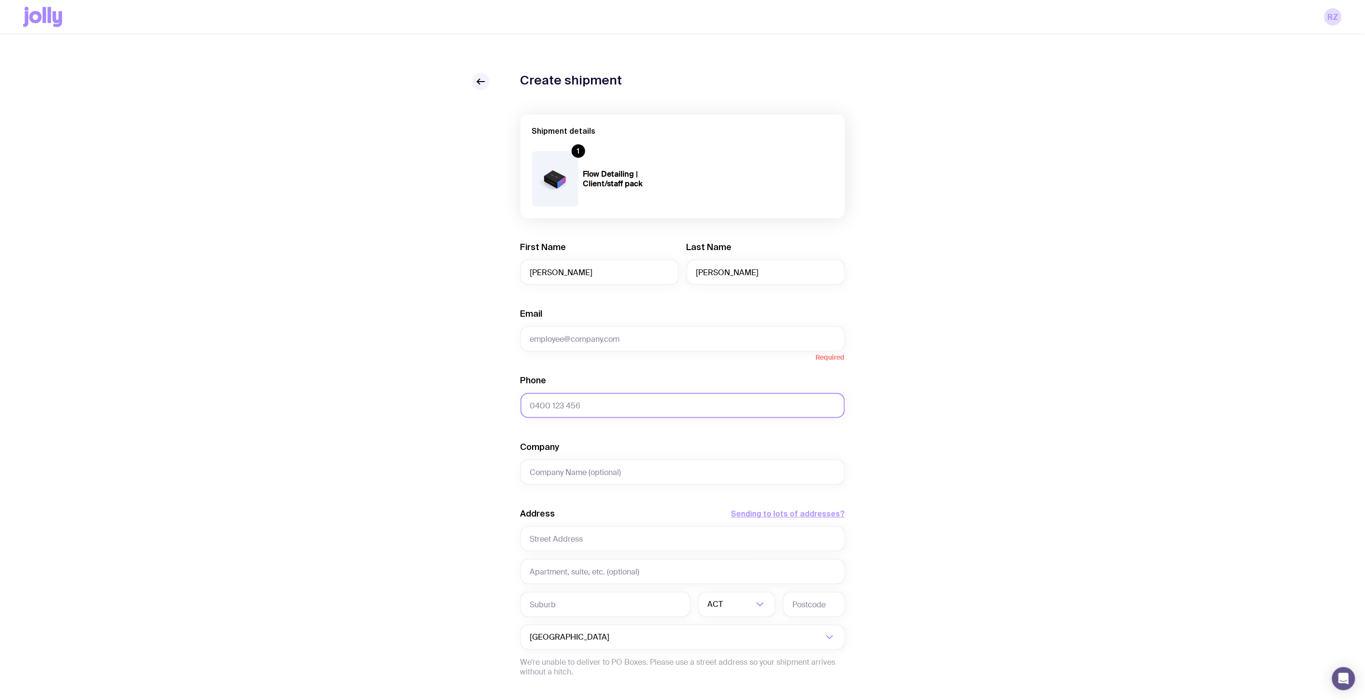
paste input "0407 416 040"
type input "0407 416 040"
click at [605, 348] on input "Email" at bounding box center [683, 338] width 324 height 25
click at [705, 331] on input "Email" at bounding box center [683, 338] width 324 height 25
paste input "[PERSON_NAME][EMAIL_ADDRESS][PERSON_NAME][DOMAIN_NAME]"
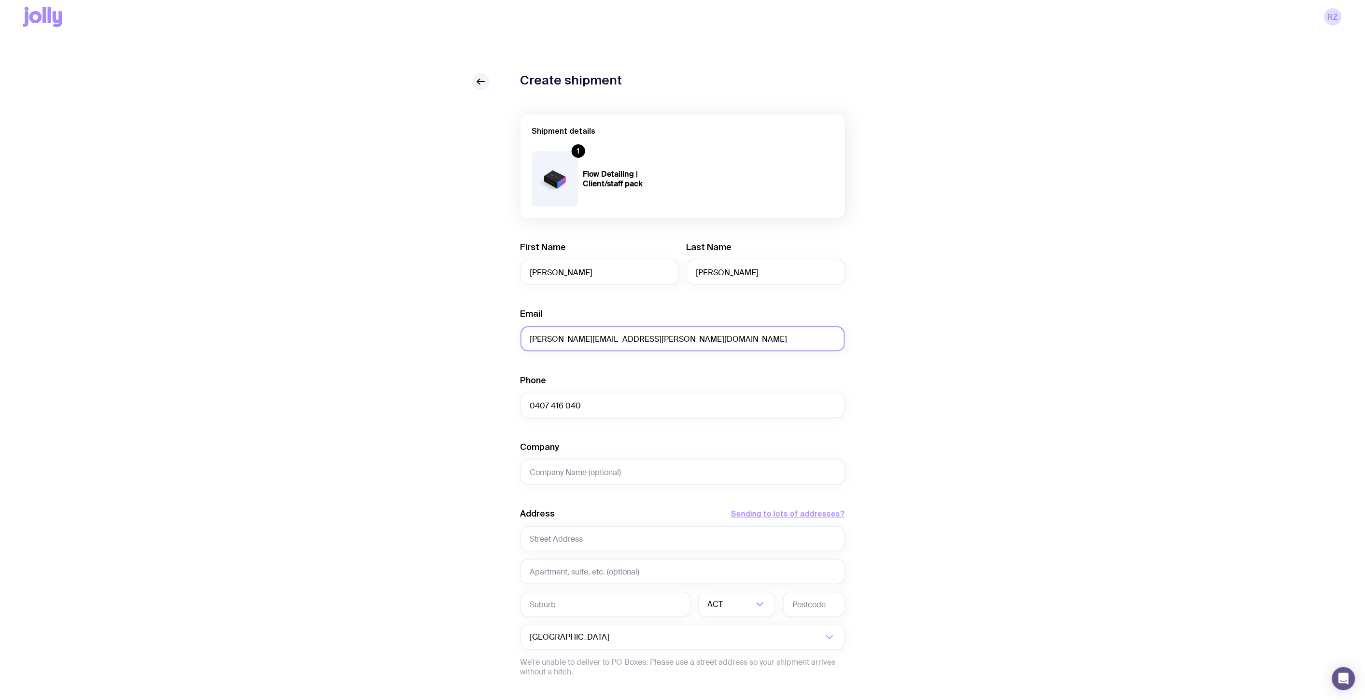
type input "[PERSON_NAME][EMAIL_ADDRESS][PERSON_NAME][DOMAIN_NAME]"
click at [609, 478] on input "Company" at bounding box center [683, 472] width 324 height 25
type input "ICON"
click at [696, 548] on input "text" at bounding box center [683, 538] width 324 height 25
type input "I"
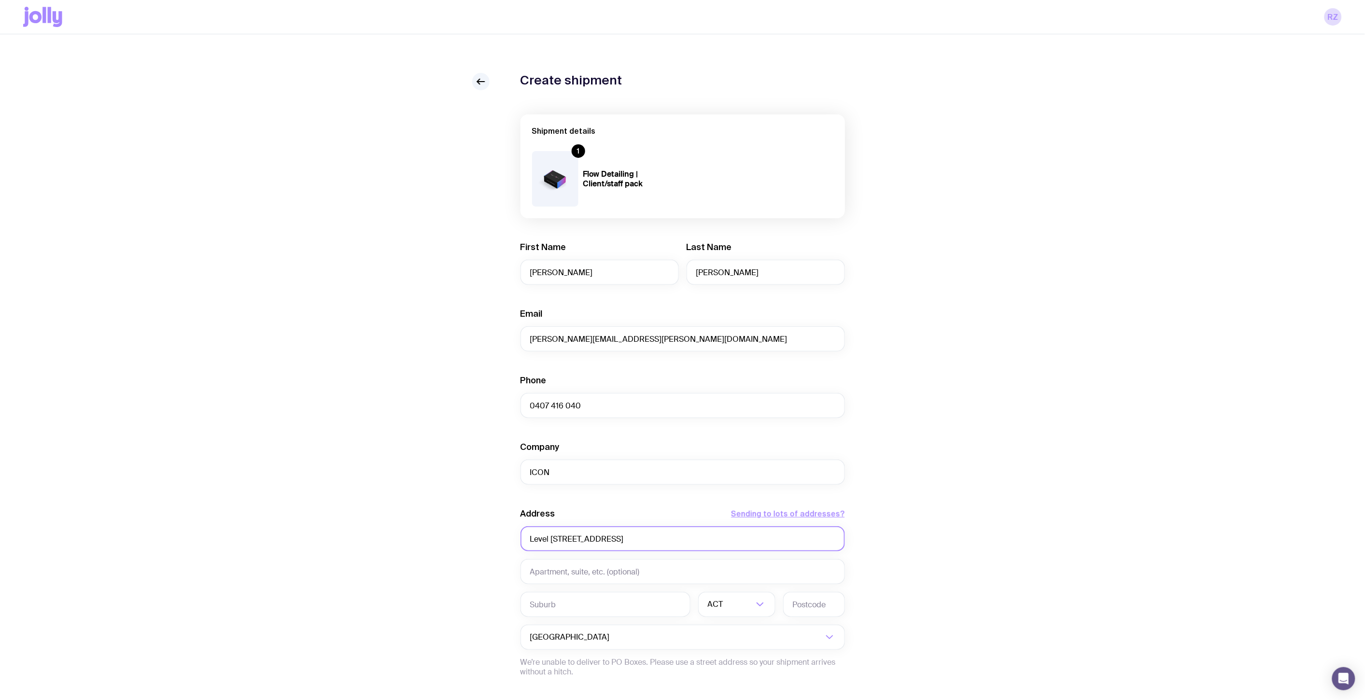
type input "Level [STREET_ADDRESS]"
type input "[GEOGRAPHIC_DATA]"
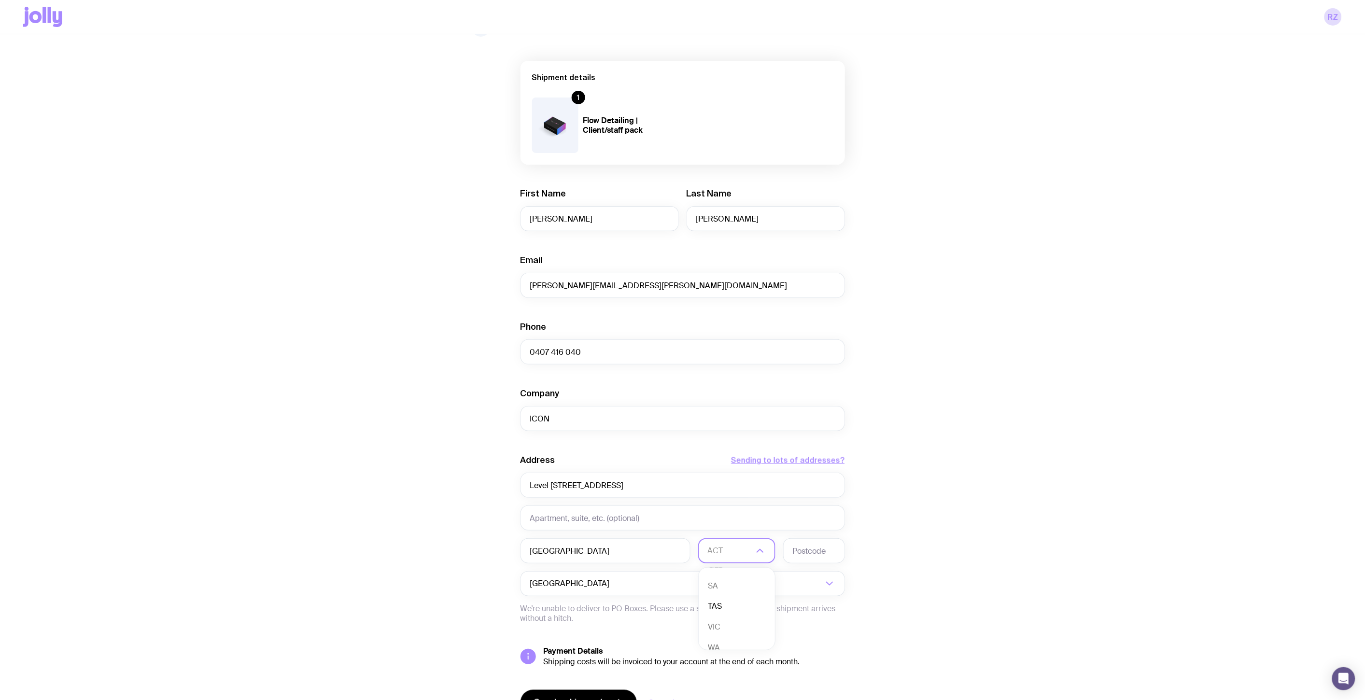
scroll to position [88, 0]
click at [728, 613] on li "VIC" at bounding box center [737, 616] width 76 height 21
click at [803, 555] on input "text" at bounding box center [814, 550] width 62 height 25
click at [1072, 554] on div "Create shipment Shipment details 1 Flow Detailing | Client/staff pack First Nam…" at bounding box center [682, 391] width 1319 height 744
click at [838, 552] on input "text" at bounding box center [814, 550] width 62 height 25
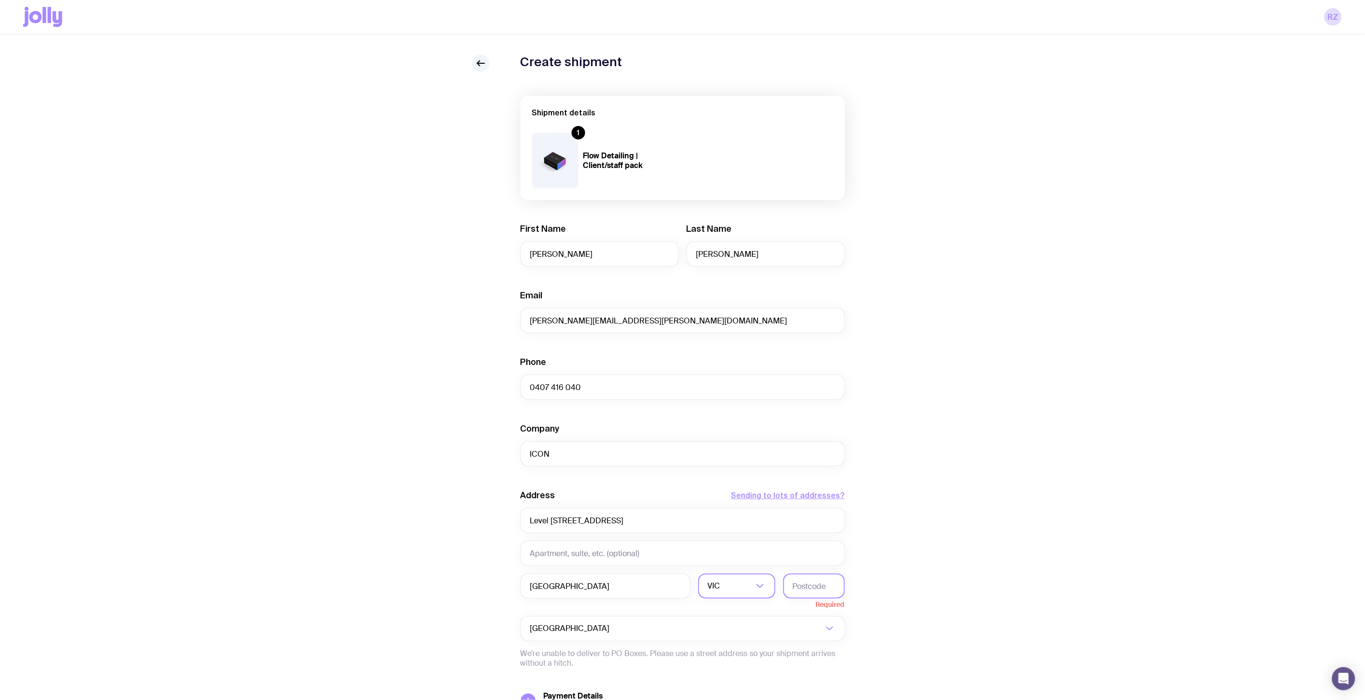
scroll to position [0, 0]
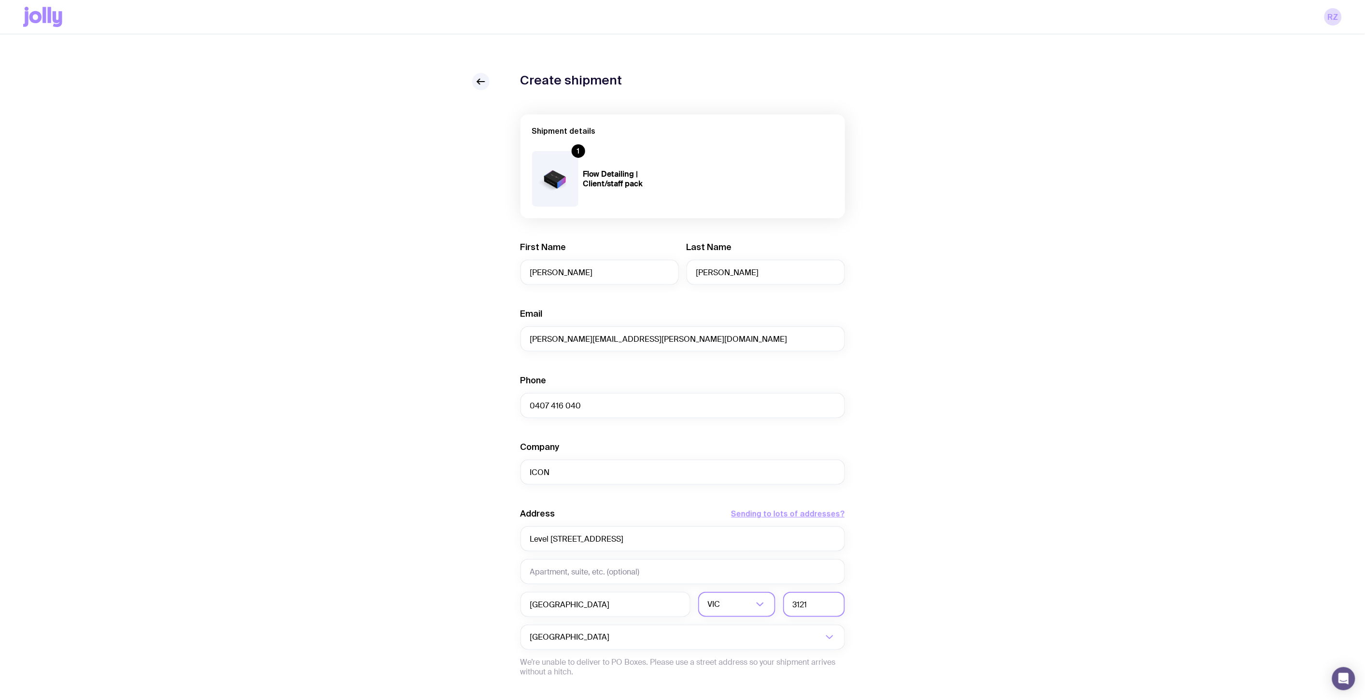
type input "3121"
click at [1024, 515] on div "Create shipment Shipment details 1 Flow Detailing | Client/staff pack First Nam…" at bounding box center [682, 440] width 1319 height 734
click at [556, 544] on input "Level [STREET_ADDRESS]" at bounding box center [683, 538] width 324 height 25
drag, startPoint x: 556, startPoint y: 537, endPoint x: 493, endPoint y: 538, distance: 62.8
click at [507, 537] on div "Create shipment Shipment details 1 Flow Detailing | Client/staff pack First Nam…" at bounding box center [682, 440] width 1319 height 734
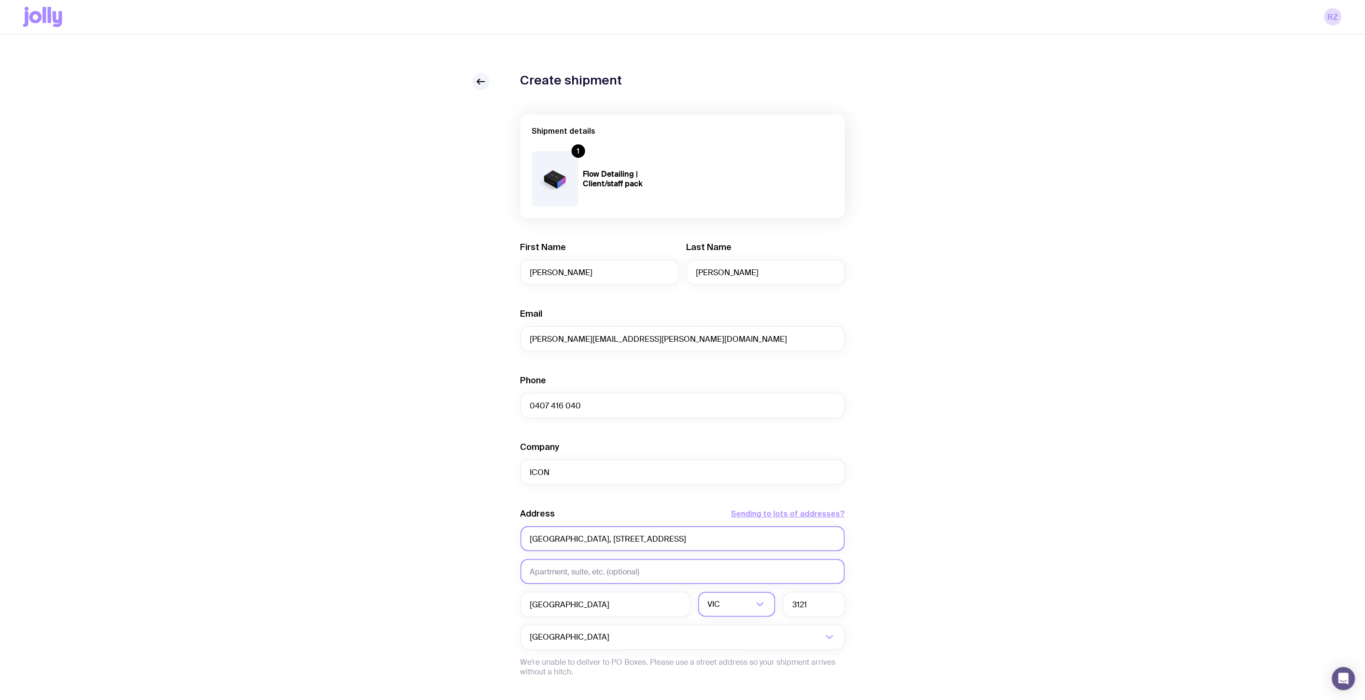
type input "[GEOGRAPHIC_DATA], [STREET_ADDRESS]"
click at [533, 570] on input "text" at bounding box center [683, 571] width 324 height 25
type input "U"
type input "Industry Lanes"
drag, startPoint x: 587, startPoint y: 536, endPoint x: 485, endPoint y: 528, distance: 102.2
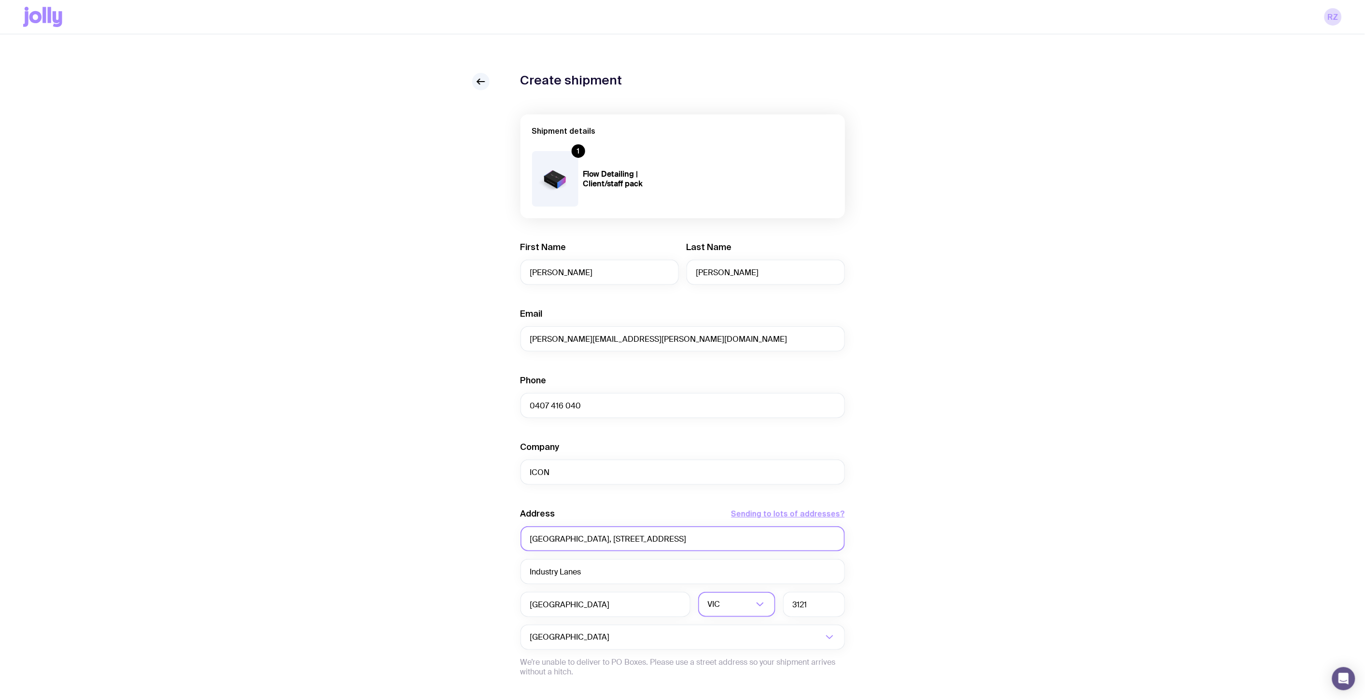
click at [485, 525] on div "Create shipment Shipment details 1 Flow Detailing | Client/staff pack First Nam…" at bounding box center [682, 440] width 1319 height 734
type input "[STREET_ADDRESS]"
click at [625, 575] on input "Industry Lanes" at bounding box center [683, 571] width 324 height 25
click at [691, 542] on input "[STREET_ADDRESS]" at bounding box center [683, 538] width 324 height 25
click at [529, 573] on input "Industry Lanes" at bounding box center [683, 571] width 324 height 25
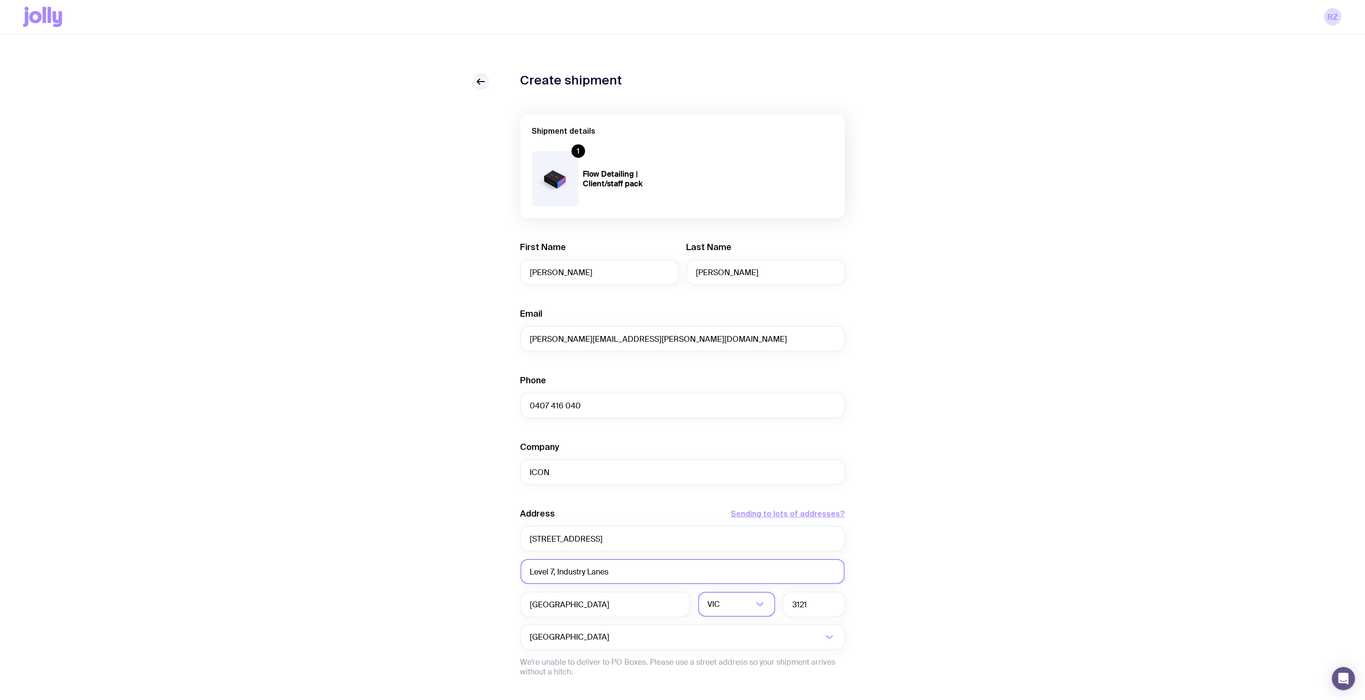
type input "Level 7, Industry Lanes"
click at [1122, 535] on div "Create shipment Shipment details 1 Flow Detailing | Client/staff pack First Nam…" at bounding box center [682, 440] width 1319 height 734
drag, startPoint x: 563, startPoint y: 542, endPoint x: 547, endPoint y: 540, distance: 16.1
click at [562, 542] on input "[STREET_ADDRESS]" at bounding box center [683, 538] width 324 height 25
click at [530, 540] on input "[STREET_ADDRESS]" at bounding box center [683, 538] width 324 height 25
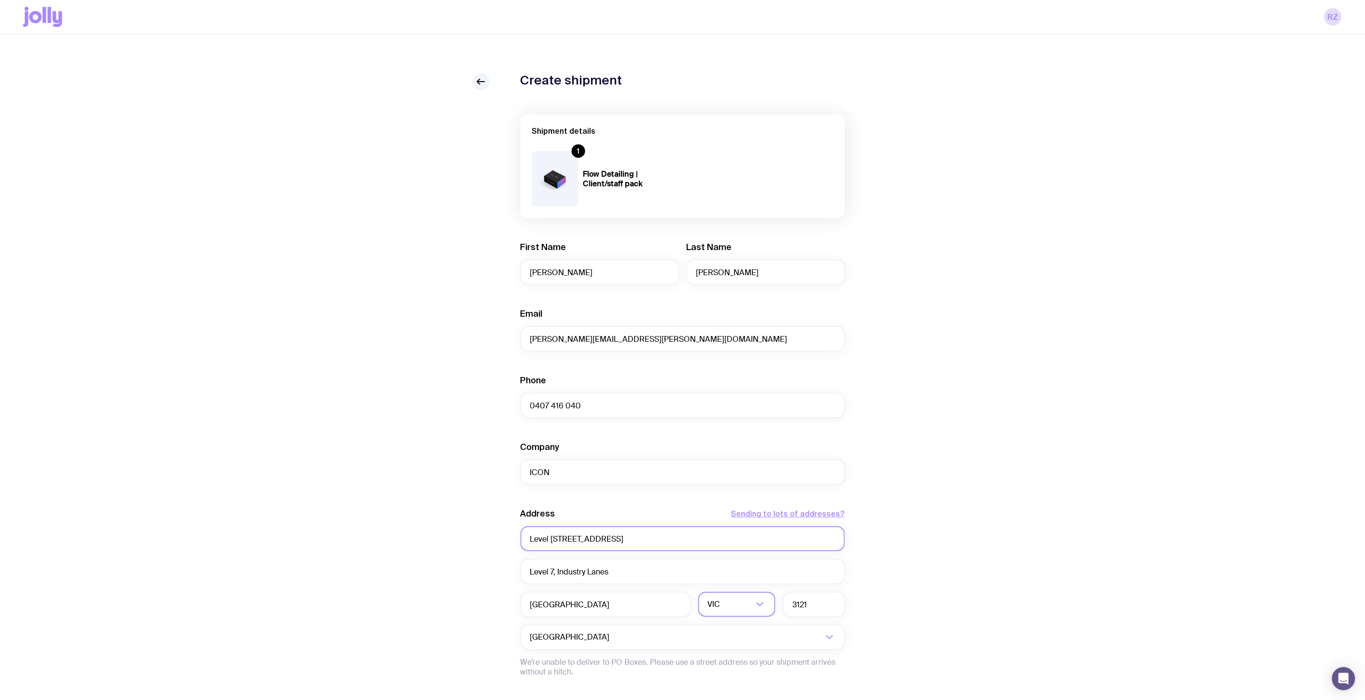
type input "Level [STREET_ADDRESS]"
click at [1041, 592] on div "Create shipment Shipment details 1 Flow Detailing | Client/staff pack First Nam…" at bounding box center [682, 440] width 1319 height 734
click at [556, 575] on input "Level 7, Industry Lanes" at bounding box center [683, 571] width 324 height 25
click at [1014, 578] on div "Create shipment Shipment details 1 Flow Detailing | Client/staff pack First Nam…" at bounding box center [682, 440] width 1319 height 734
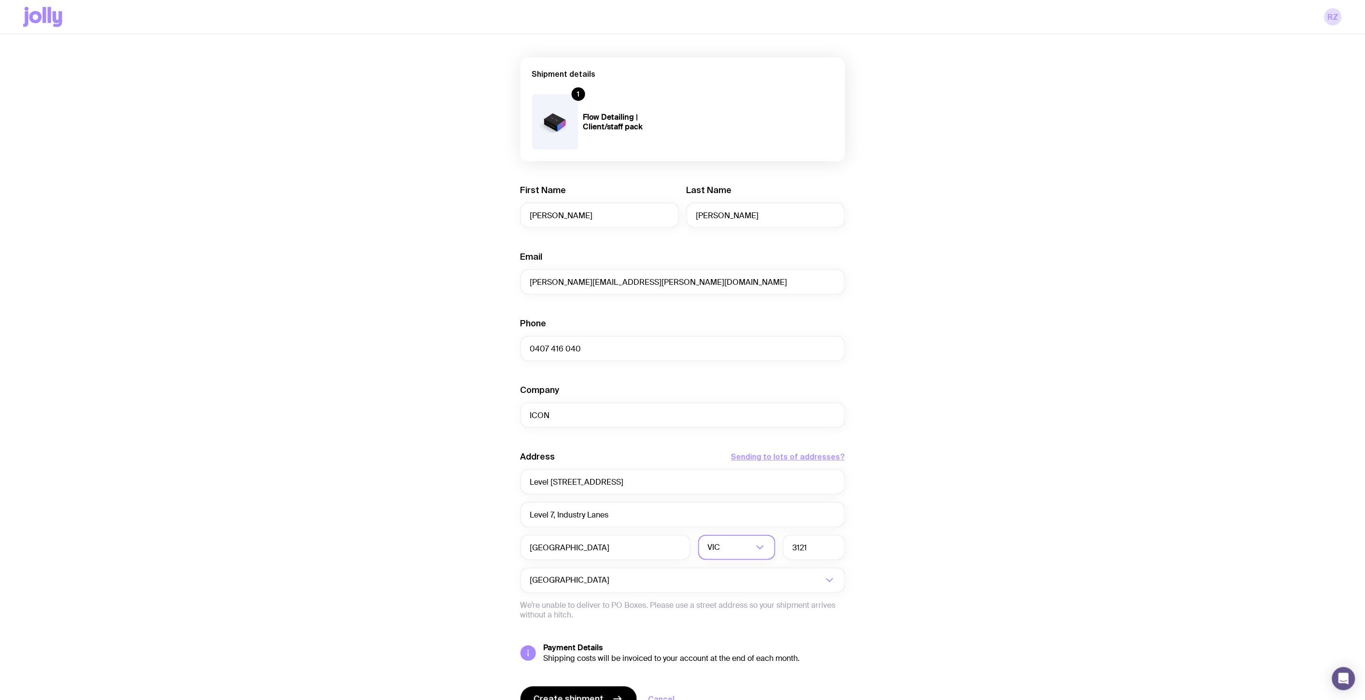
scroll to position [107, 0]
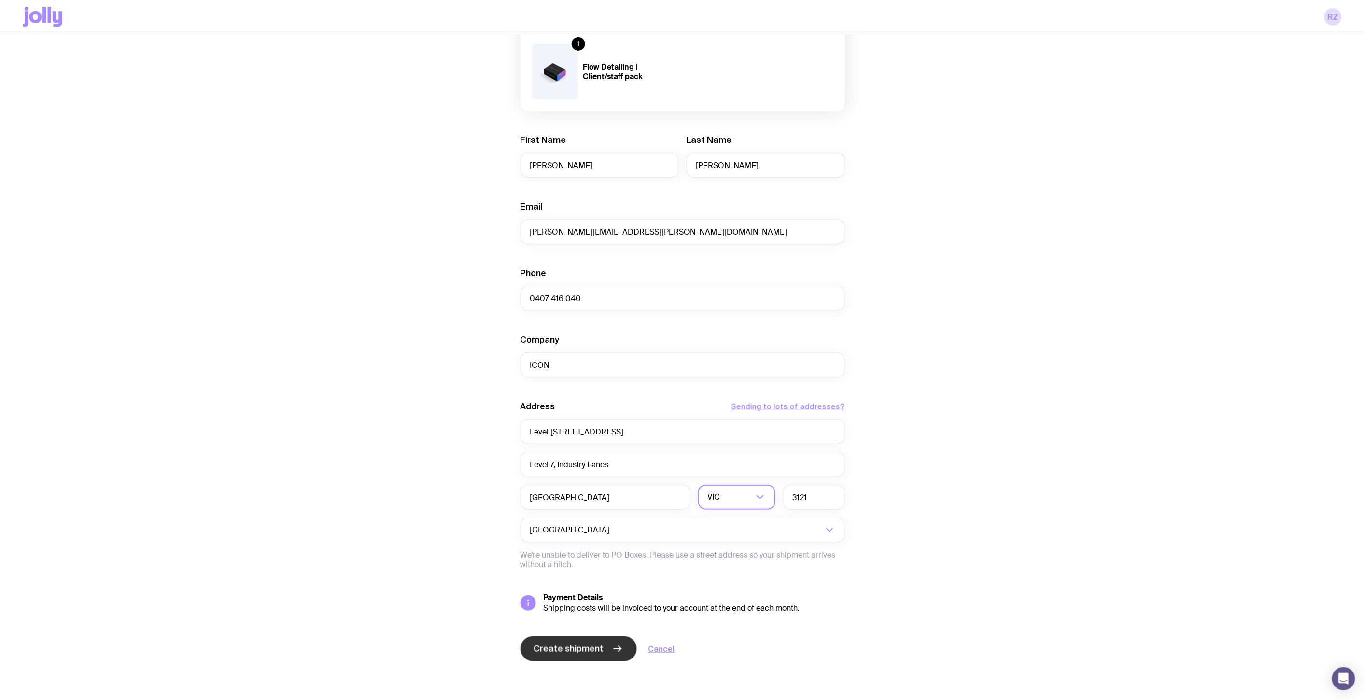
click at [570, 648] on span "Create shipment" at bounding box center [569, 649] width 70 height 12
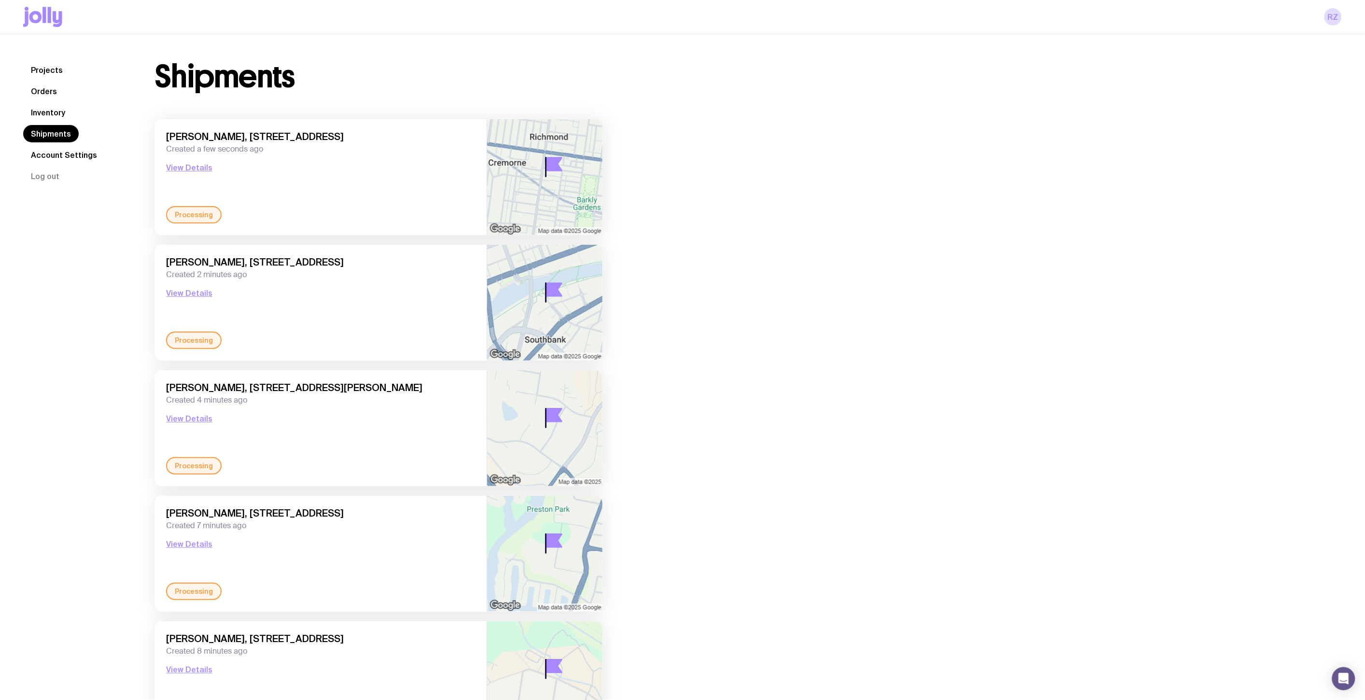
click at [42, 114] on link "Inventory" at bounding box center [48, 112] width 50 height 17
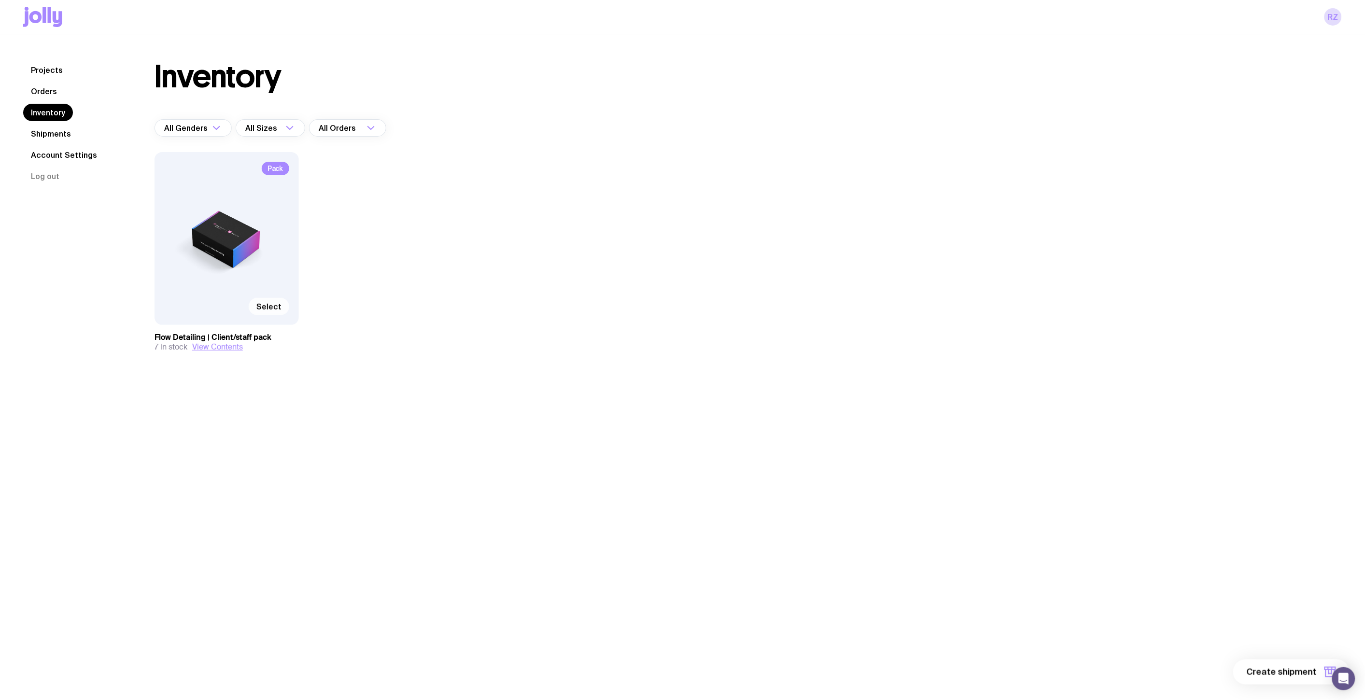
click at [279, 311] on span "Select" at bounding box center [268, 307] width 25 height 10
click at [0, 0] on input "Select" at bounding box center [0, 0] width 0 height 0
click at [1295, 670] on span "1 item" at bounding box center [1305, 672] width 24 height 12
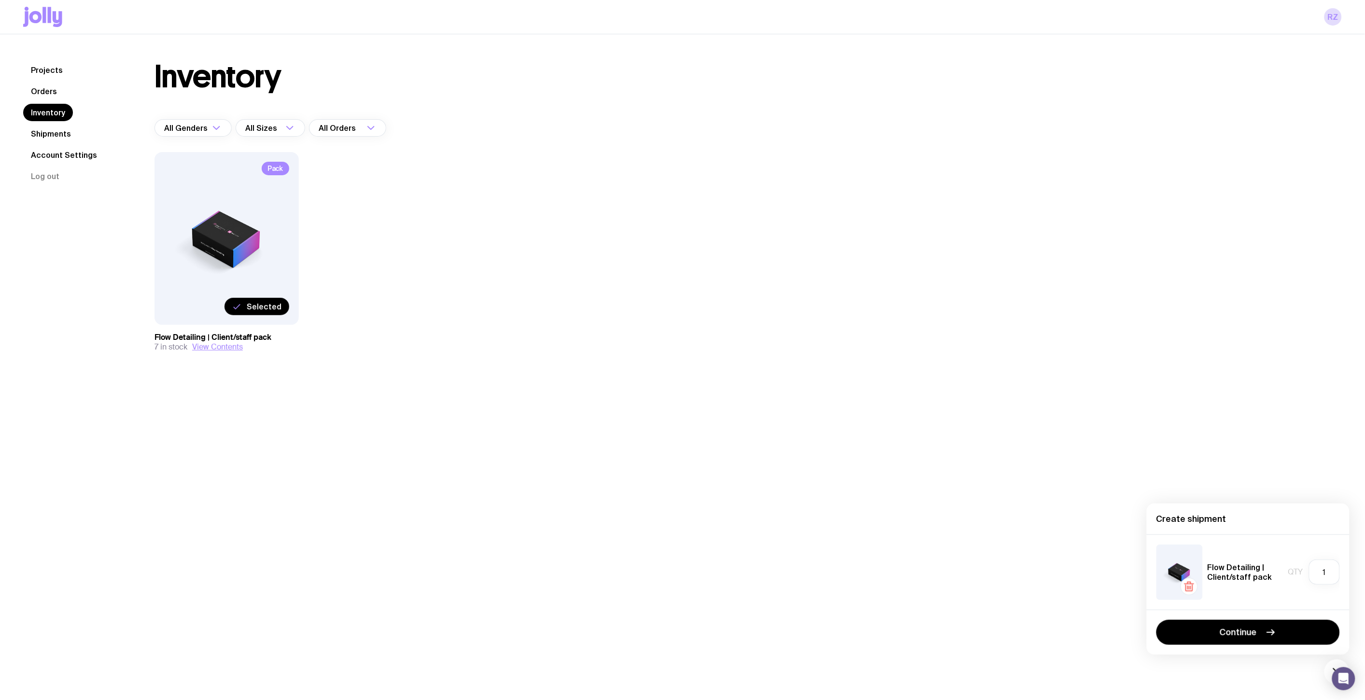
click at [1264, 646] on div "Continue" at bounding box center [1248, 632] width 203 height 45
click at [1247, 639] on button "Continue" at bounding box center [1247, 632] width 183 height 25
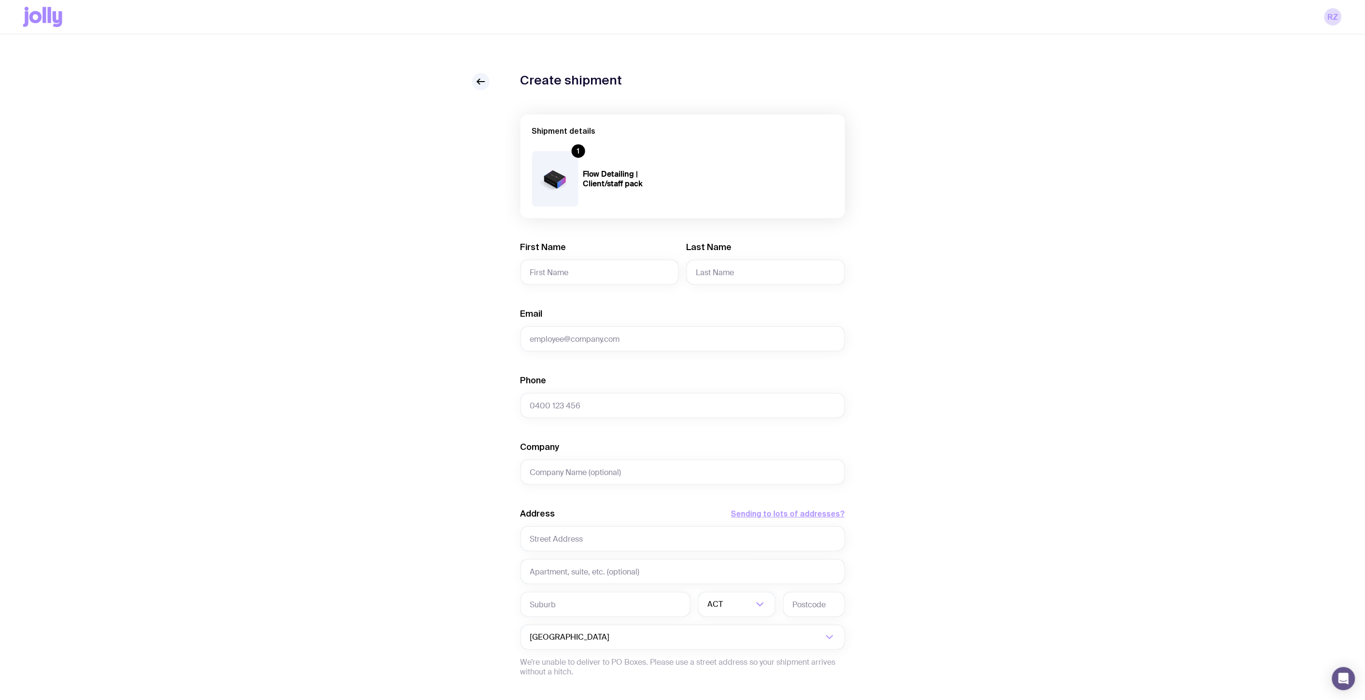
click at [1067, 159] on div "Create shipment Shipment details 1 Flow Detailing | Client/staff pack First Nam…" at bounding box center [682, 440] width 1319 height 734
click at [624, 270] on input "First Name" at bounding box center [600, 272] width 158 height 25
type input "[PERSON_NAME]"
type input "Abela"
click at [732, 324] on div "Email Required" at bounding box center [683, 329] width 324 height 43
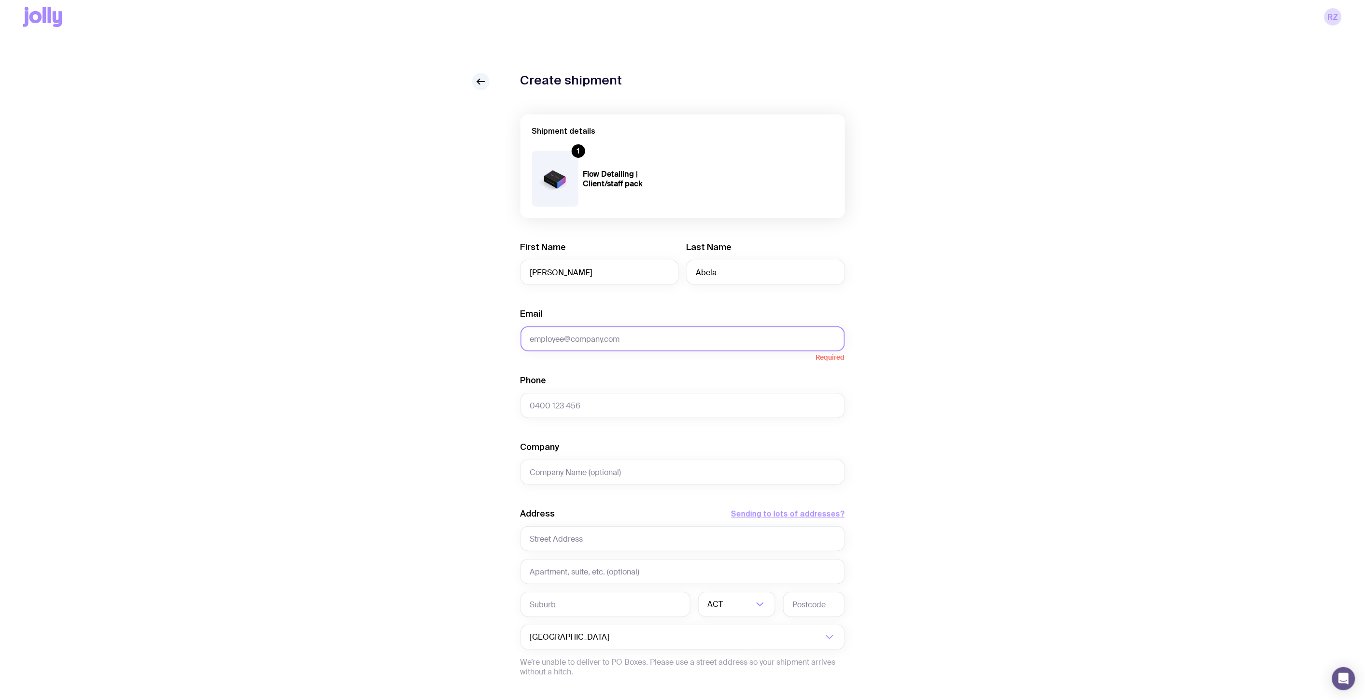
click at [722, 336] on input "Email" at bounding box center [683, 338] width 324 height 25
paste input "[PERSON_NAME][EMAIL_ADDRESS][DOMAIN_NAME]"
type input "[PERSON_NAME][EMAIL_ADDRESS][DOMAIN_NAME]"
type input "0402543745"
type input "Hickory"
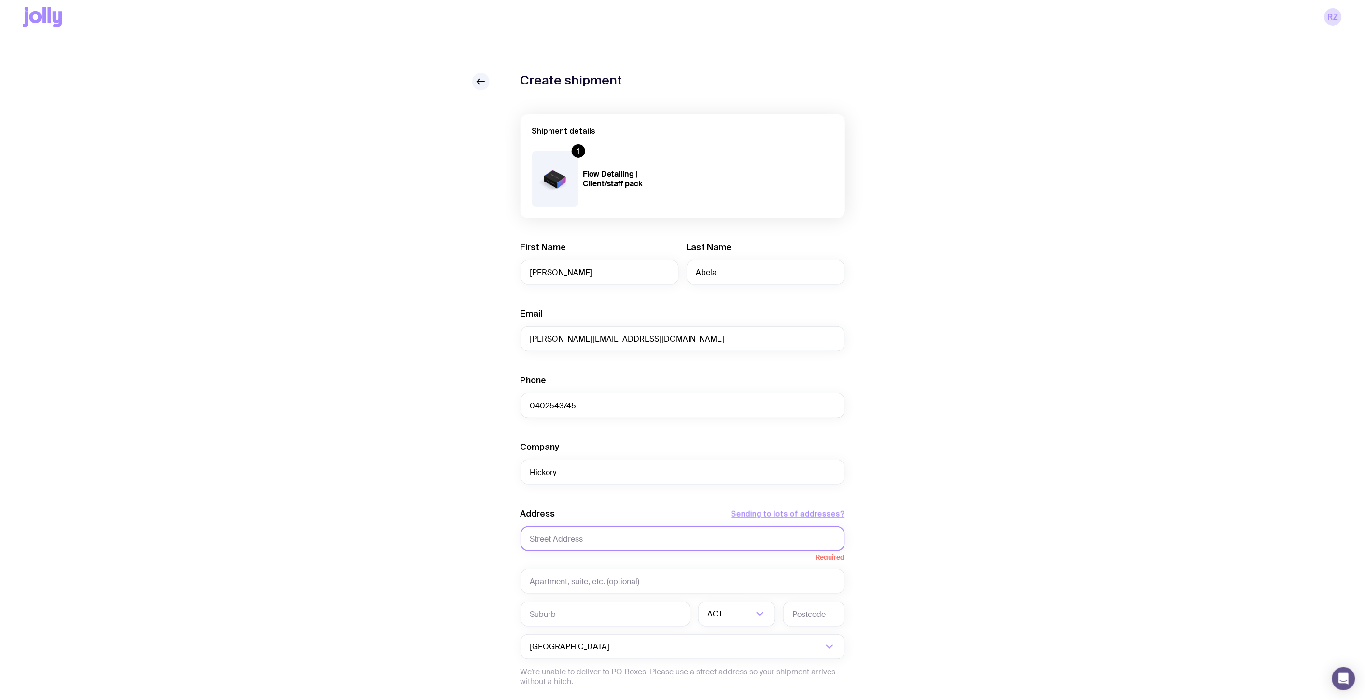
click at [695, 542] on input "text" at bounding box center [683, 538] width 324 height 25
paste input "SUITE [STREET_ADDRESS] 2015"
type input "SUITE [STREET_ADDRESS] 2015"
drag, startPoint x: 637, startPoint y: 571, endPoint x: 630, endPoint y: 567, distance: 8.2
click at [637, 571] on input "text" at bounding box center [683, 571] width 324 height 25
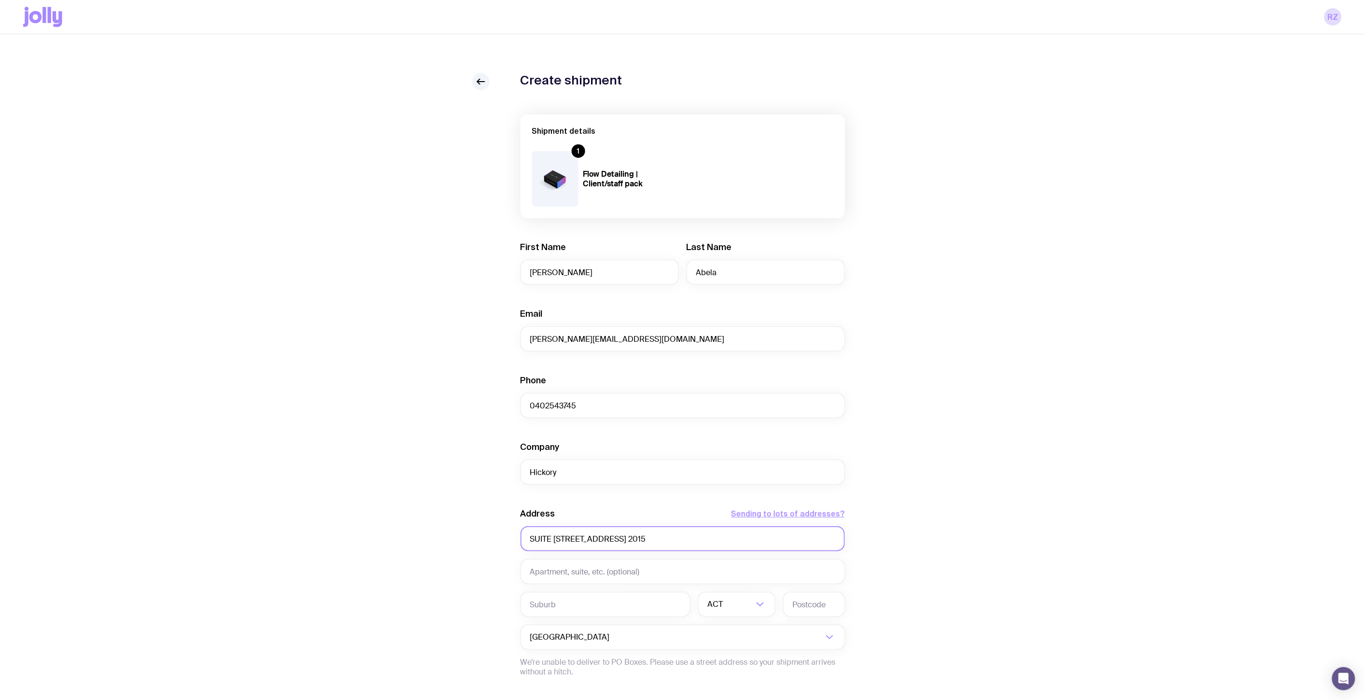
drag, startPoint x: 564, startPoint y: 536, endPoint x: 509, endPoint y: 534, distance: 55.1
click at [509, 534] on div "Create shipment Shipment details 1 Flow Detailing | Client/staff pack First Nam…" at bounding box center [682, 440] width 1319 height 734
click at [551, 568] on input "text" at bounding box center [683, 571] width 324 height 25
paste input "SUITE 43,"
type input "SUITE 43,"
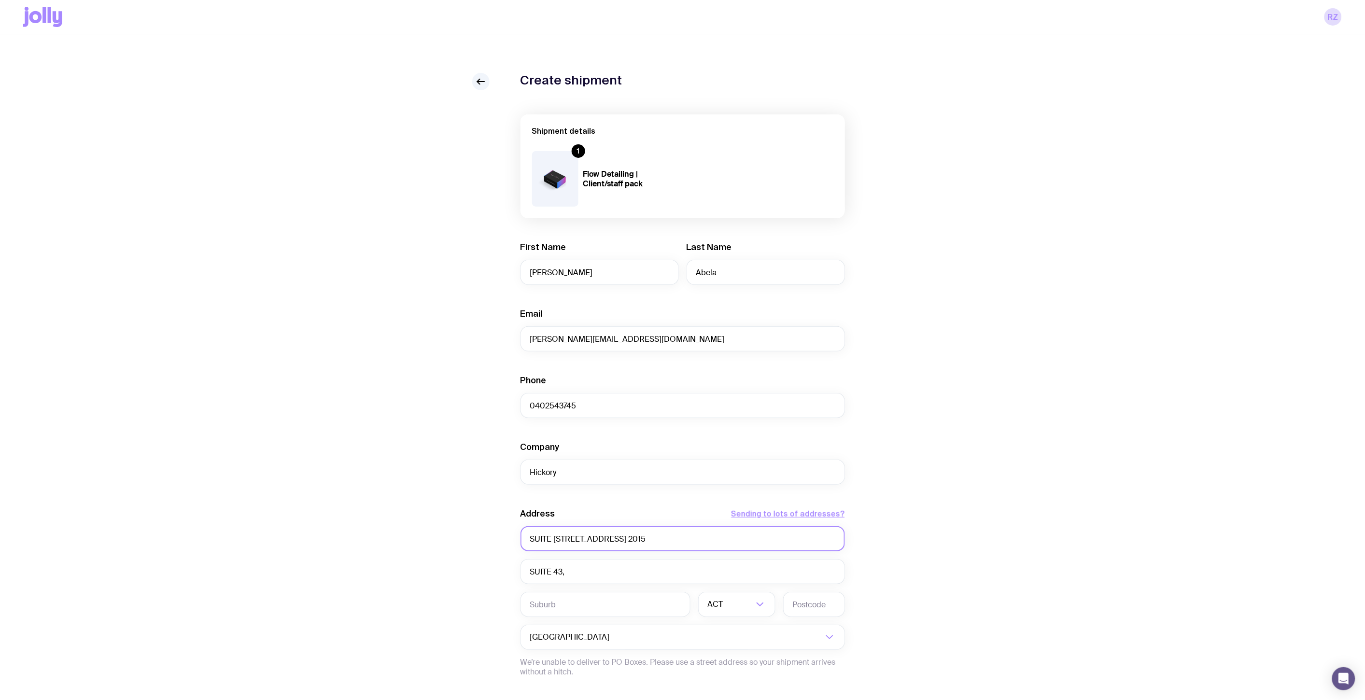
drag, startPoint x: 566, startPoint y: 539, endPoint x: 514, endPoint y: 539, distance: 52.1
click at [514, 539] on div "Create shipment Shipment details 1 Flow Detailing | Client/staff pack First Nam…" at bounding box center [682, 440] width 1319 height 734
type input "[STREET_ADDRESS] 2015"
click at [619, 606] on input "text" at bounding box center [606, 604] width 170 height 25
type input "Everleigh"
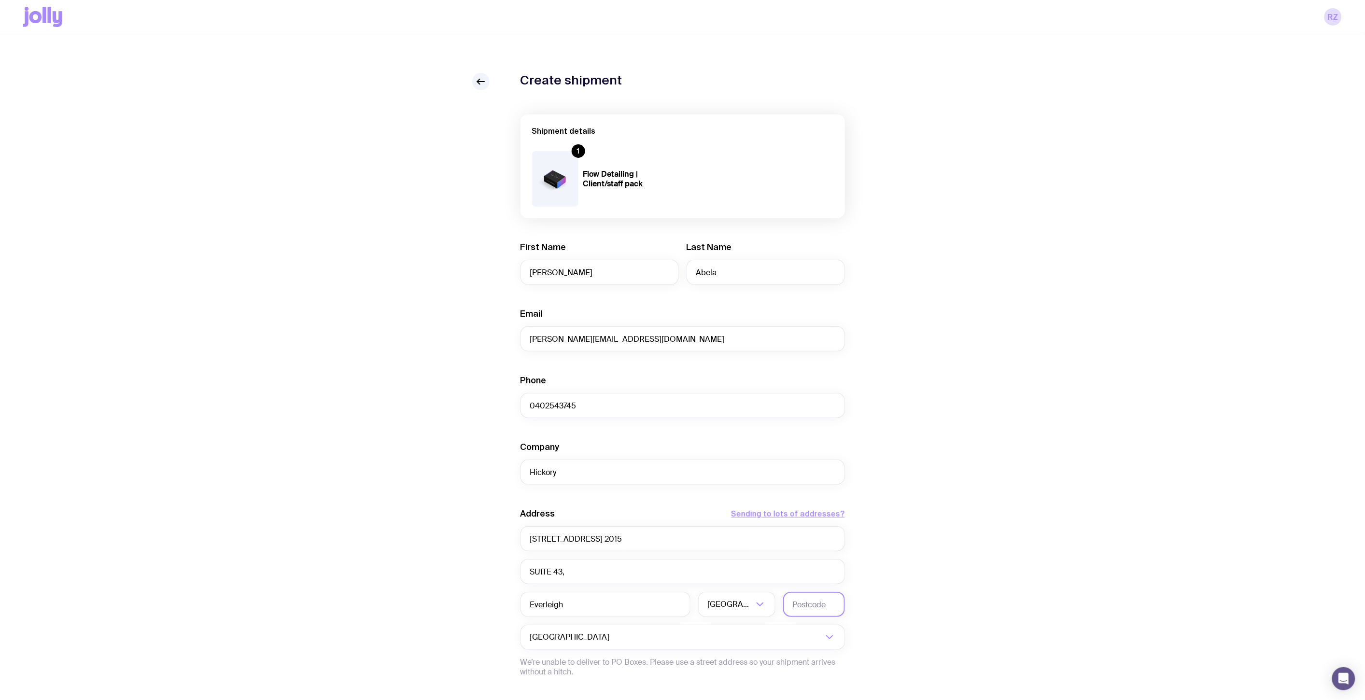
click at [827, 604] on input "text" at bounding box center [814, 604] width 62 height 25
type input "2015"
drag, startPoint x: 705, startPoint y: 534, endPoint x: 616, endPoint y: 536, distance: 88.9
click at [616, 536] on input "[STREET_ADDRESS] 2015" at bounding box center [683, 538] width 324 height 25
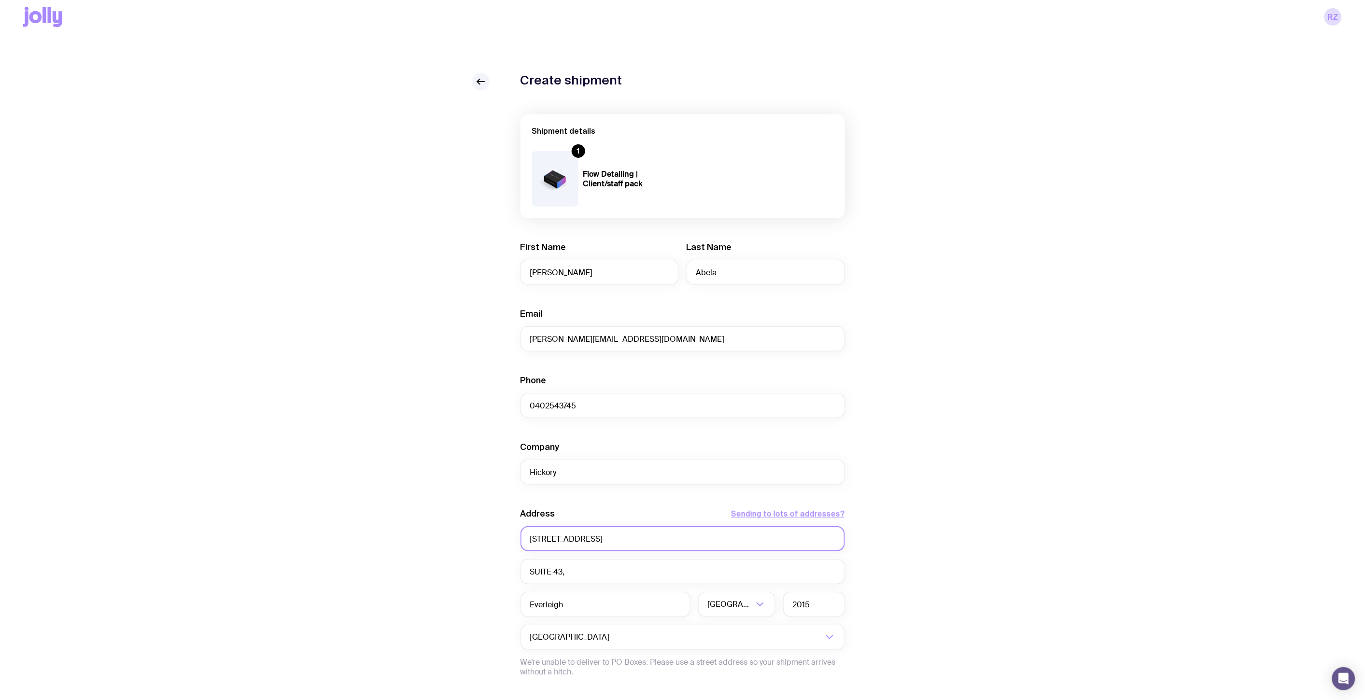
type input "[STREET_ADDRESS]"
type input "SUITE 43"
click at [1239, 461] on div "Create shipment Shipment details 1 Flow Detailing | Client/staff pack First Nam…" at bounding box center [682, 440] width 1319 height 734
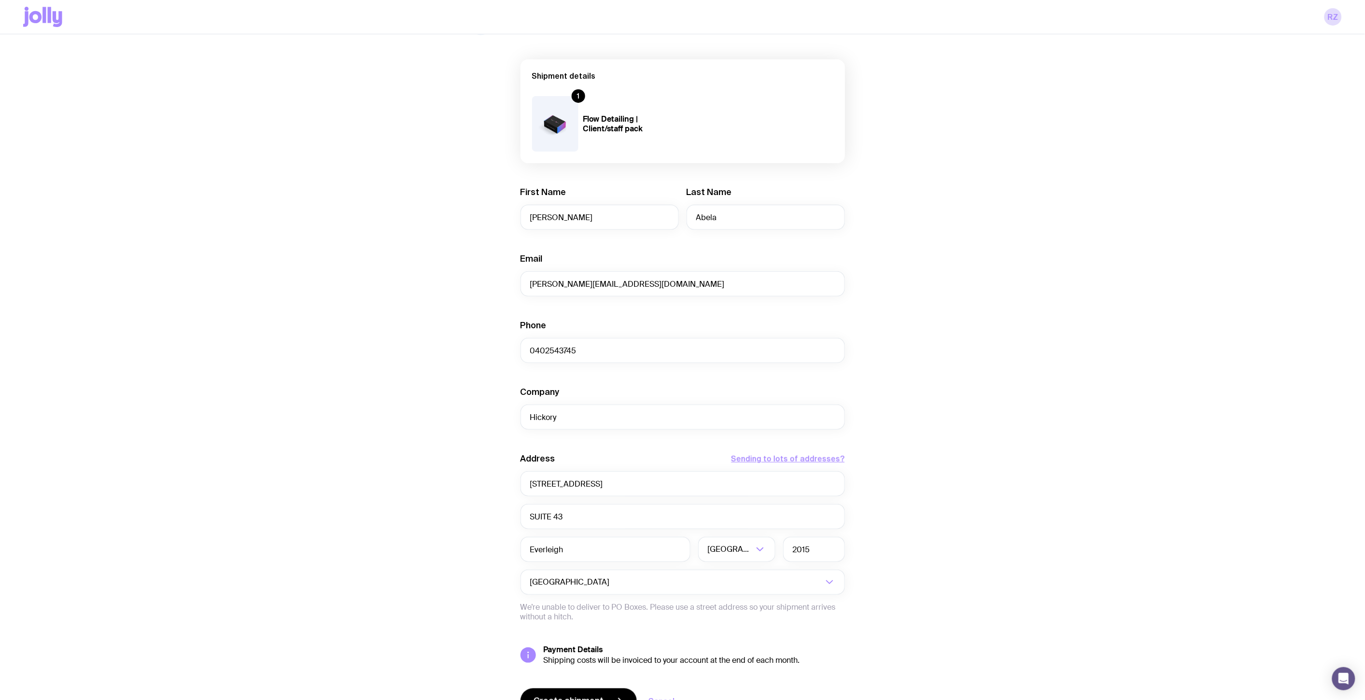
scroll to position [107, 0]
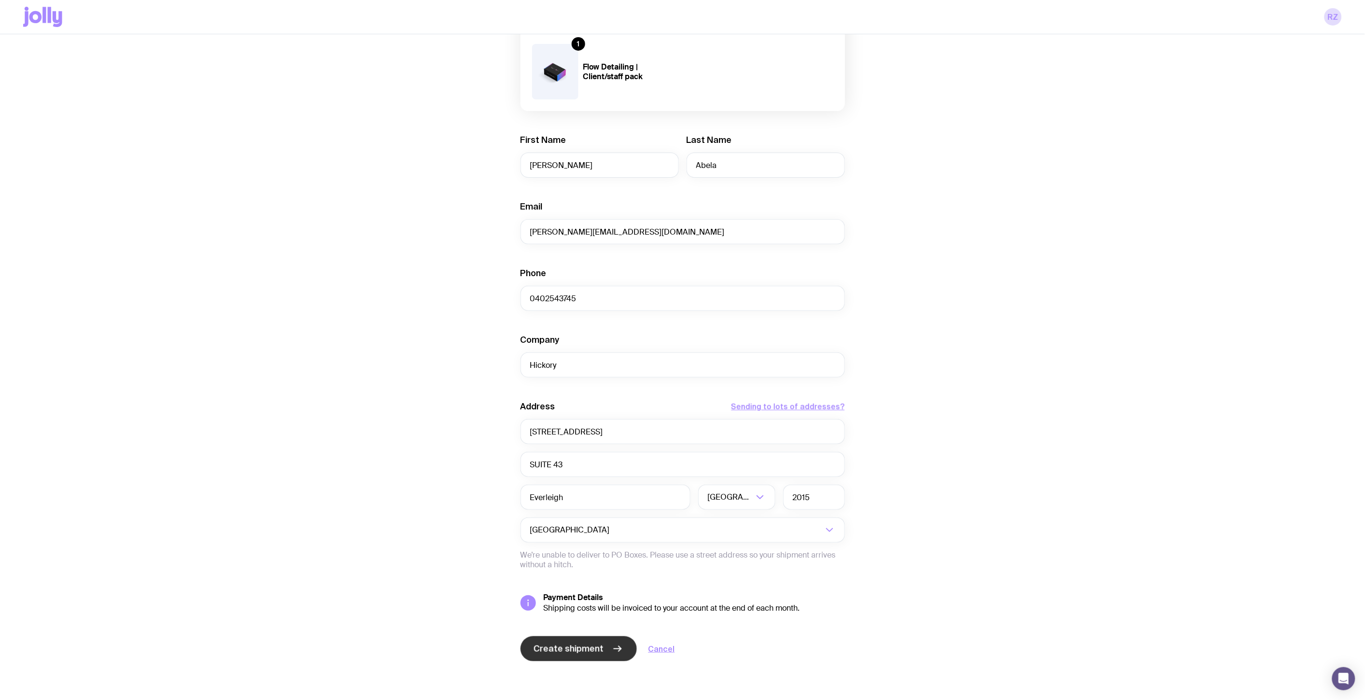
click at [575, 652] on span "Create shipment" at bounding box center [569, 649] width 70 height 12
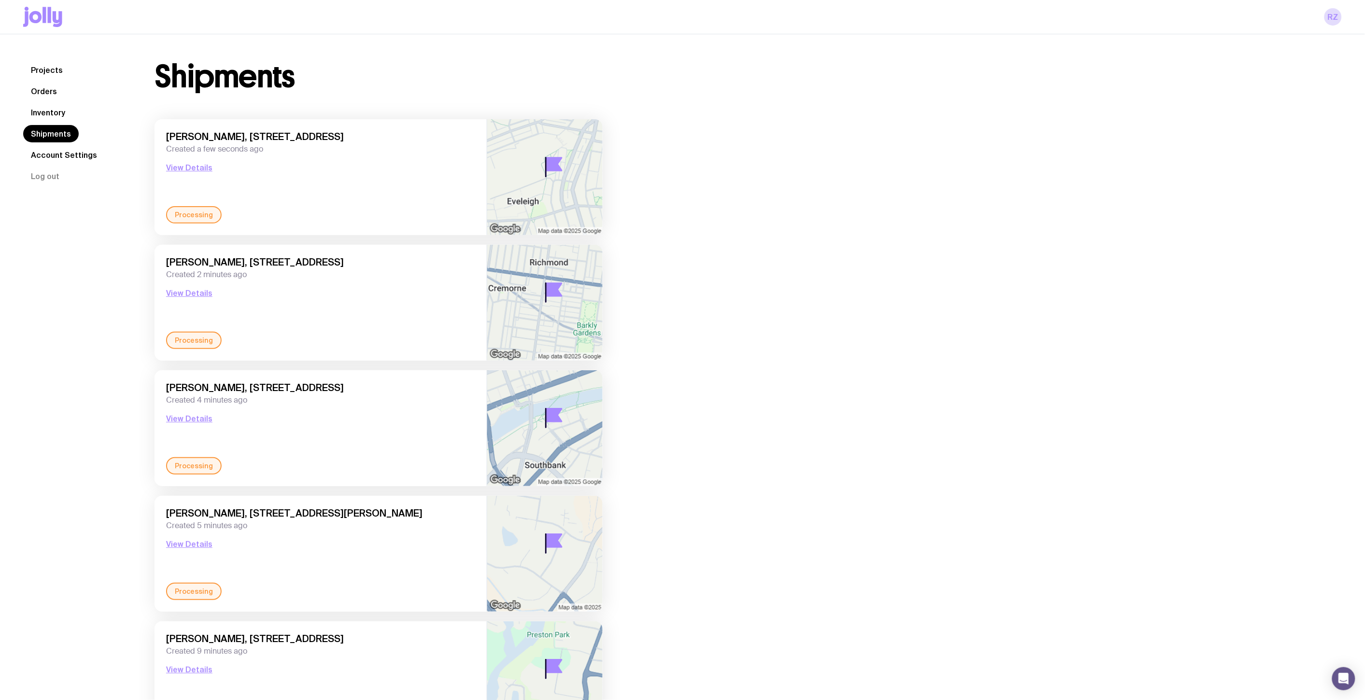
click at [39, 111] on link "Inventory" at bounding box center [48, 112] width 50 height 17
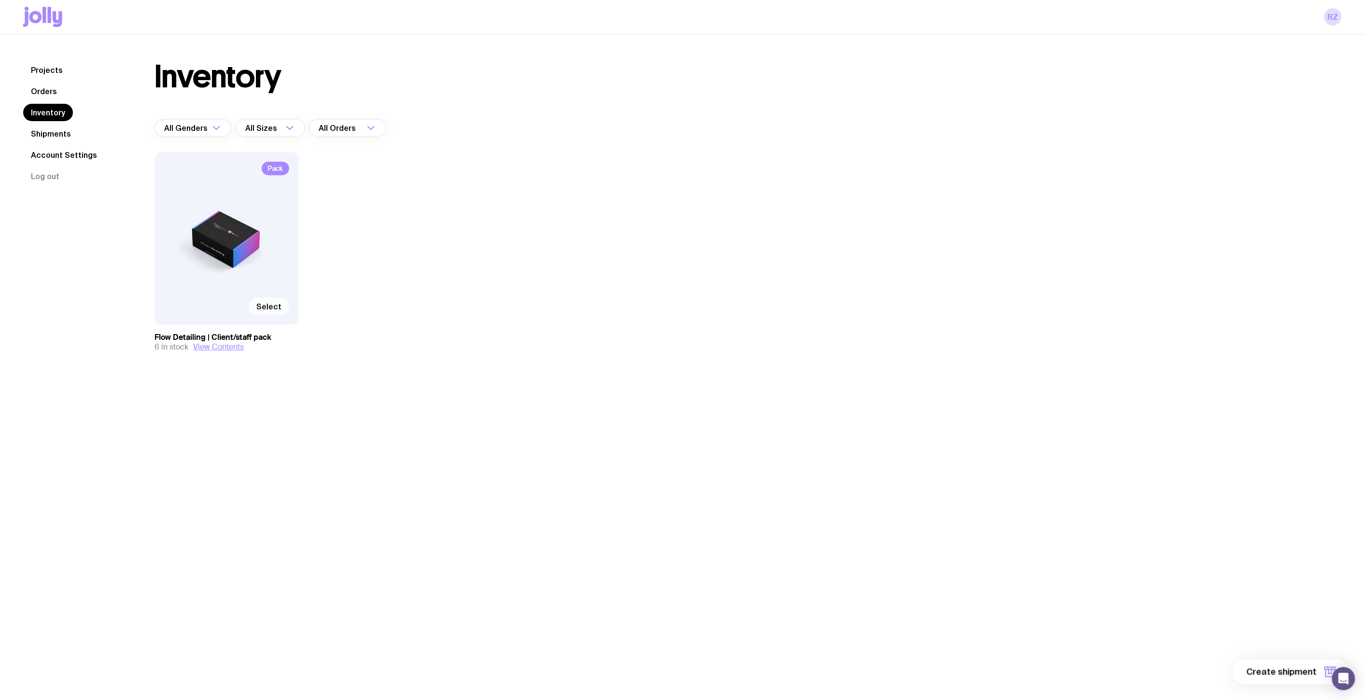
click at [279, 311] on label "Select" at bounding box center [269, 306] width 41 height 17
click at [0, 0] on input "Select" at bounding box center [0, 0] width 0 height 0
click at [1304, 669] on span "1 item" at bounding box center [1305, 672] width 24 height 12
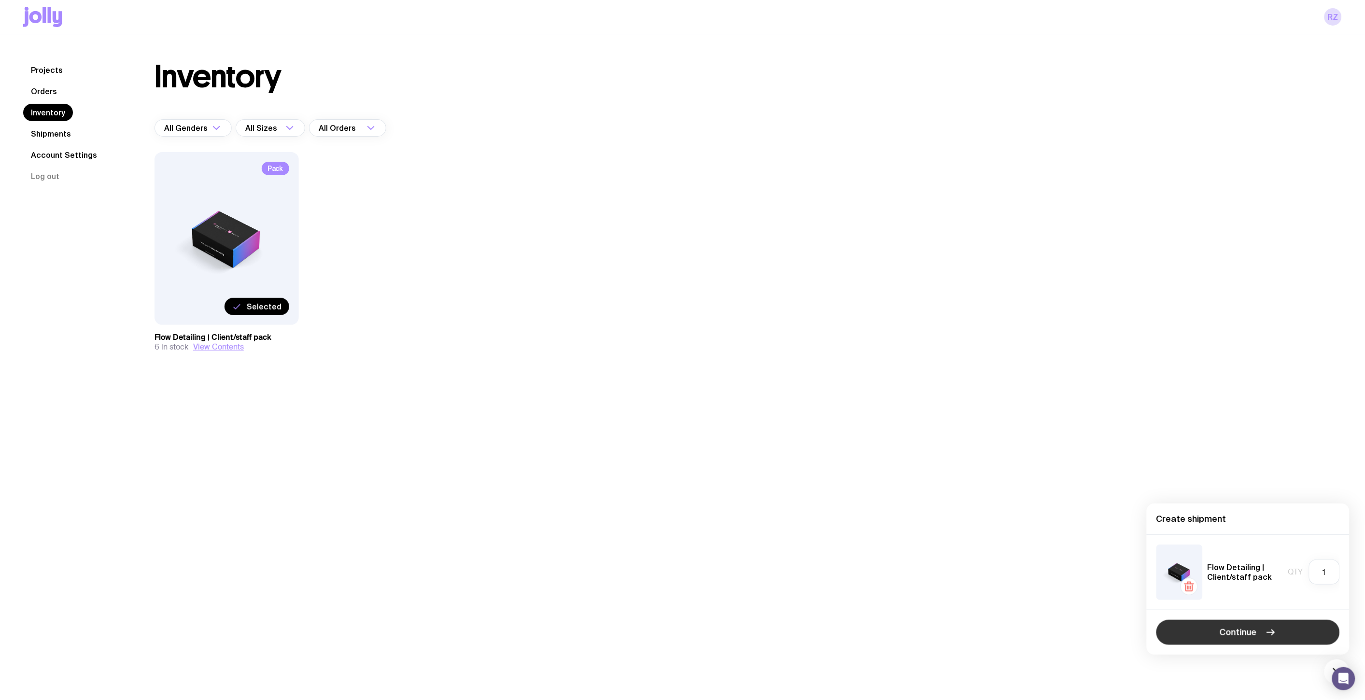
click at [1258, 635] on button "Continue" at bounding box center [1247, 632] width 183 height 25
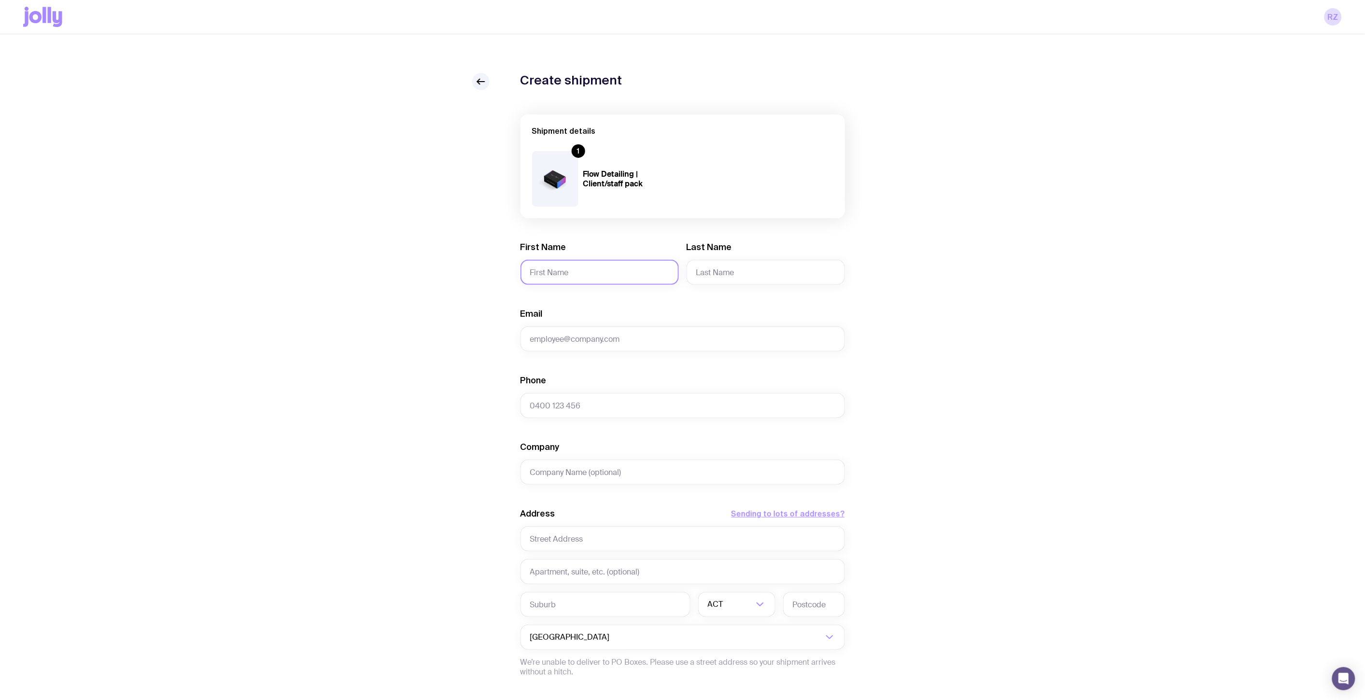
click at [605, 275] on input "First Name" at bounding box center [600, 272] width 158 height 25
click at [557, 276] on input "First Name" at bounding box center [600, 272] width 158 height 25
type input "[PERSON_NAME]"
type input "Chin"
type input "[PERSON_NAME][EMAIL_ADDRESS][DOMAIN_NAME]"
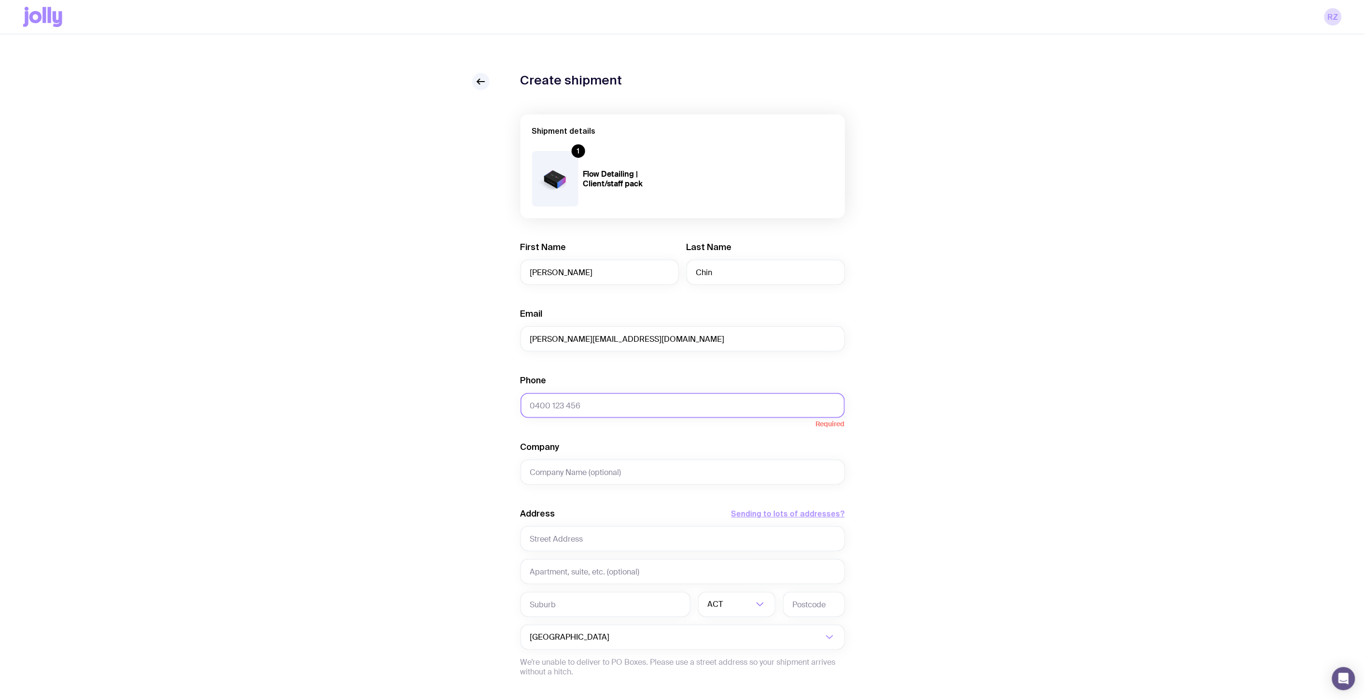
click at [600, 407] on input "Phone" at bounding box center [683, 405] width 324 height 25
paste input "0403237810"
type input "0403237810"
type input "Hickory"
type input "[STREET_ADDRESS]"
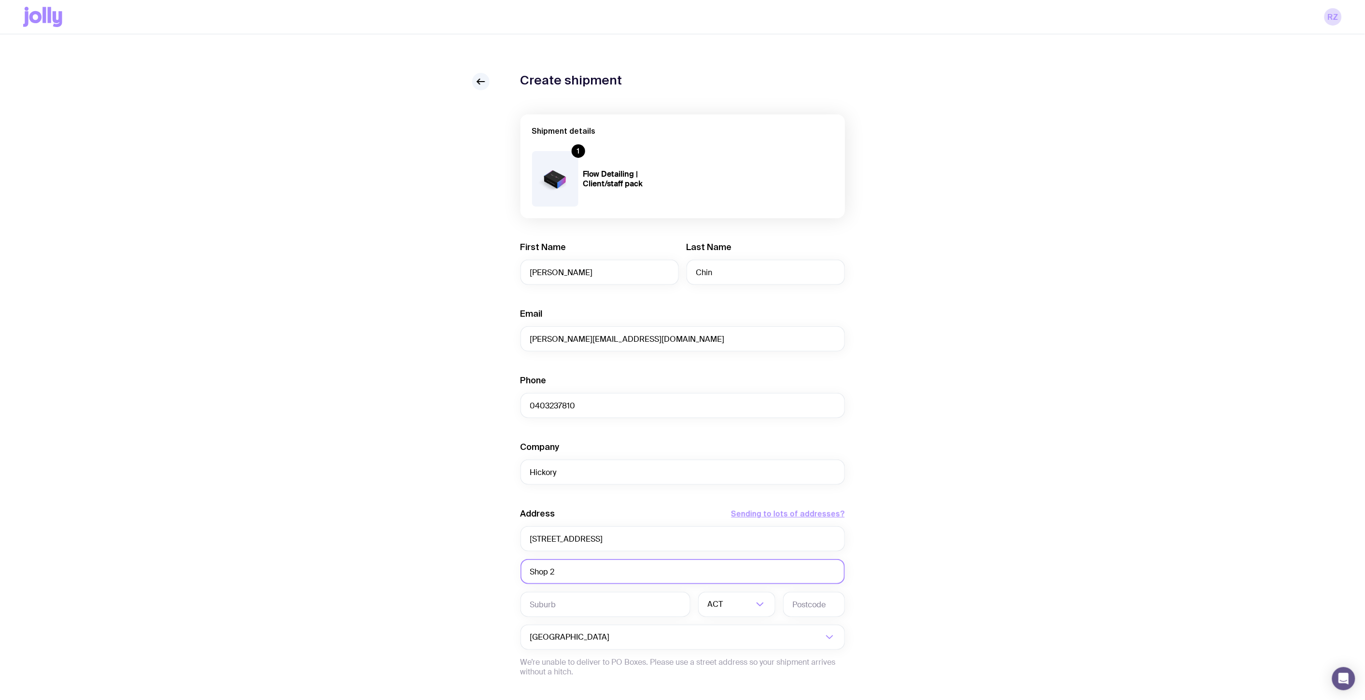
type input "Shop 2"
type input "Mascot"
click at [708, 649] on li "[GEOGRAPHIC_DATA]" at bounding box center [737, 655] width 76 height 21
click at [791, 602] on input "text" at bounding box center [814, 604] width 62 height 25
type input "2020"
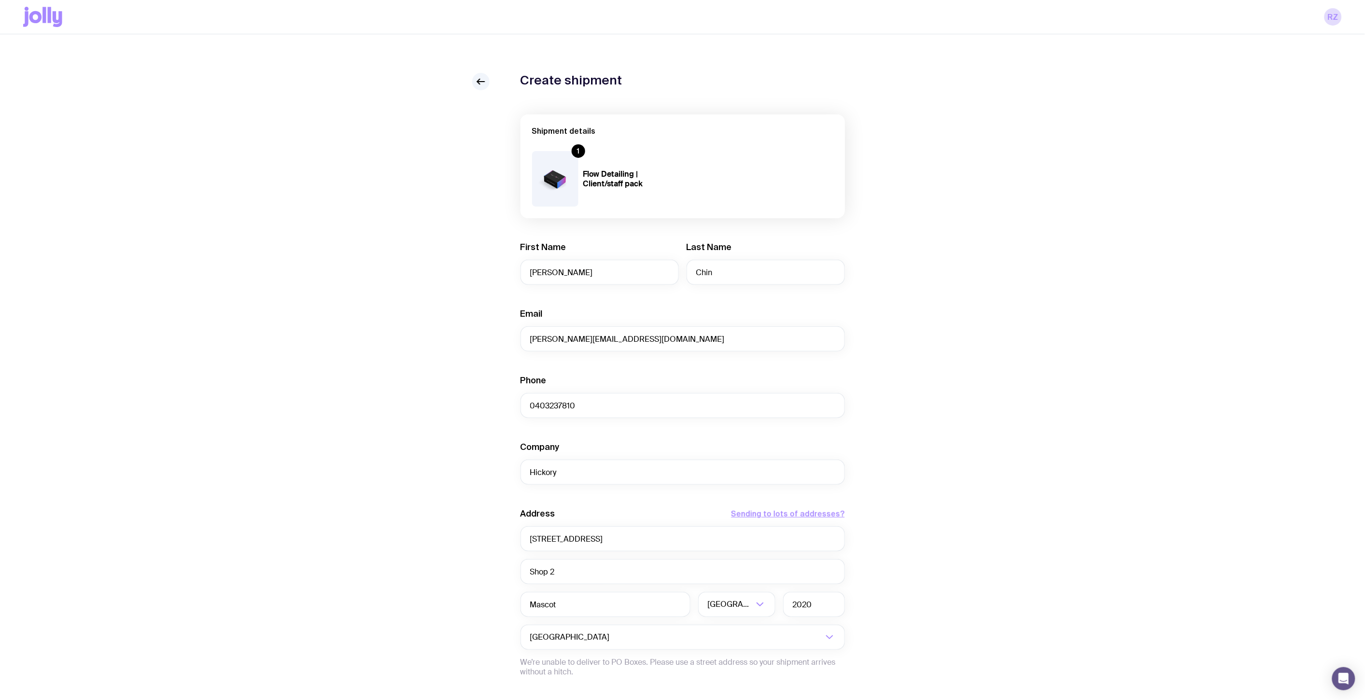
click at [1077, 509] on div "Create shipment Shipment details 1 Flow Detailing | Client/staff pack First Nam…" at bounding box center [682, 440] width 1319 height 734
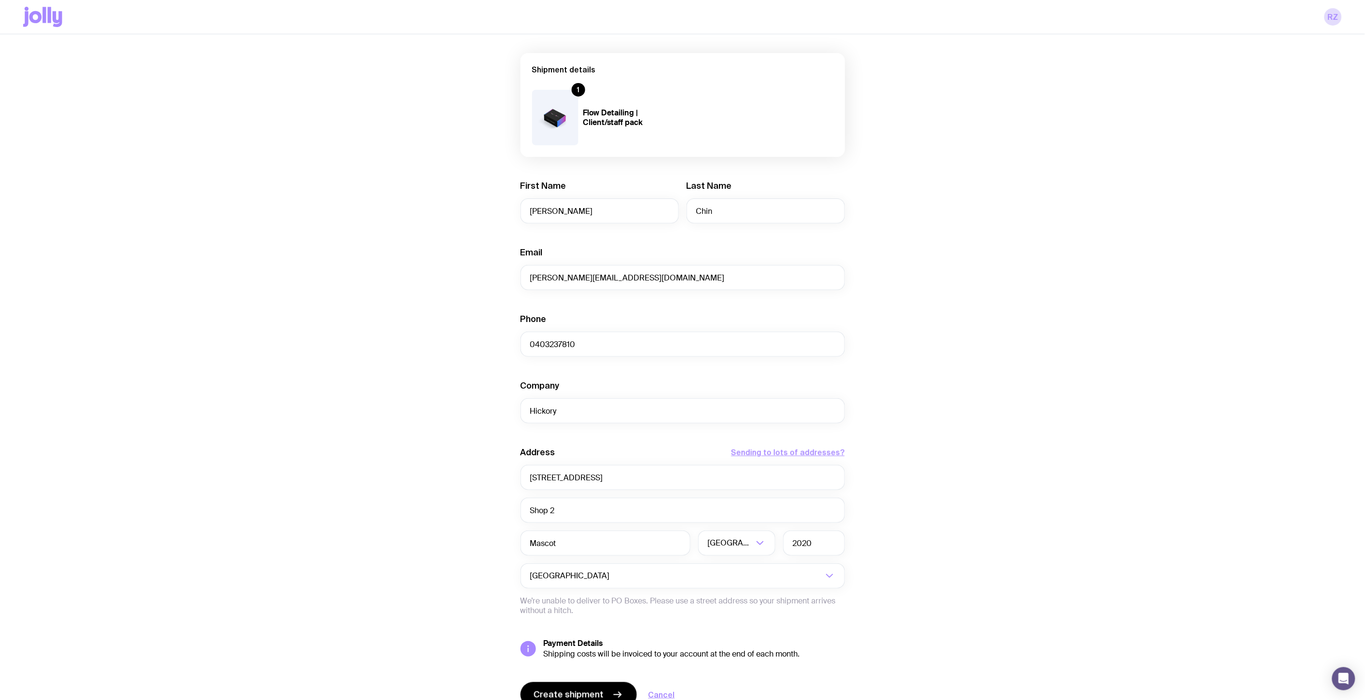
scroll to position [107, 0]
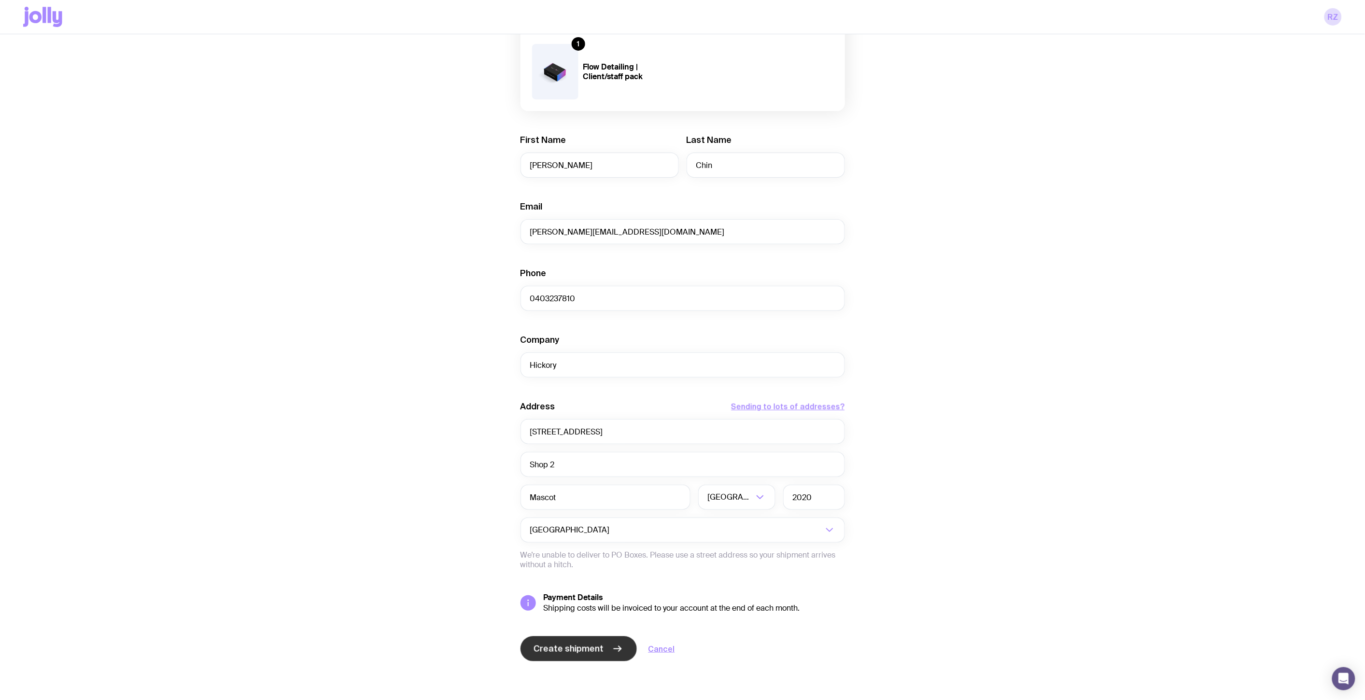
click at [599, 646] on span "Create shipment" at bounding box center [569, 649] width 70 height 12
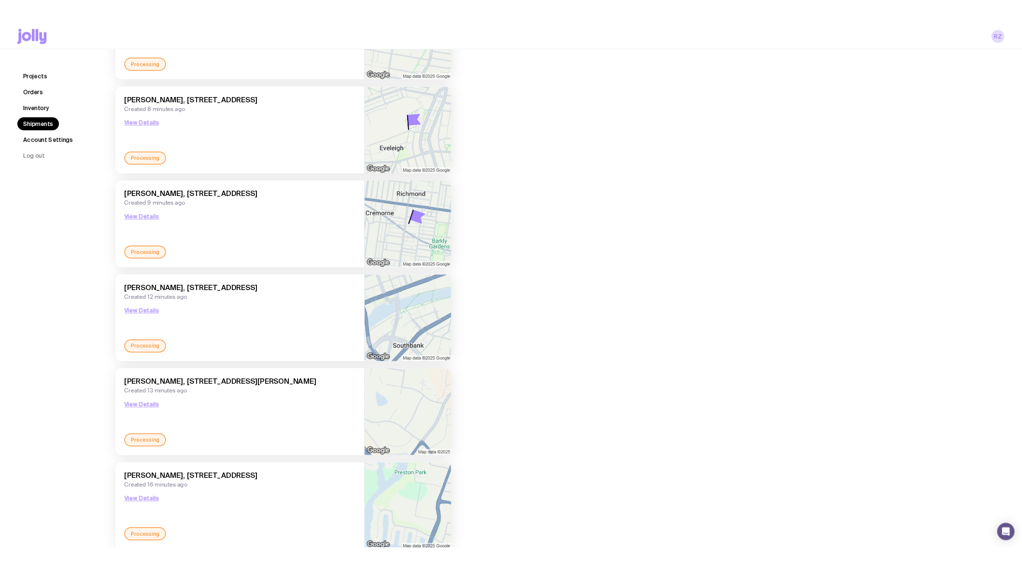
scroll to position [268, 0]
